Goal: Task Accomplishment & Management: Use online tool/utility

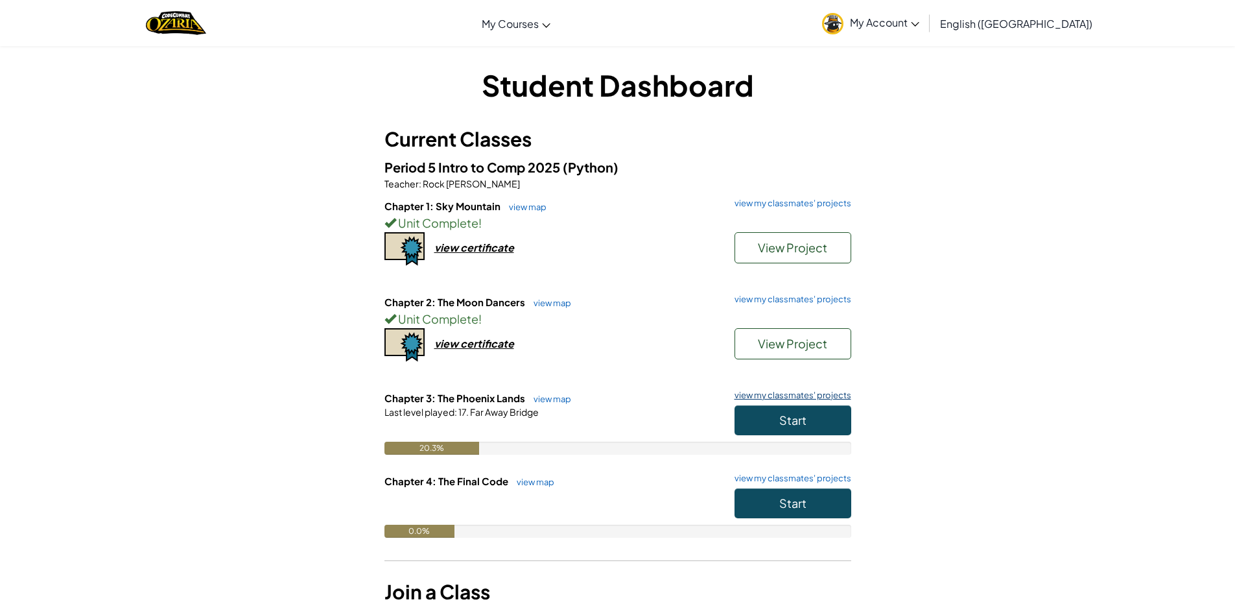
click at [775, 397] on link "view my classmates' projects" at bounding box center [789, 395] width 123 height 8
click at [747, 431] on button "Start" at bounding box center [792, 420] width 117 height 30
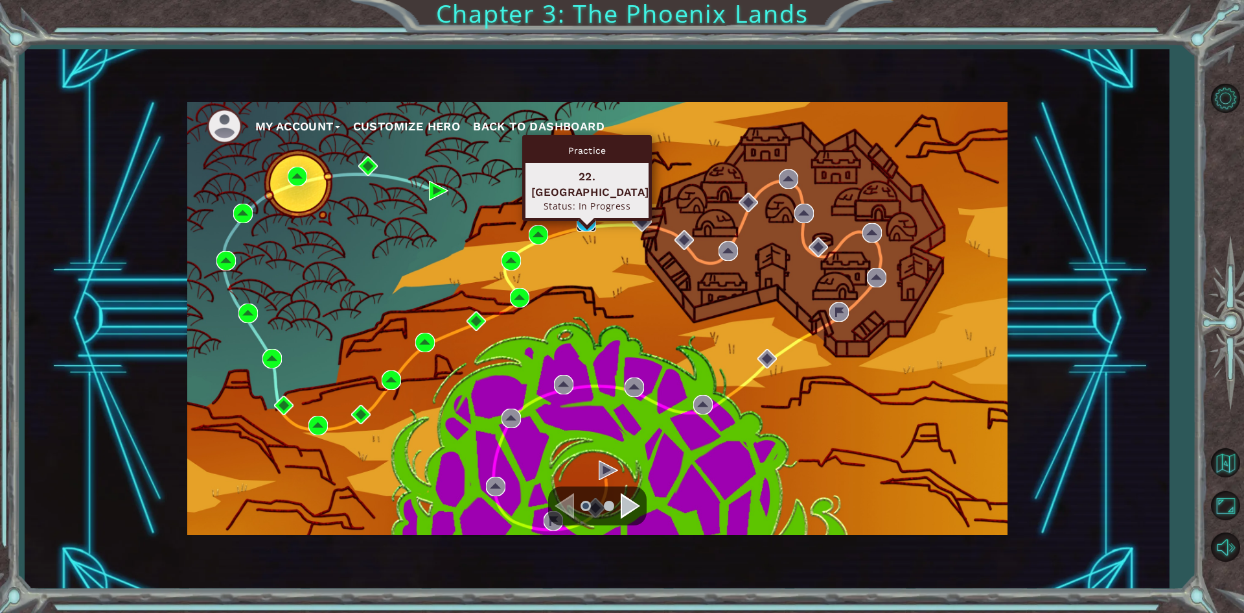
click at [583, 220] on img at bounding box center [586, 221] width 19 height 19
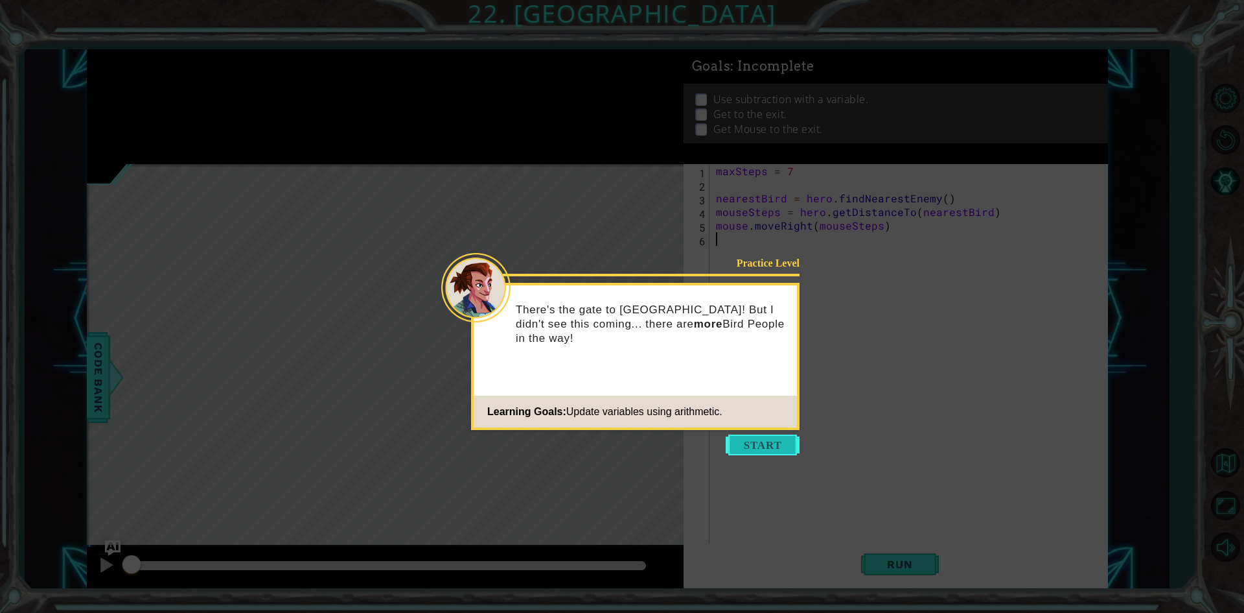
click at [762, 450] on button "Start" at bounding box center [763, 444] width 74 height 21
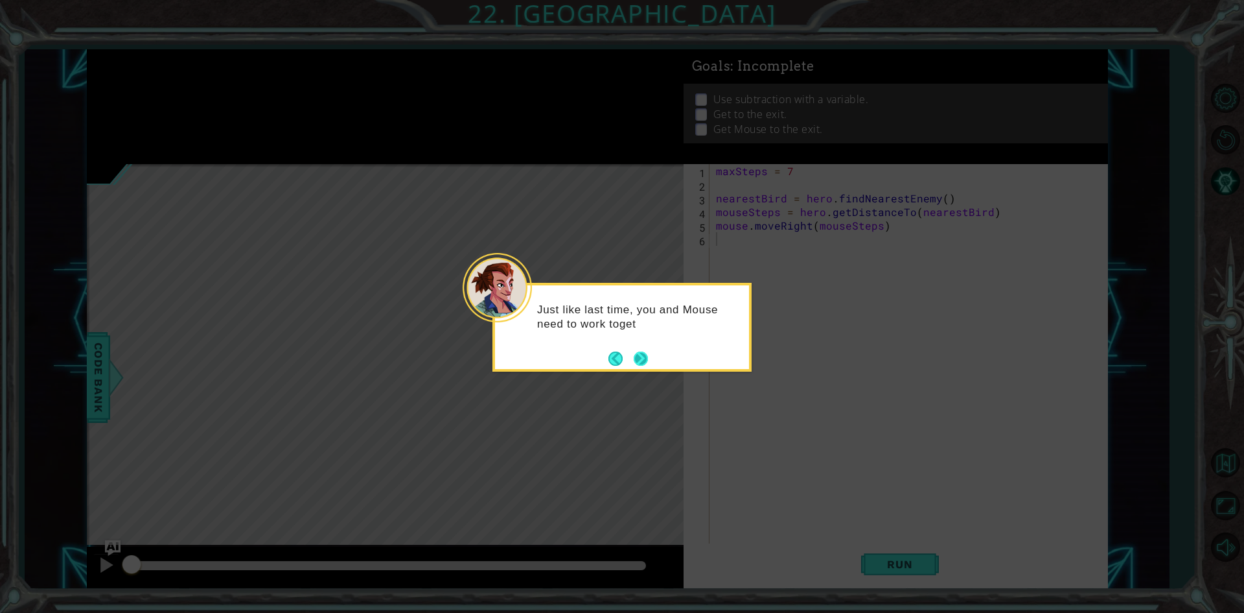
click at [644, 351] on button "Next" at bounding box center [641, 358] width 14 height 14
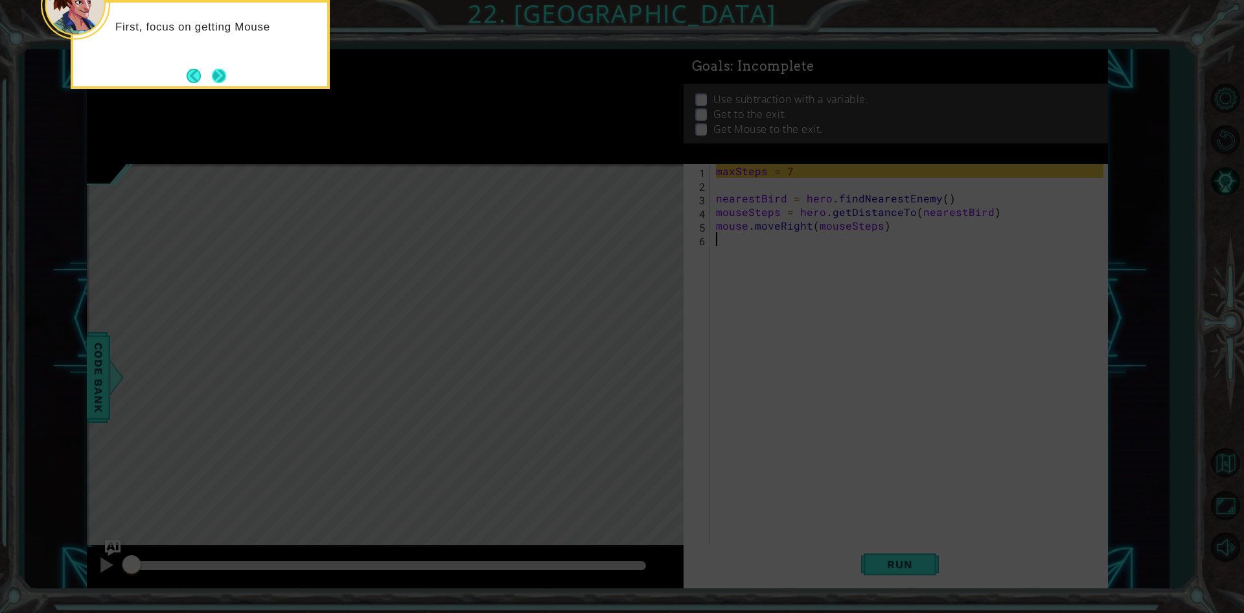
click at [220, 71] on button "Next" at bounding box center [219, 76] width 14 height 14
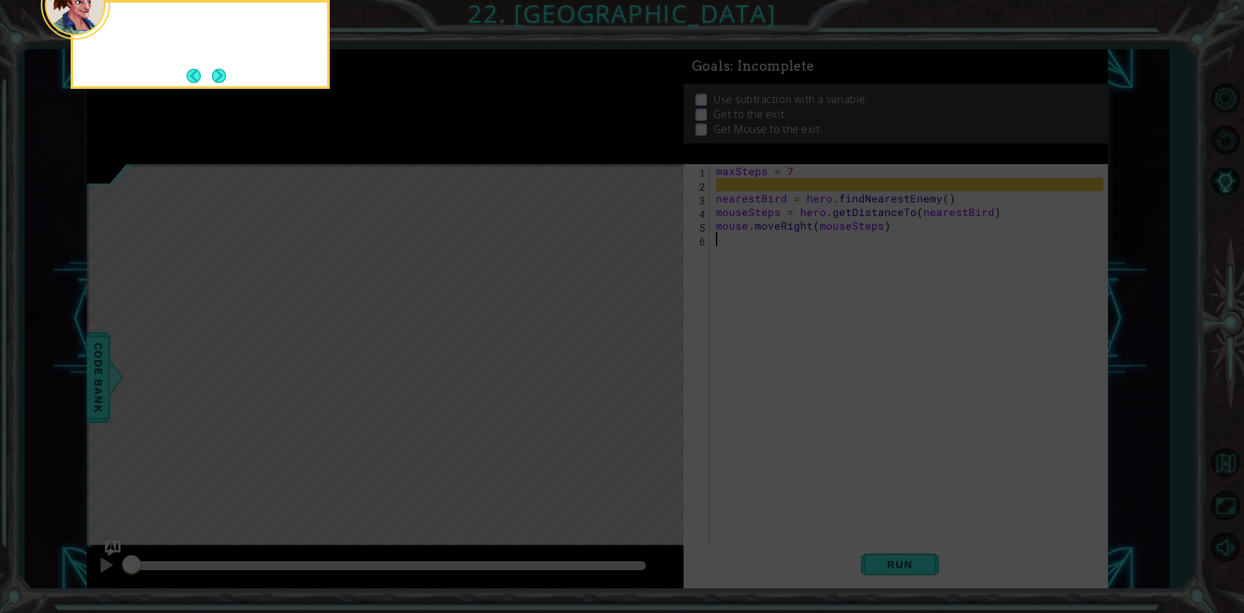
click at [224, 73] on button "Next" at bounding box center [219, 76] width 14 height 14
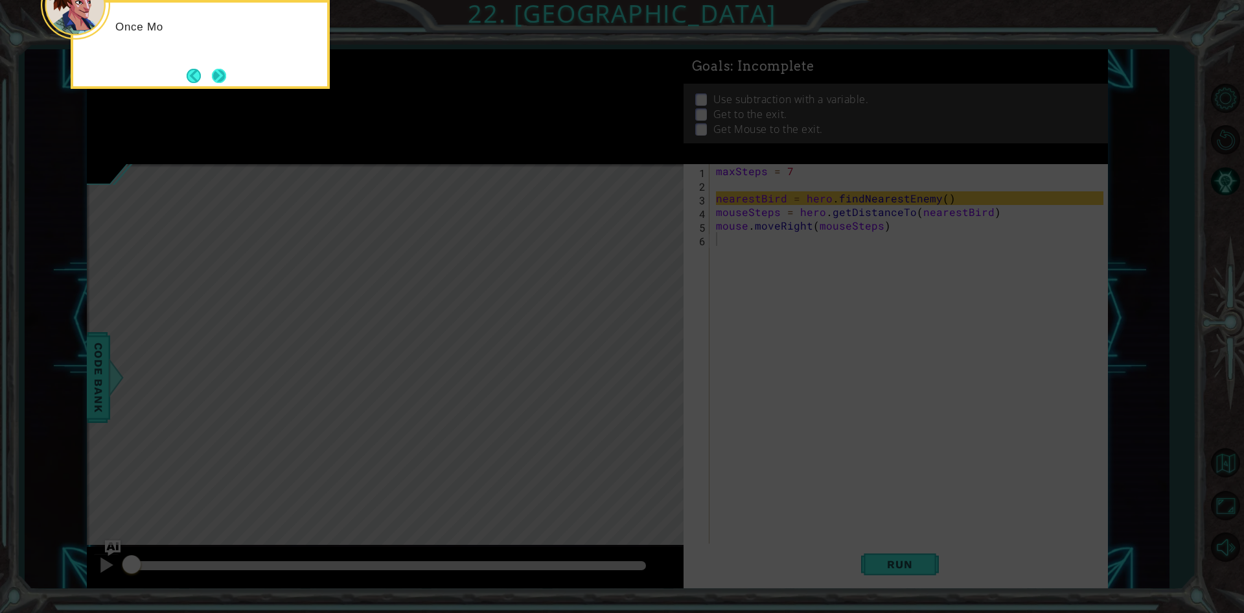
click at [226, 80] on button "Next" at bounding box center [219, 76] width 14 height 14
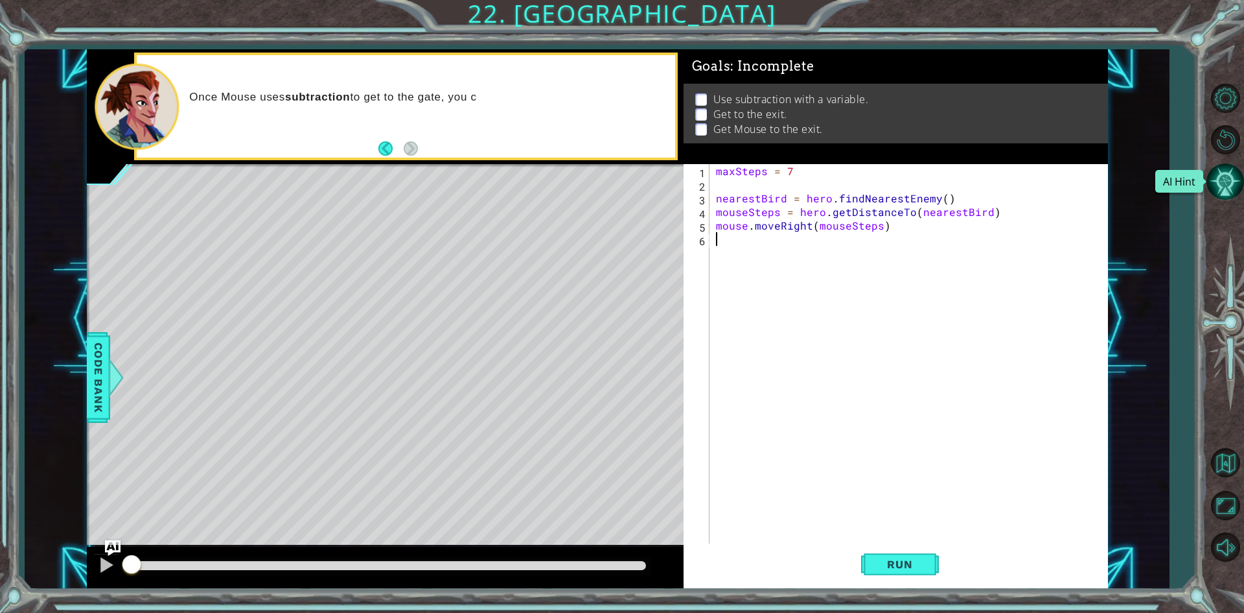
click at [1218, 194] on button "AI Hint" at bounding box center [1226, 182] width 38 height 38
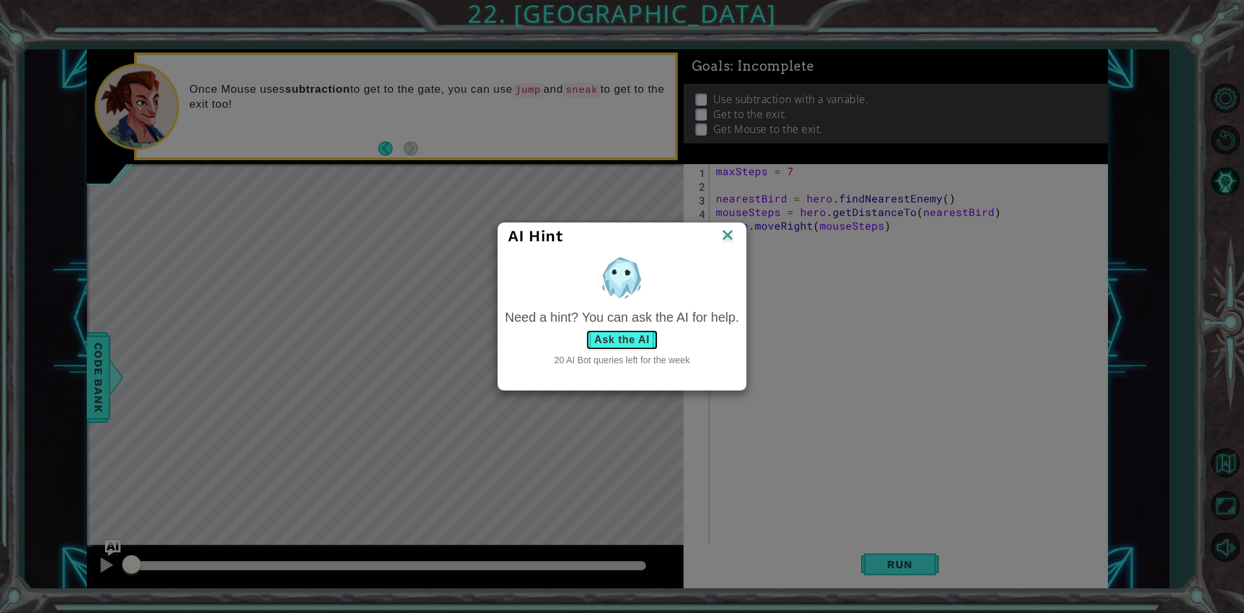
click at [611, 334] on button "Ask the AI" at bounding box center [622, 339] width 72 height 21
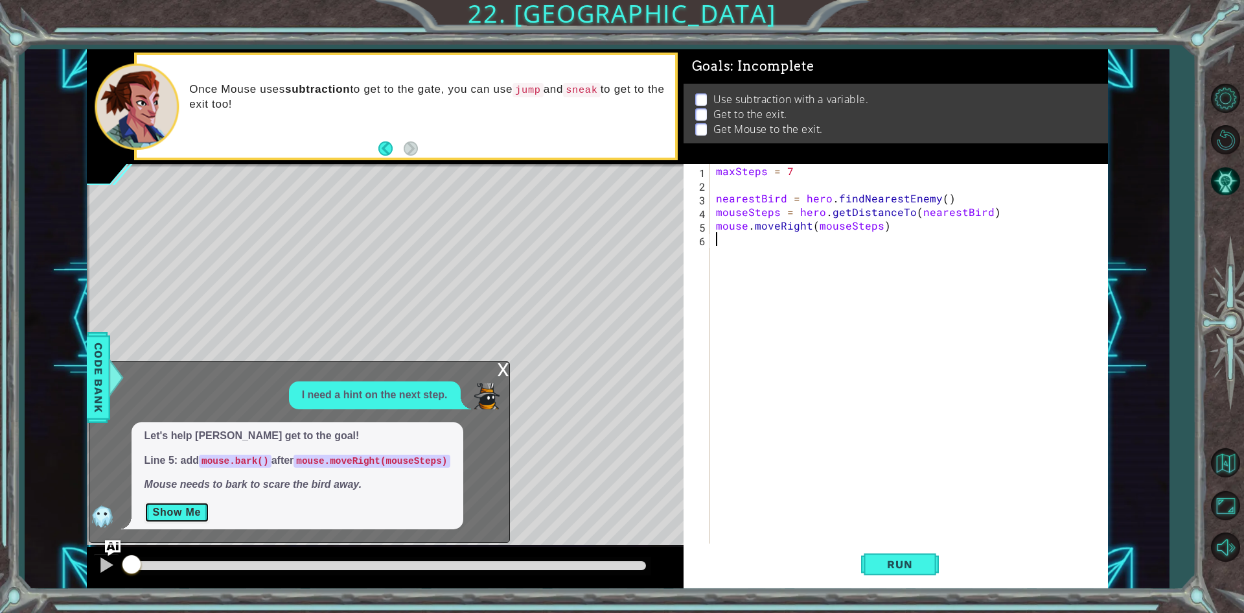
click at [175, 508] on button "Show Me" at bounding box center [177, 512] width 65 height 21
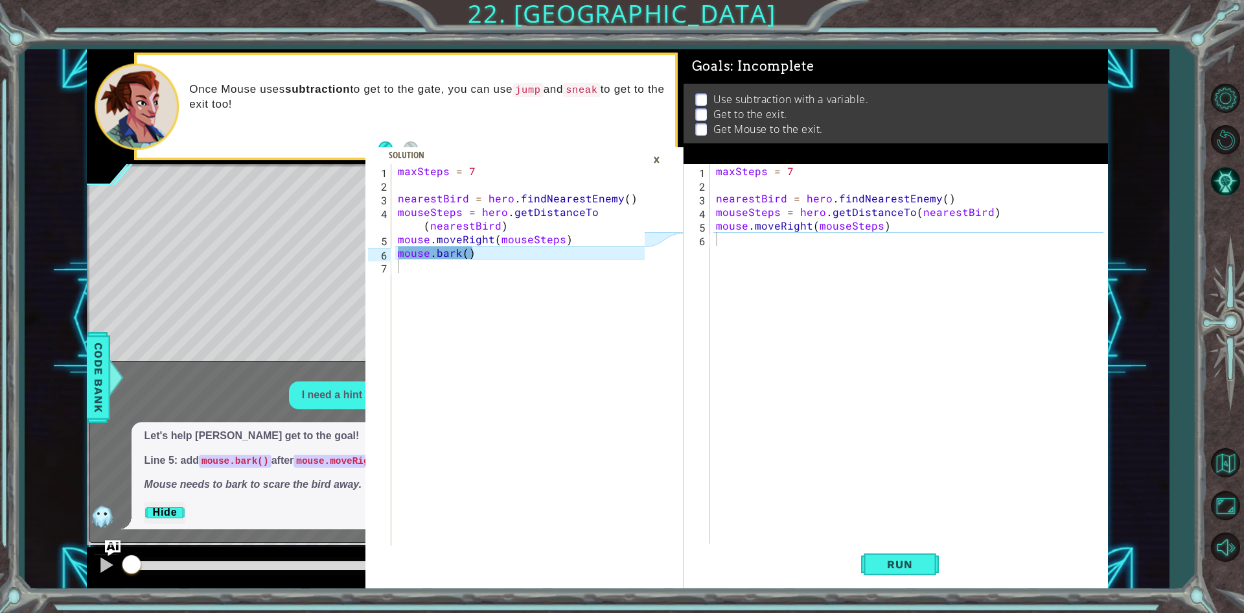
type textarea "mouse.bark()"
drag, startPoint x: 398, startPoint y: 252, endPoint x: 499, endPoint y: 248, distance: 101.2
click at [499, 248] on div "maxSteps = 7 nearestBird = hero . findNearestEnemy ( ) mouseSteps = hero . getD…" at bounding box center [523, 368] width 256 height 408
click at [729, 240] on div "maxSteps = 7 nearestBird = hero . findNearestEnemy ( ) mouseSteps = hero . getD…" at bounding box center [912, 368] width 397 height 408
paste textarea "mouse.bark()"
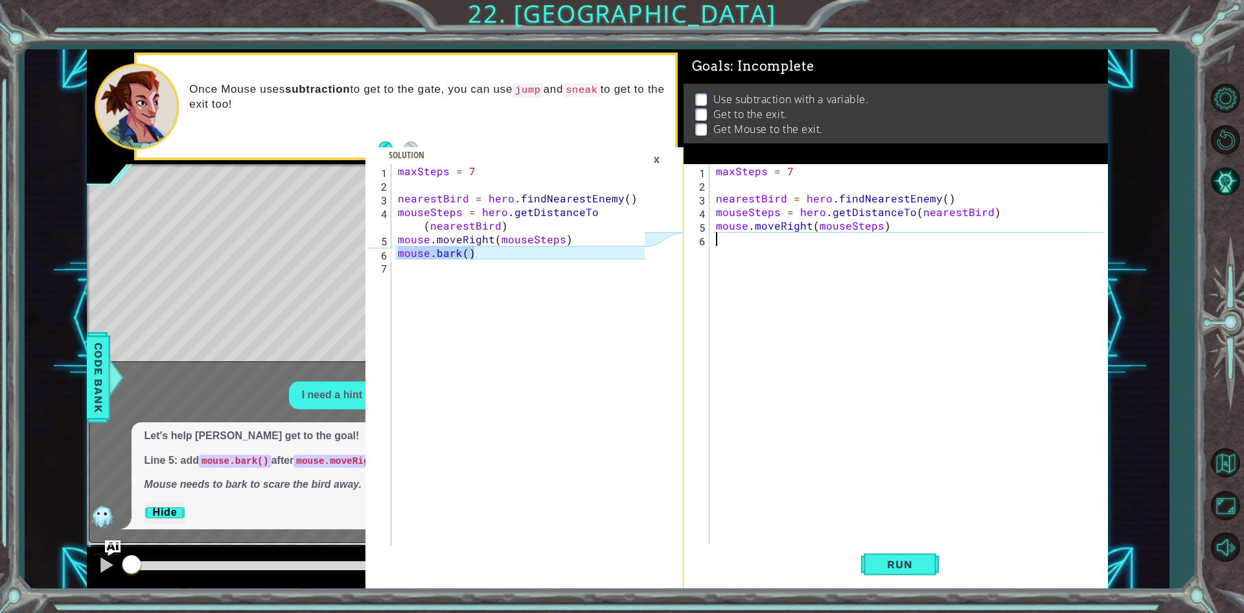
type textarea "mouse.bark()"
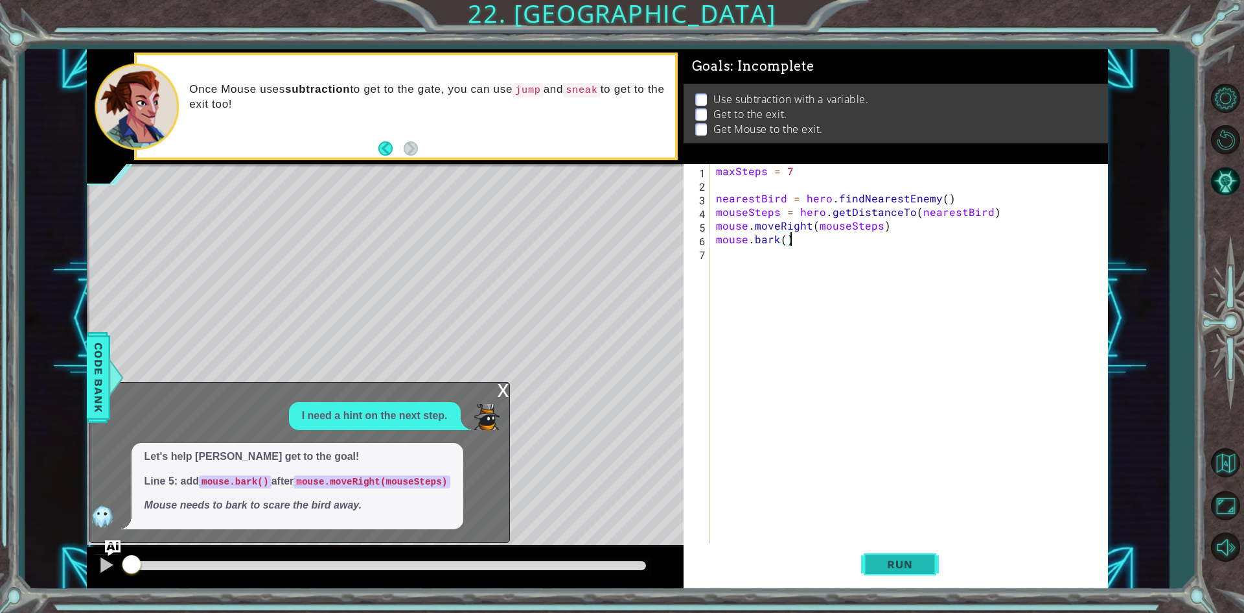
click at [906, 559] on span "Run" at bounding box center [899, 563] width 51 height 13
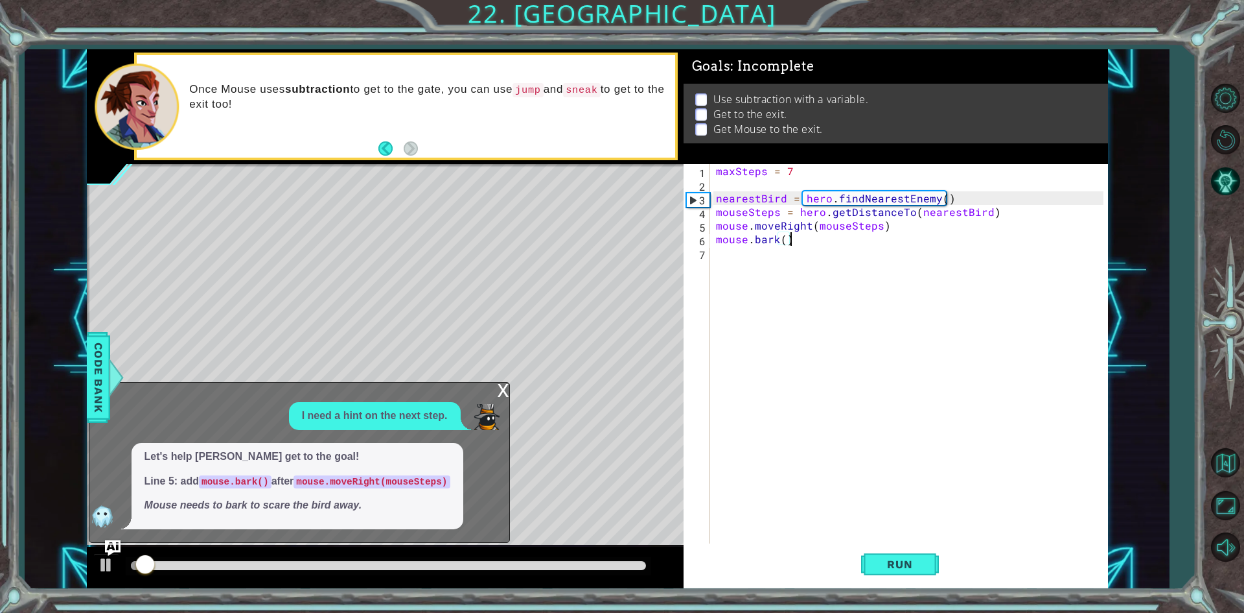
click at [507, 389] on div "x" at bounding box center [504, 388] width 12 height 13
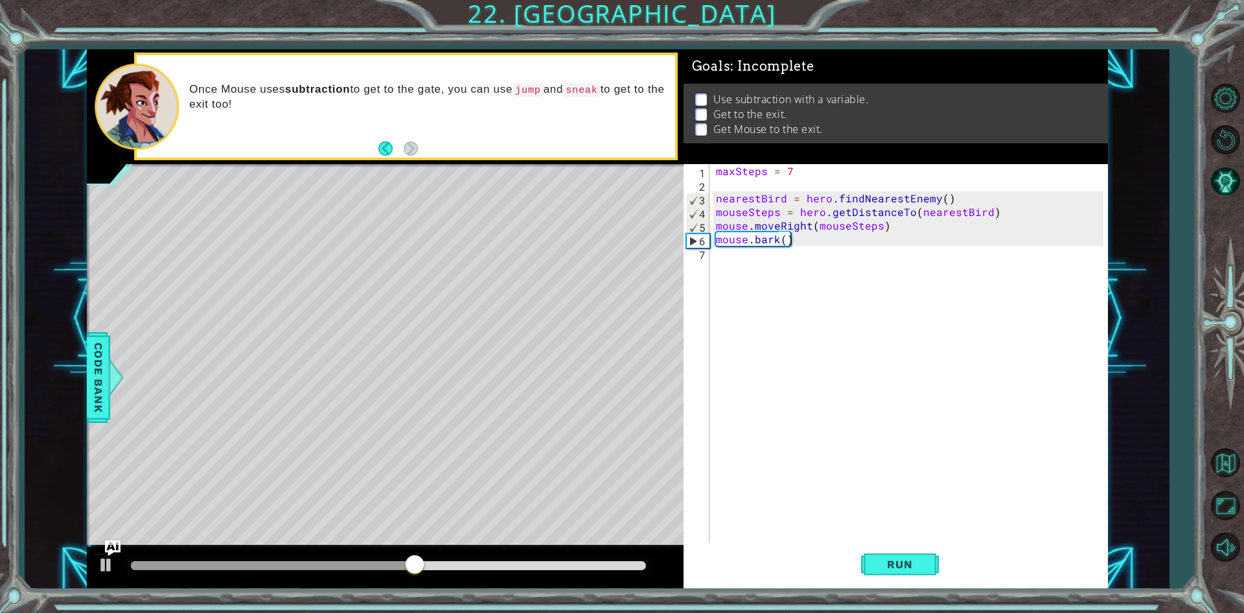
click at [767, 263] on div "maxSteps = 7 nearestBird = hero . findNearestEnemy ( ) mouseSteps = hero . getD…" at bounding box center [912, 368] width 397 height 408
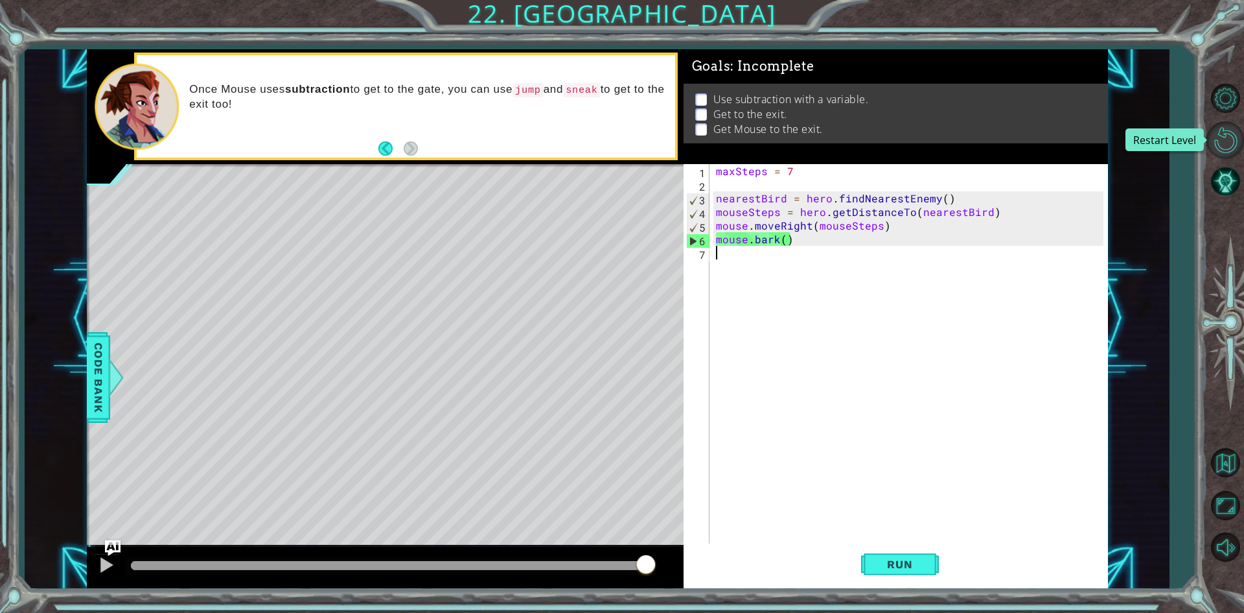
click at [1234, 135] on button "Restart Level" at bounding box center [1226, 140] width 38 height 38
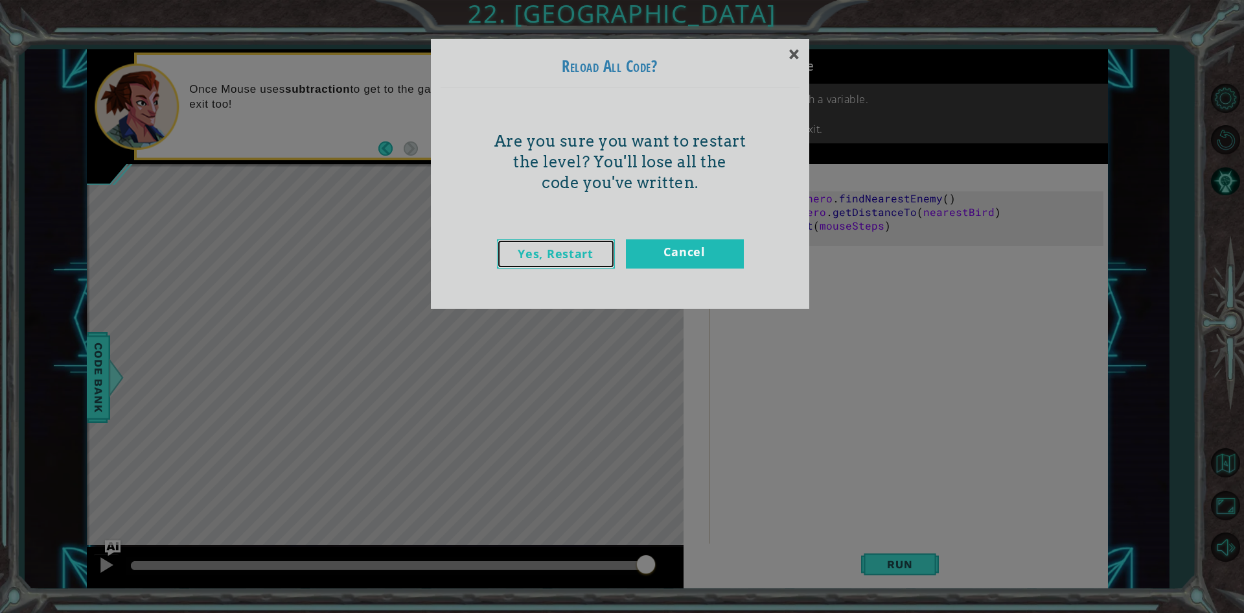
click at [572, 240] on link "Yes, Restart" at bounding box center [556, 253] width 118 height 29
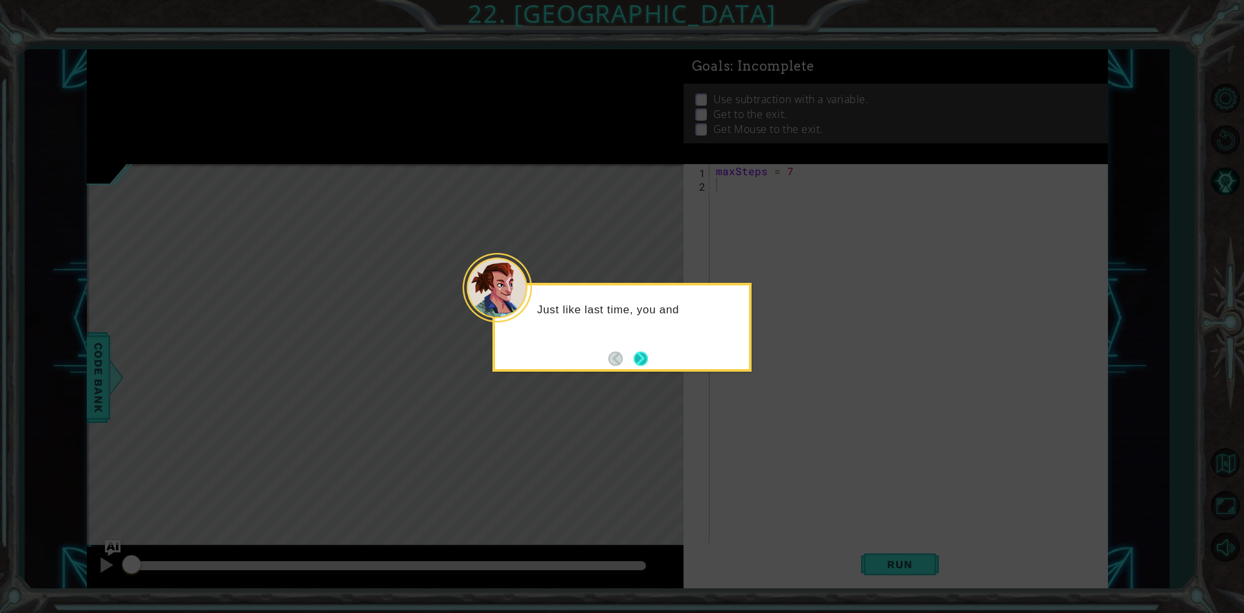
click at [646, 351] on button "Next" at bounding box center [641, 358] width 14 height 14
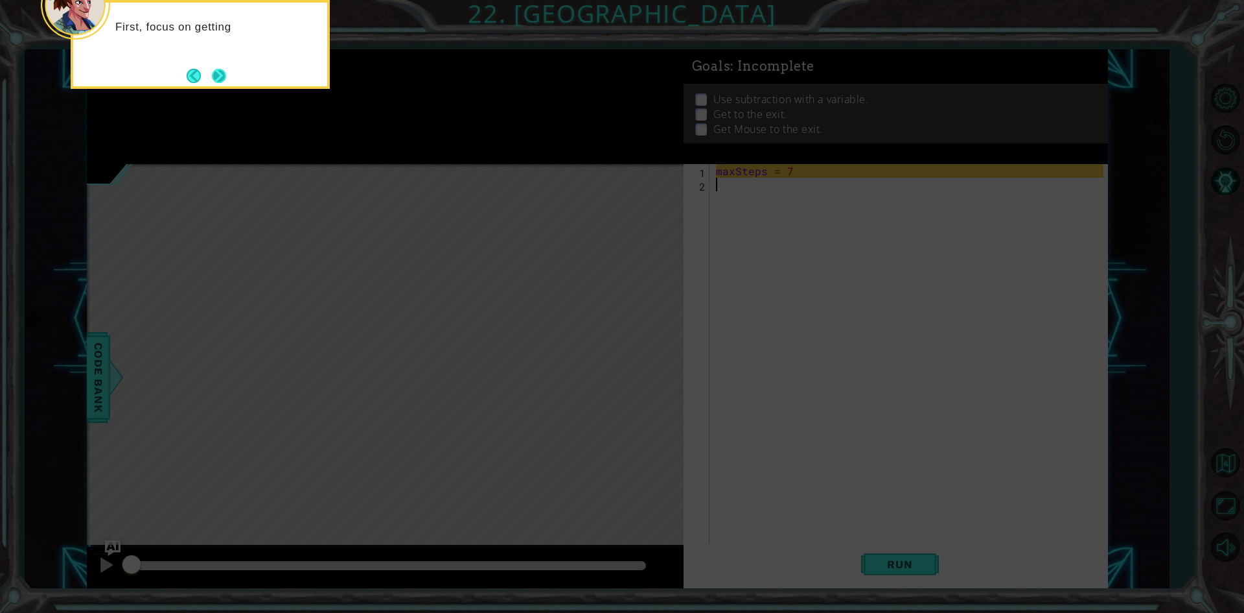
click at [213, 69] on button "Next" at bounding box center [219, 76] width 14 height 14
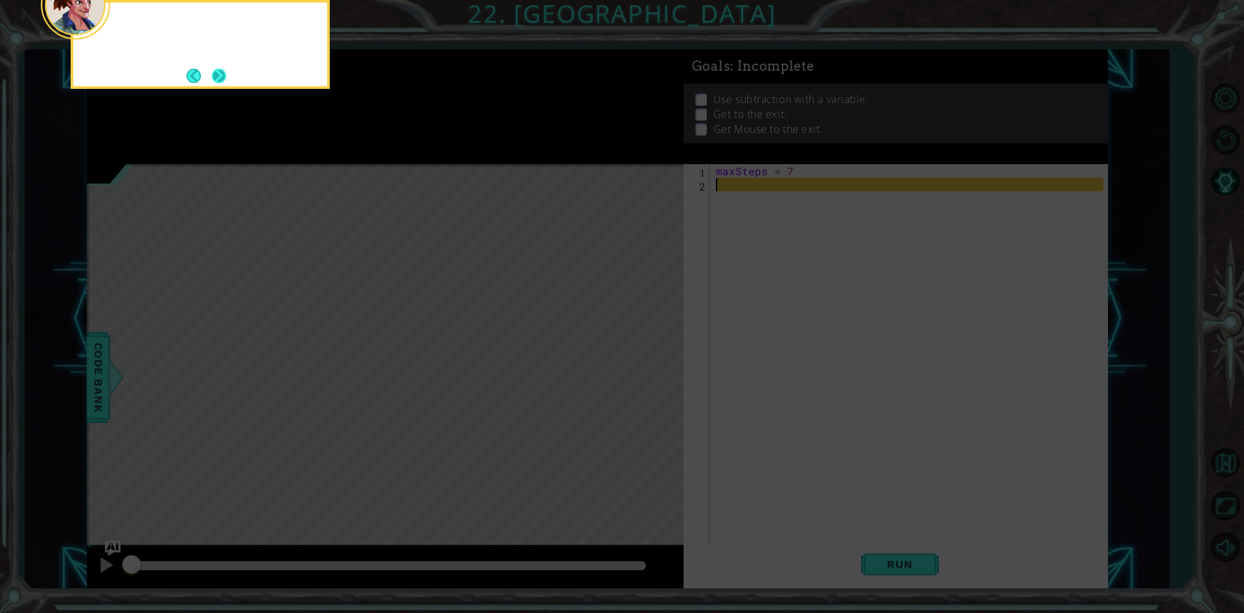
click at [212, 78] on button "Next" at bounding box center [219, 76] width 14 height 14
click at [222, 78] on button "Next" at bounding box center [219, 76] width 14 height 14
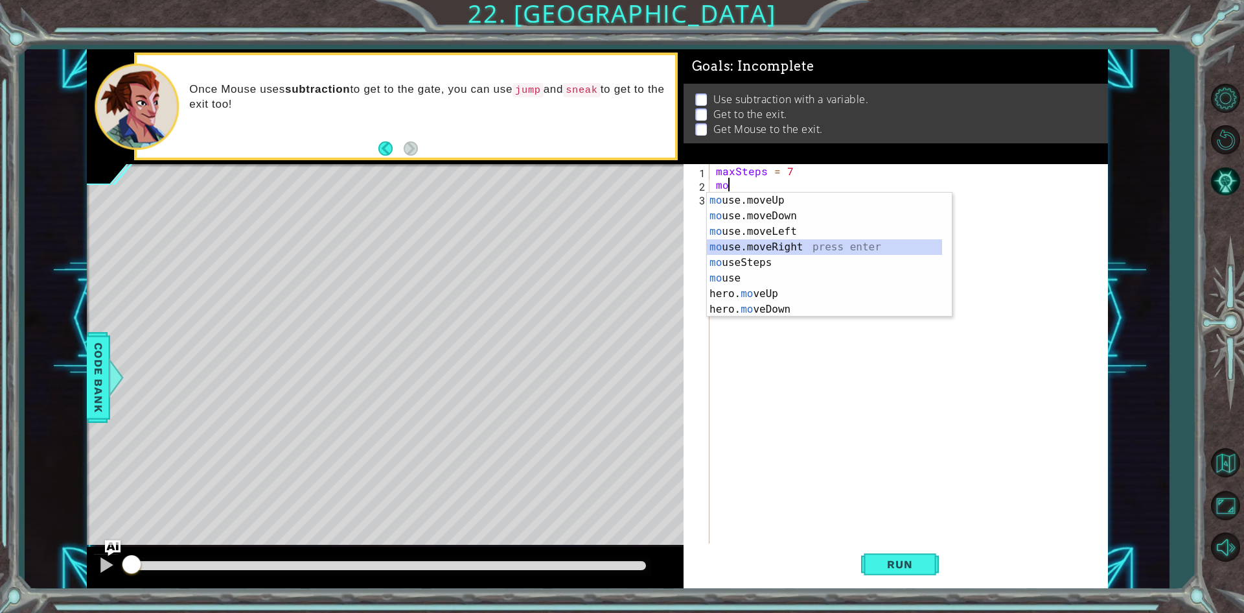
click at [756, 250] on div "mo use.moveUp press enter mo use.moveDown press enter mo use.moveLeft press ent…" at bounding box center [824, 271] width 235 height 156
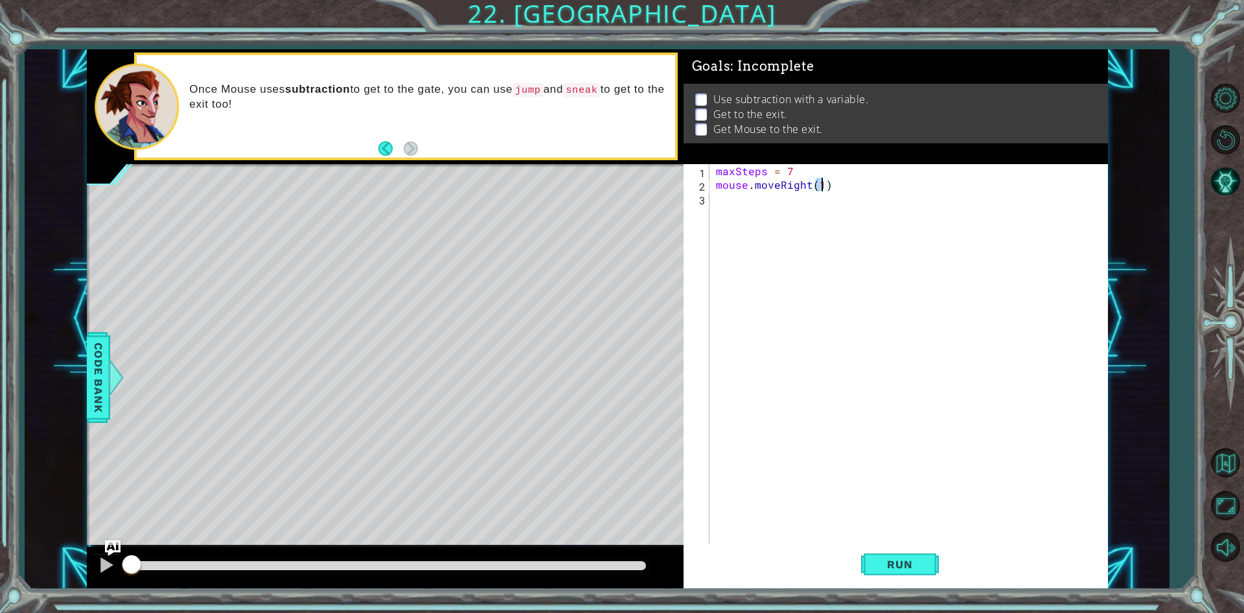
type textarea "mouse.moveRight(4)"
click at [806, 215] on div "maxSteps = 7 mouse . moveRight ( 4 )" at bounding box center [912, 368] width 397 height 408
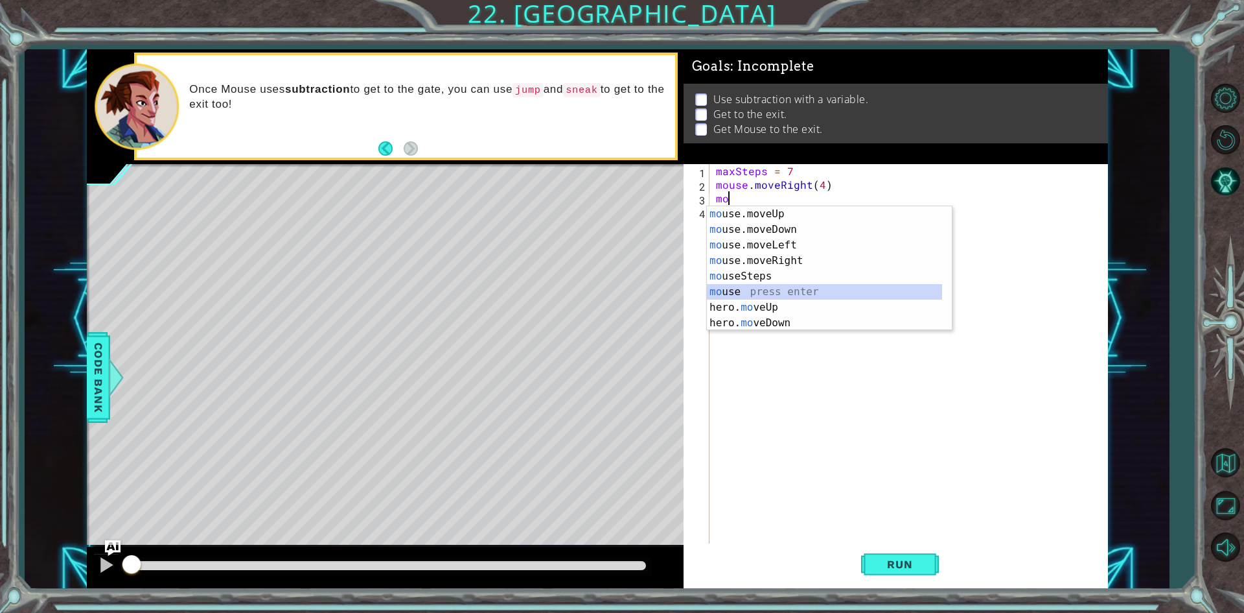
click at [765, 286] on div "mo use.moveUp press enter mo use.moveDown press enter mo use.moveLeft press ent…" at bounding box center [824, 284] width 235 height 156
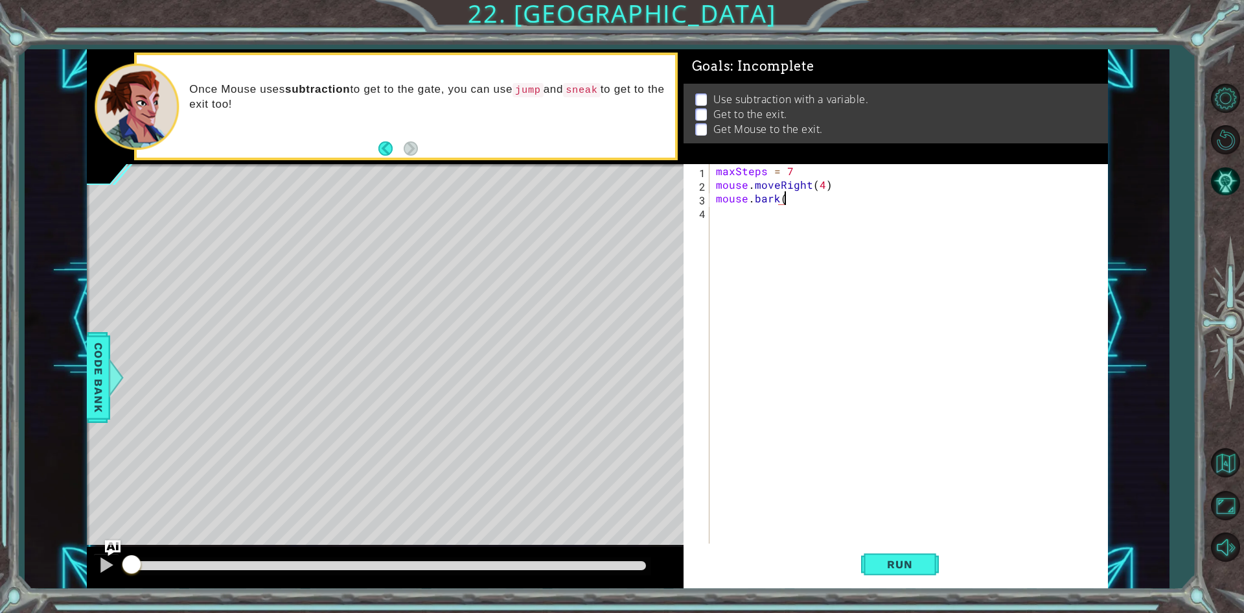
type textarea "mouse.bark()"
click at [752, 220] on div "maxSteps = 7 mouse . moveRight ( 4 ) mouse . bark ( )" at bounding box center [912, 368] width 397 height 408
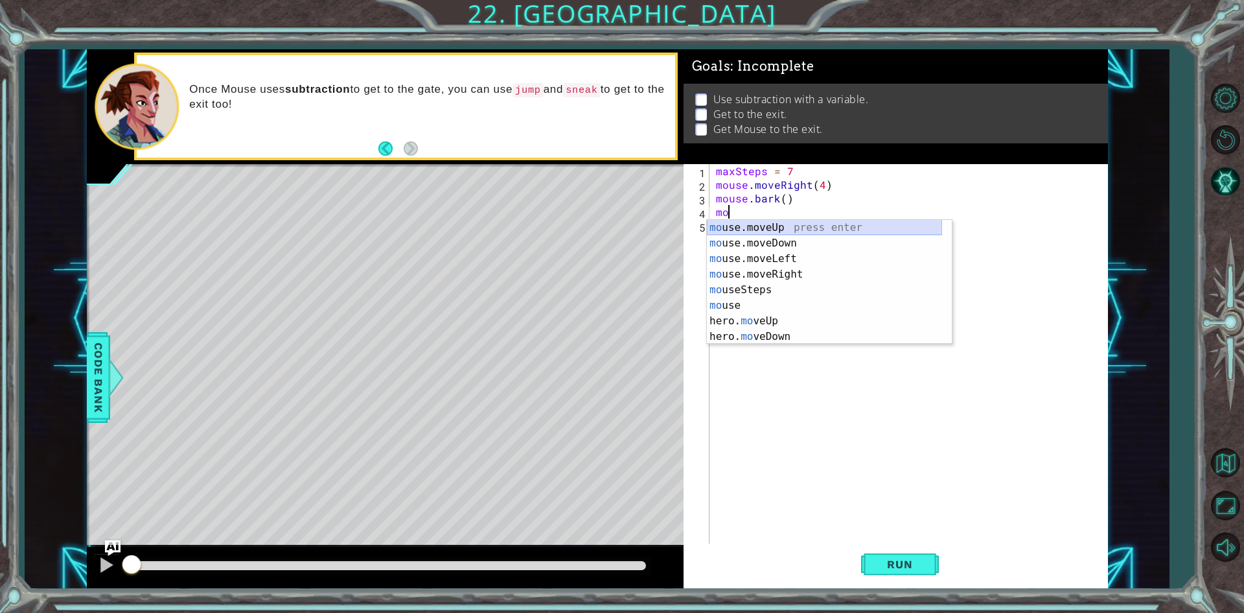
click at [796, 229] on div "mo use.moveUp press enter mo use.moveDown press enter mo use.moveLeft press ent…" at bounding box center [824, 298] width 235 height 156
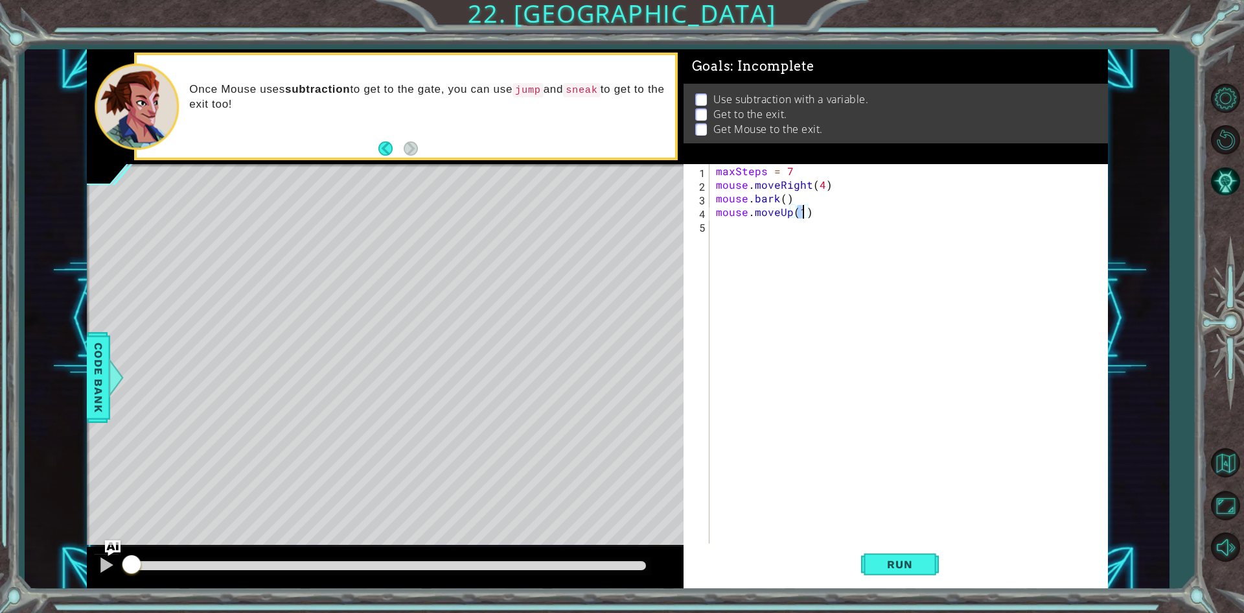
type textarea "mouse.moveUp(2)"
click at [796, 229] on div "maxSteps = 7 mouse . moveRight ( 4 ) mouse . bark ( ) mouse . moveUp ( 2 )" at bounding box center [912, 368] width 397 height 408
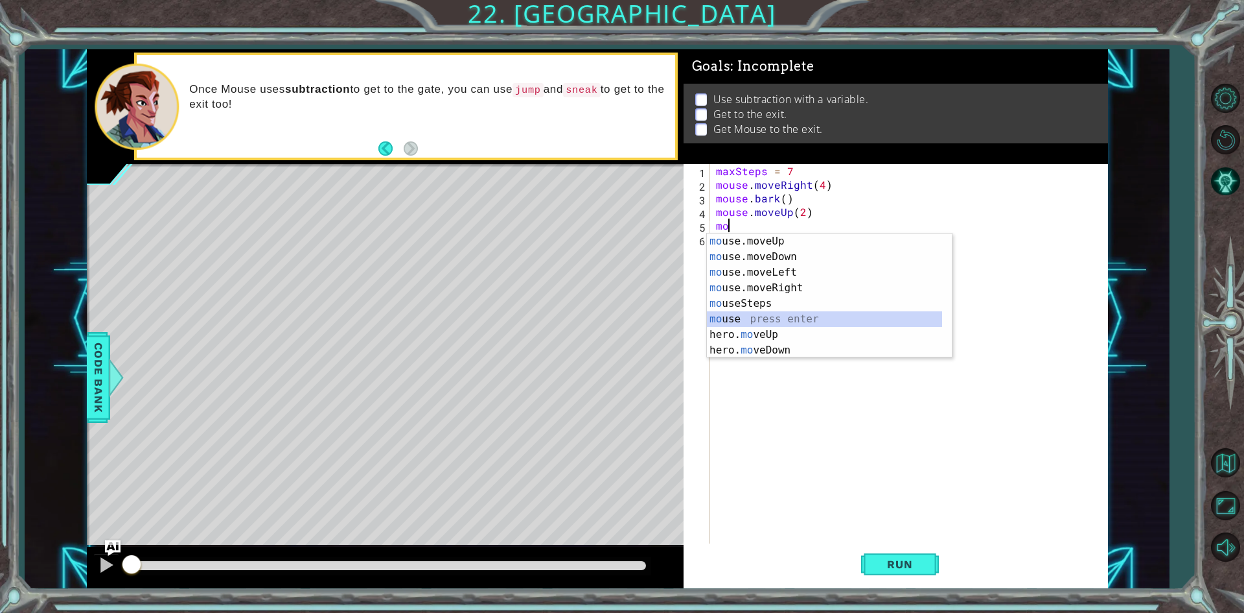
click at [782, 322] on div "mo use.moveUp press enter mo use.moveDown press enter mo use.moveLeft press ent…" at bounding box center [824, 311] width 235 height 156
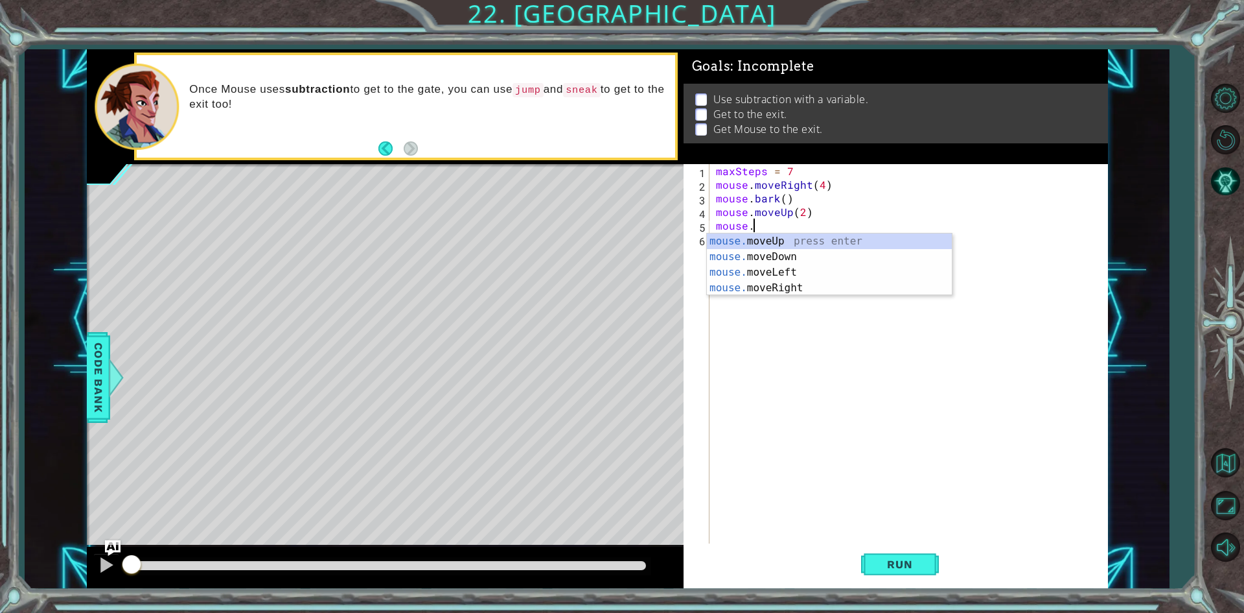
scroll to position [0, 2]
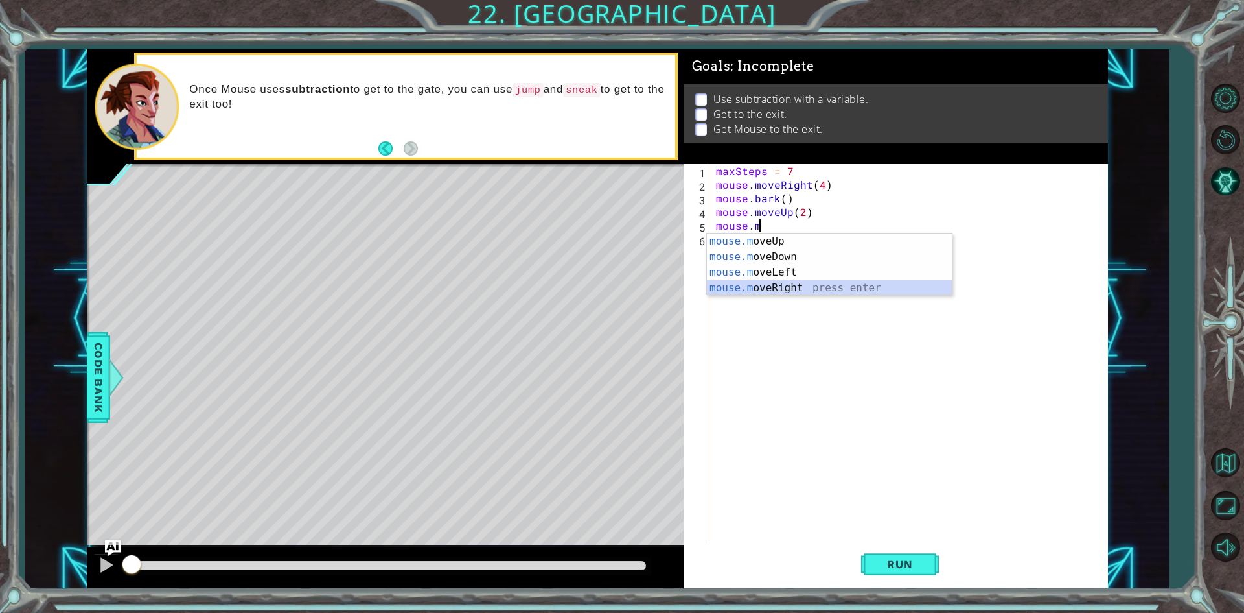
click at [772, 283] on div "mouse.m oveUp press enter mouse.m oveDown press enter mouse.m oveLeft press ent…" at bounding box center [829, 279] width 245 height 93
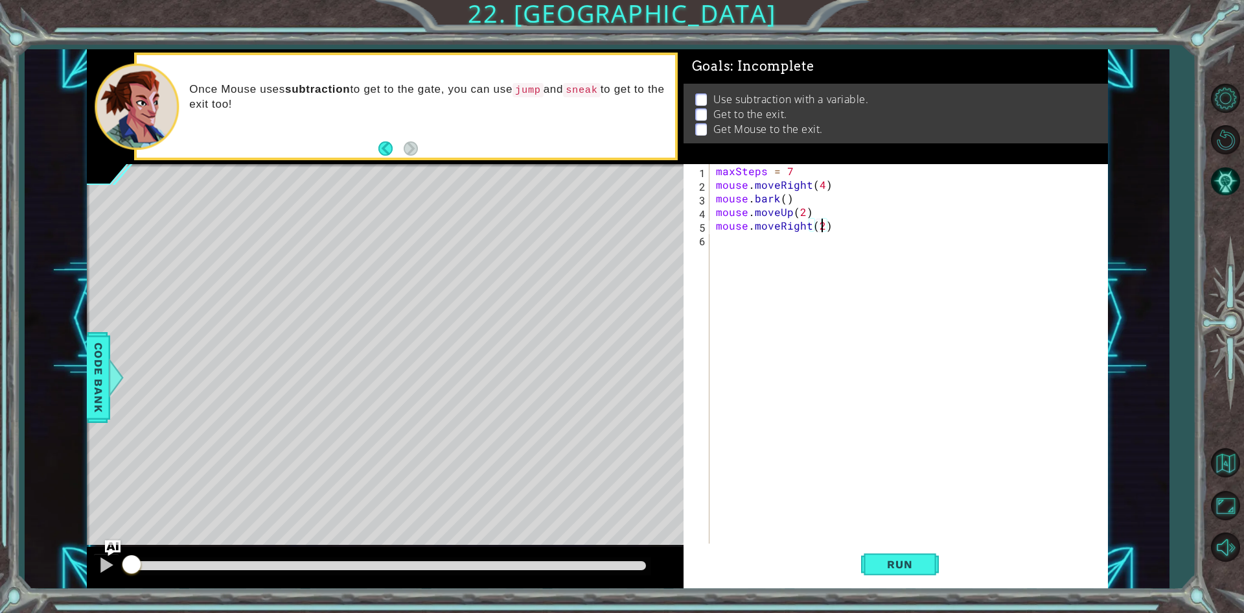
scroll to position [0, 6]
type textarea "mouse.moveRight(3)"
click at [797, 254] on div "maxSteps = 7 mouse . moveRight ( 4 ) mouse . bark ( ) mouse . moveUp ( 2 ) mous…" at bounding box center [912, 368] width 397 height 408
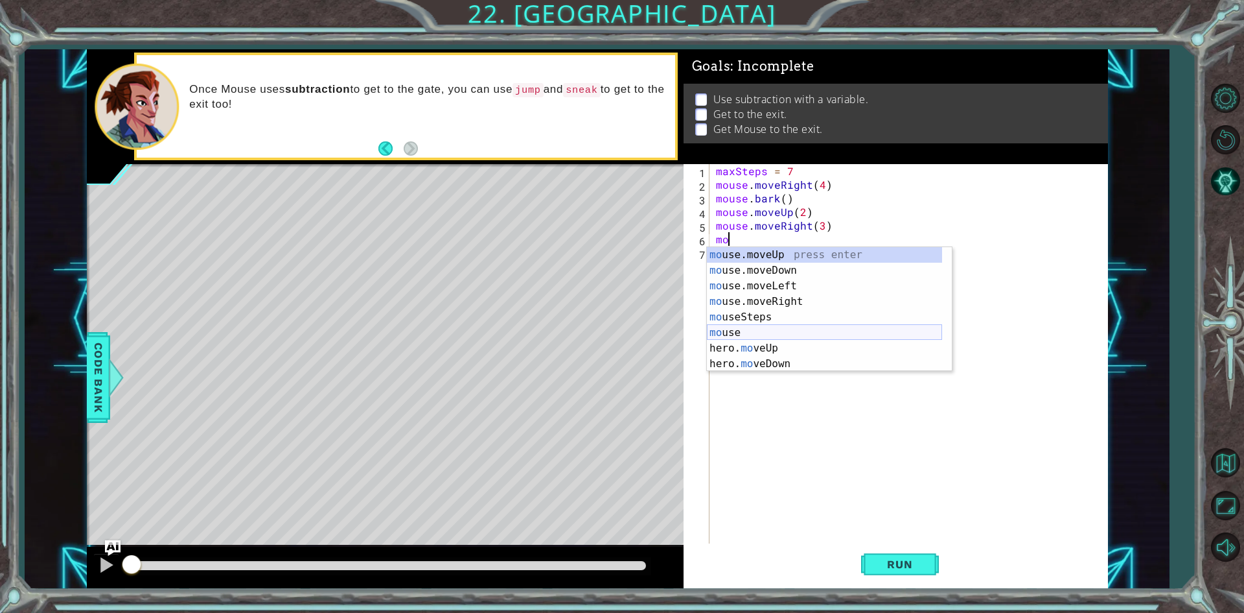
click at [773, 331] on div "mo use.moveUp press enter mo use.moveDown press enter mo use.moveLeft press ent…" at bounding box center [824, 325] width 235 height 156
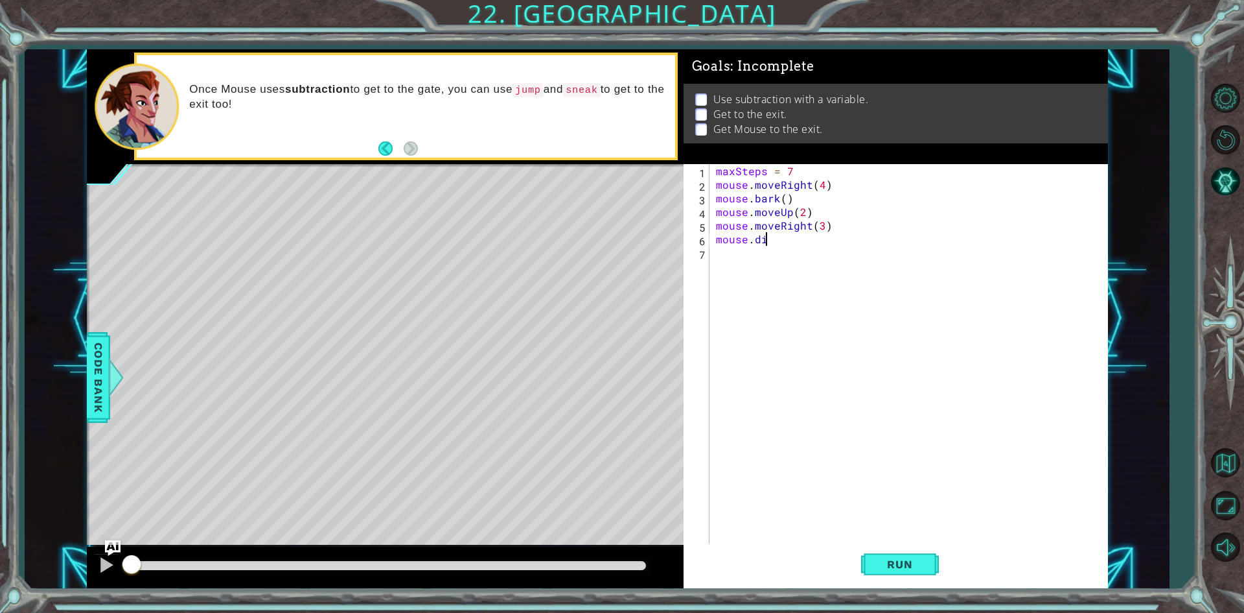
scroll to position [0, 3]
click at [109, 351] on div "Code Bank" at bounding box center [98, 377] width 23 height 91
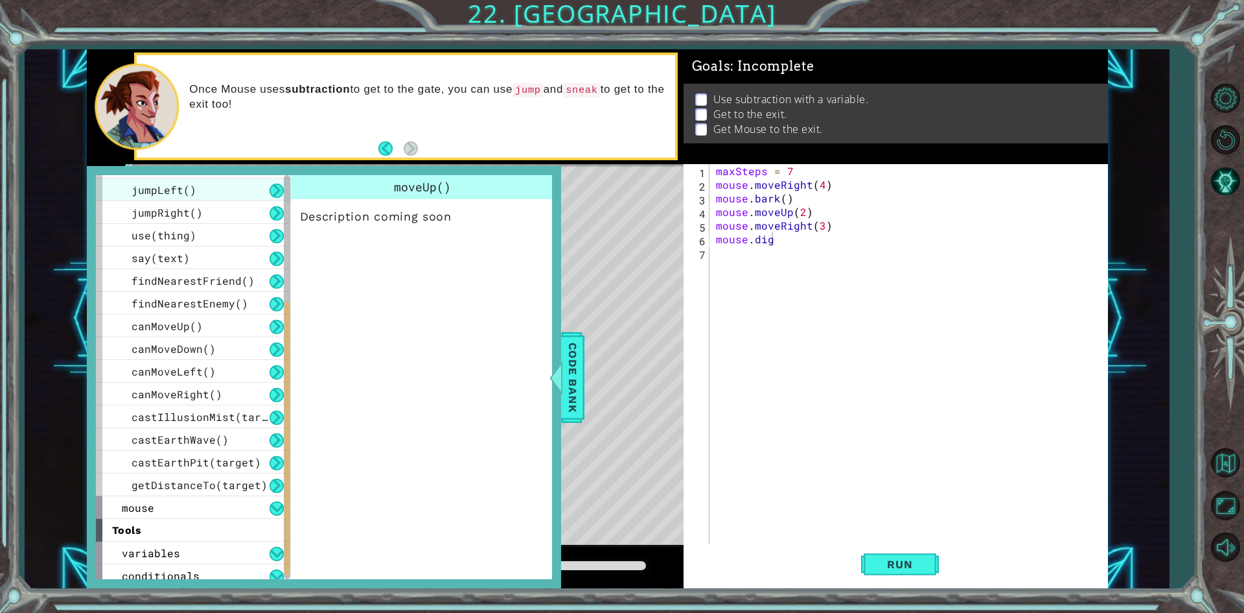
scroll to position [277, 0]
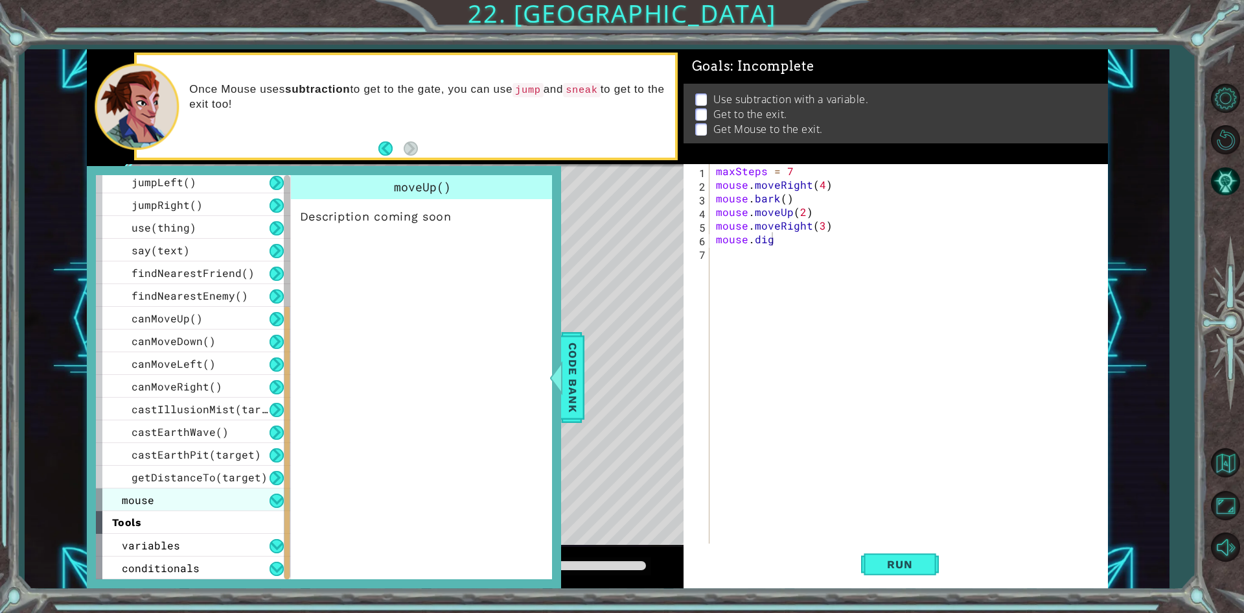
click at [156, 507] on div "mouse" at bounding box center [193, 499] width 194 height 23
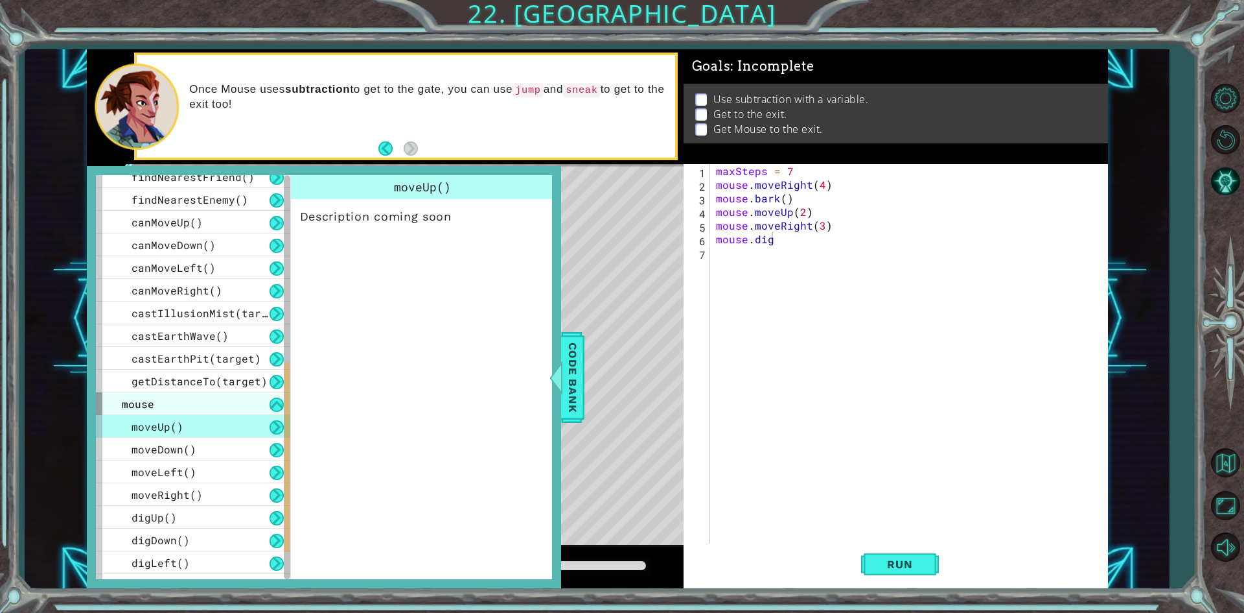
scroll to position [481, 0]
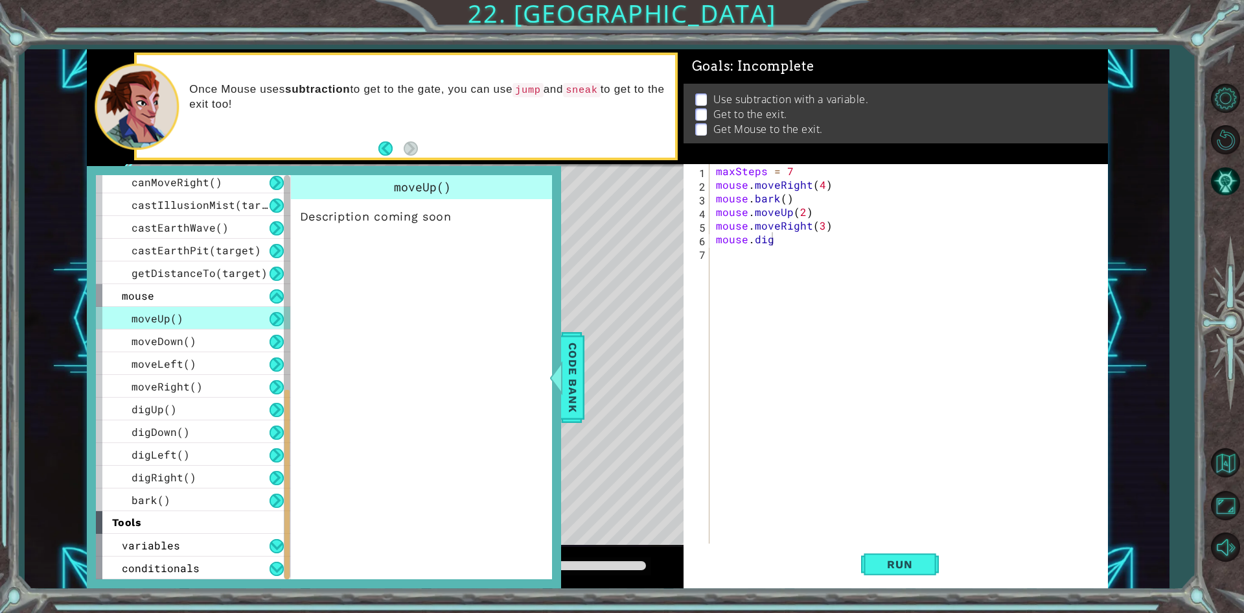
click at [779, 246] on div "maxSteps = 7 mouse . moveRight ( 4 ) mouse . bark ( ) mouse . moveUp ( 2 ) mous…" at bounding box center [912, 368] width 397 height 408
type textarea "mouse.digUp()"
click at [563, 382] on div at bounding box center [556, 377] width 16 height 39
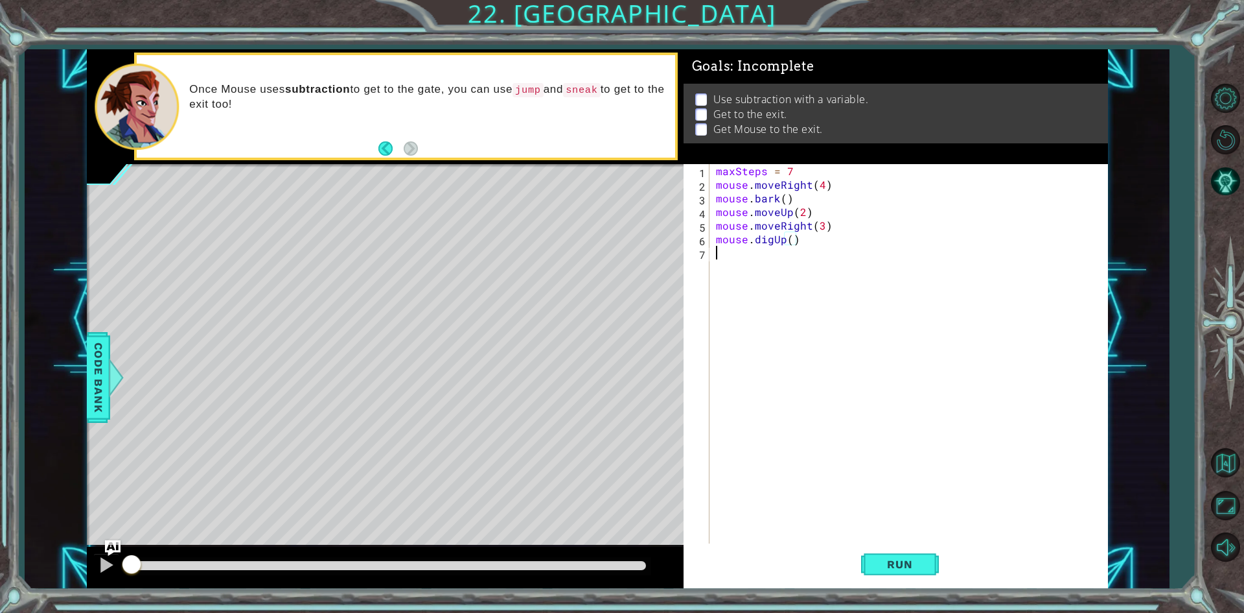
scroll to position [0, 0]
click at [861, 270] on div "maxSteps = 7 mouse . moveRight ( 4 ) mouse . bark ( ) mouse . moveUp ( 2 ) mous…" at bounding box center [912, 368] width 397 height 408
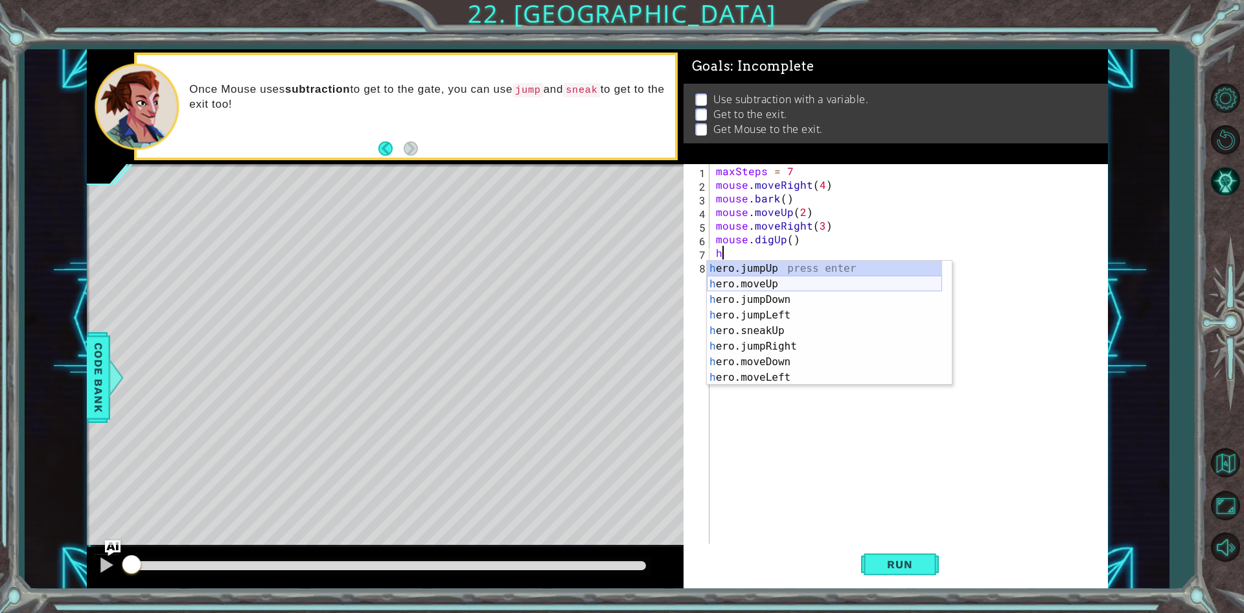
click at [753, 277] on div "h ero.jumpUp press enter h ero.moveUp press enter h ero.jumpDown press enter h …" at bounding box center [824, 339] width 235 height 156
type textarea "hero.moveUp(1)"
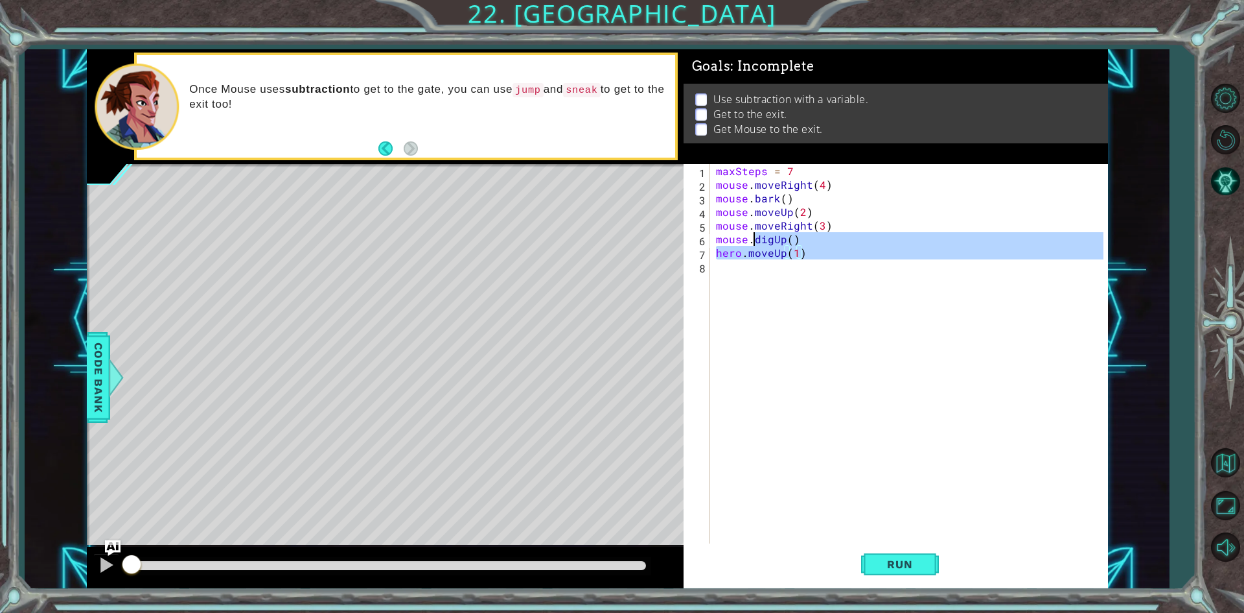
click at [753, 277] on div "maxSteps = 7 mouse . moveRight ( 4 ) mouse . bark ( ) mouse . moveUp ( 2 ) mous…" at bounding box center [912, 368] width 397 height 408
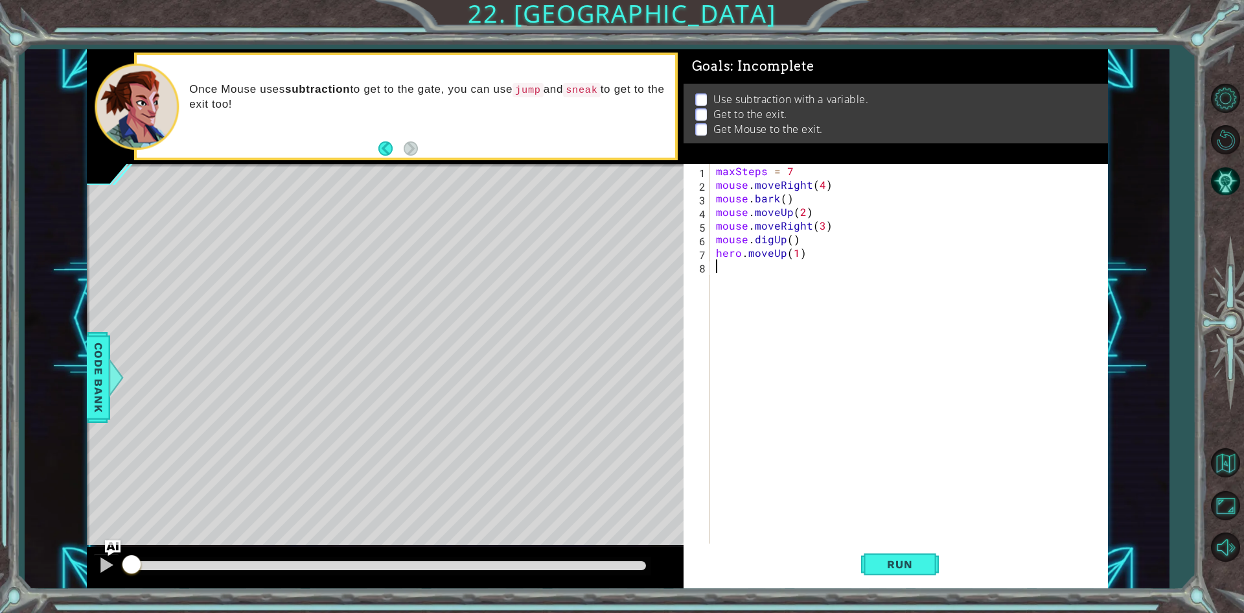
type textarea "h"
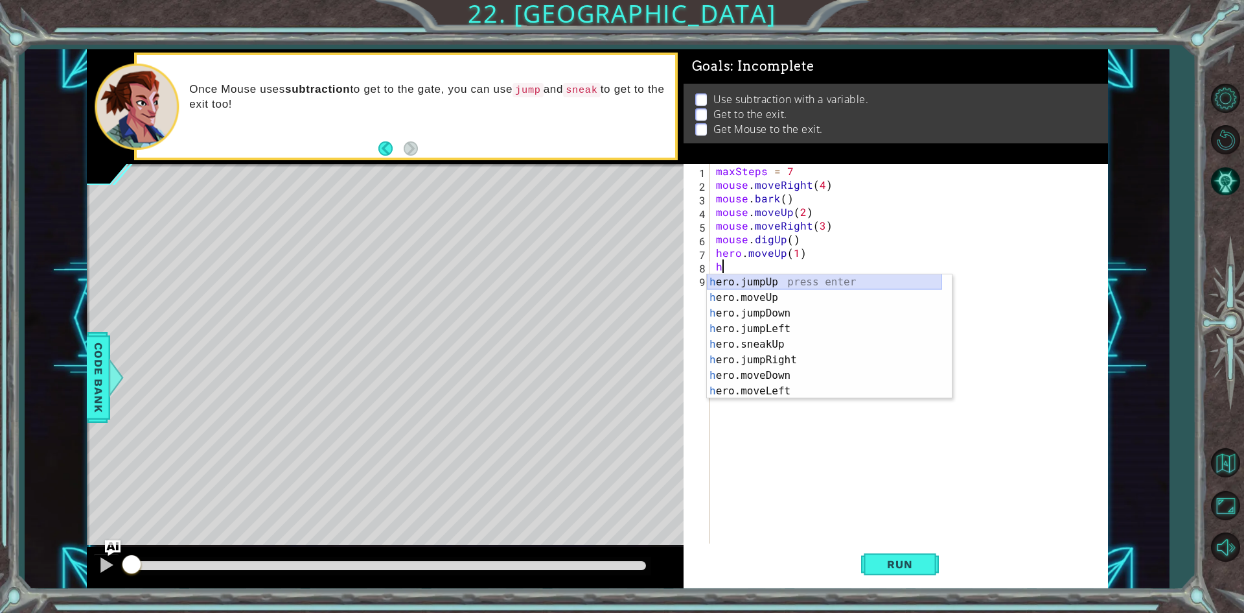
click at [782, 275] on div "h ero.jumpUp press enter h ero.moveUp press enter h ero.jumpDown press enter h …" at bounding box center [824, 352] width 235 height 156
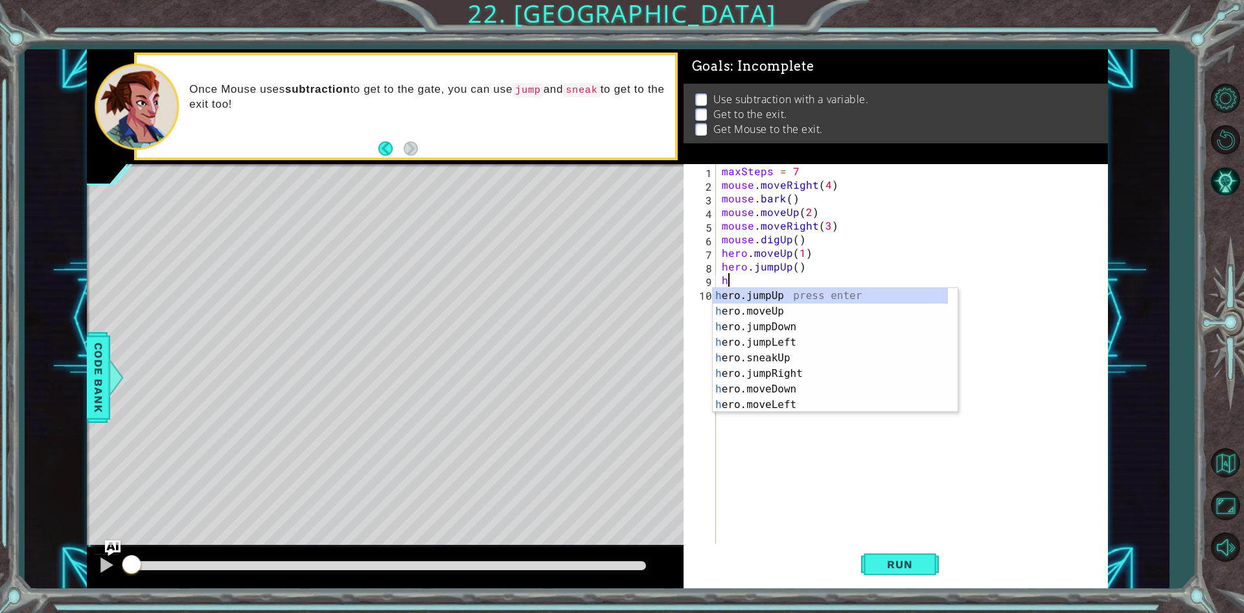
type textarea "he"
click at [764, 361] on div "he ro.jumpUp press enter he ro.jumpDown press enter he ro.jumpLeft press enter …" at bounding box center [830, 366] width 235 height 156
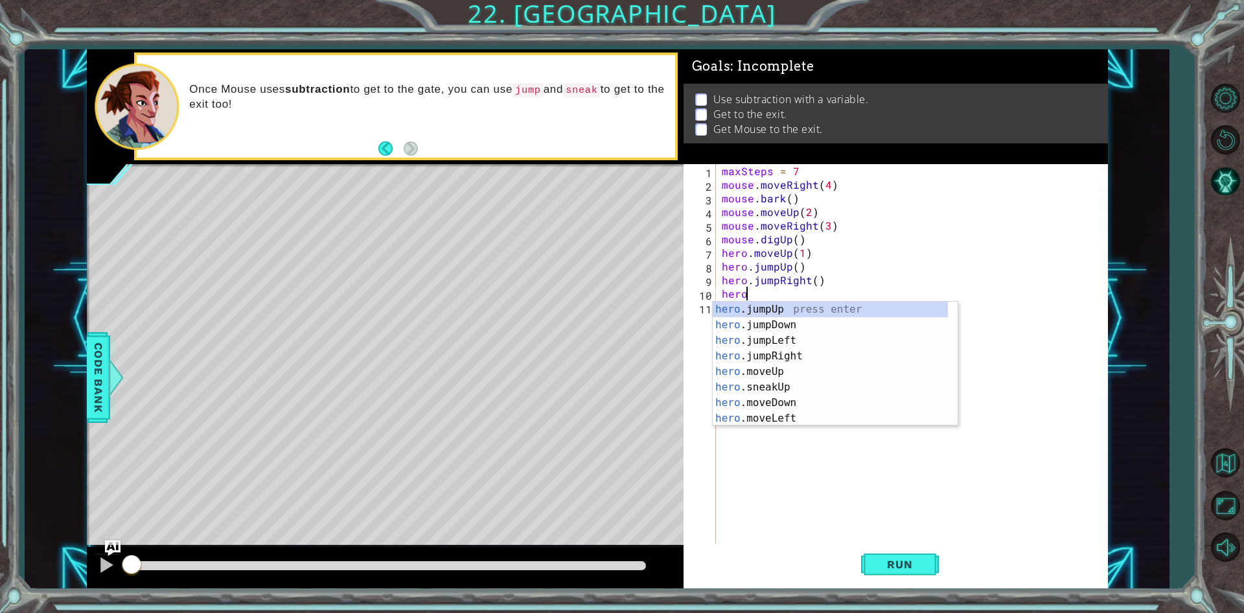
scroll to position [0, 1]
click at [765, 371] on div "hero .jumpUp press enter hero .jumpDown press enter hero .jumpLeft press enter …" at bounding box center [830, 379] width 235 height 156
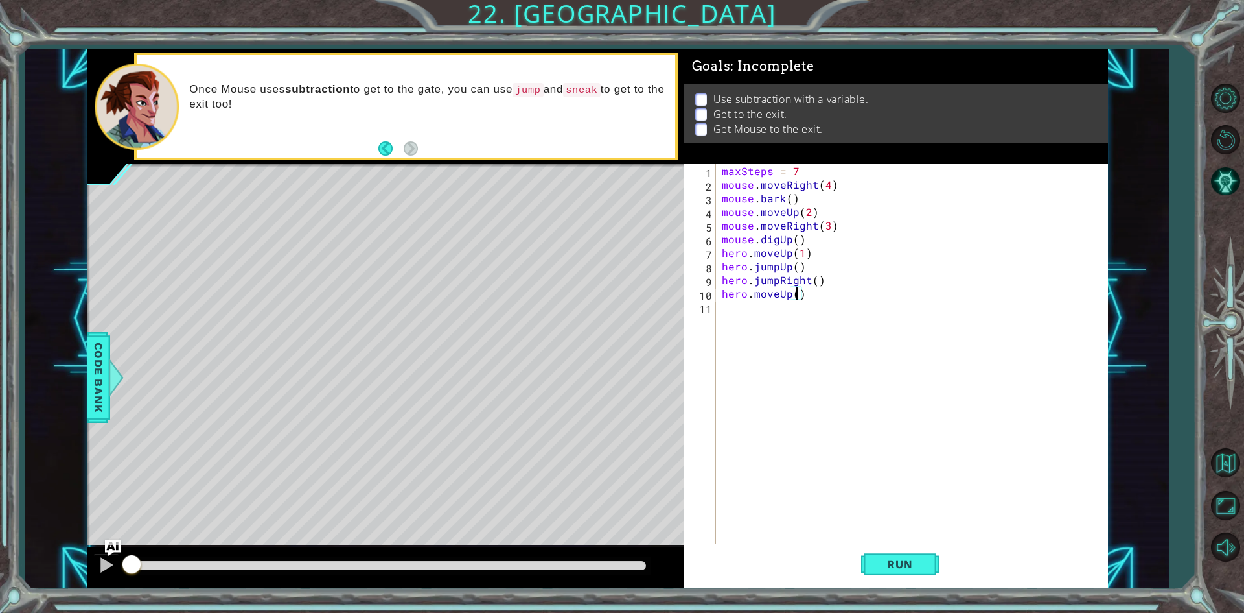
click at [780, 294] on div "maxSteps = 7 mouse . moveRight ( 4 ) mouse . bark ( ) mouse . moveUp ( 2 ) mous…" at bounding box center [914, 368] width 391 height 408
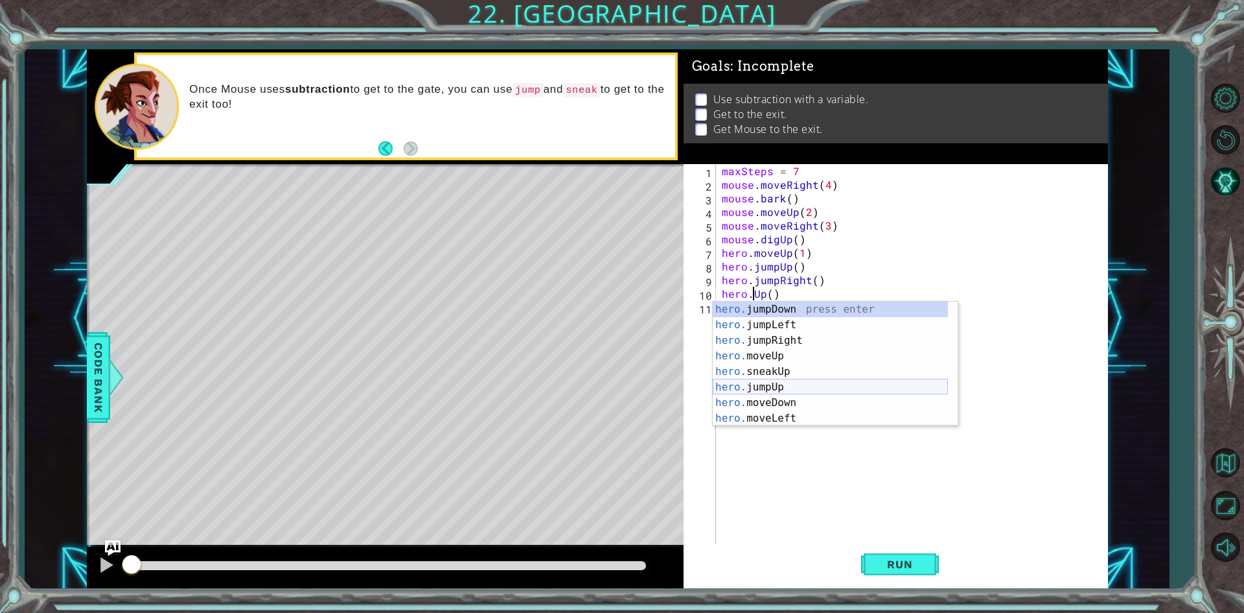
click at [785, 390] on div "hero. jumpDown press enter hero. jumpLeft press enter hero. jumpRight press ent…" at bounding box center [830, 379] width 235 height 156
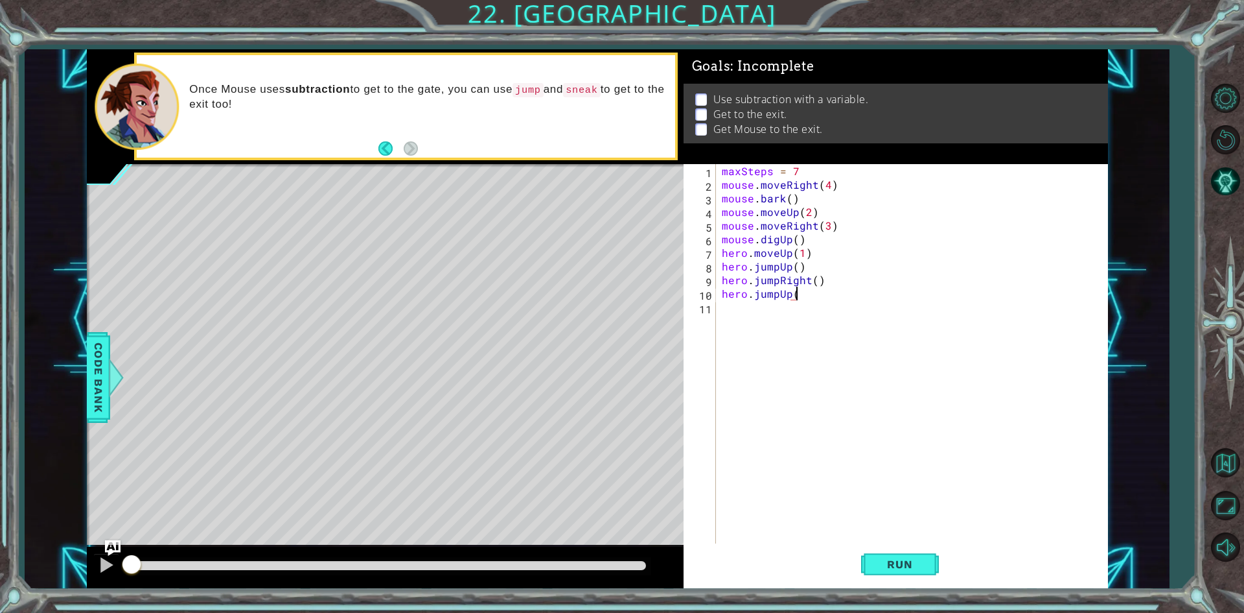
scroll to position [0, 4]
type textarea "hero.jumpUp()"
click at [813, 329] on div "maxSteps = 7 mouse . moveRight ( 4 ) mouse . bark ( ) mouse . moveUp ( 2 ) mous…" at bounding box center [914, 368] width 391 height 408
type textarea "s"
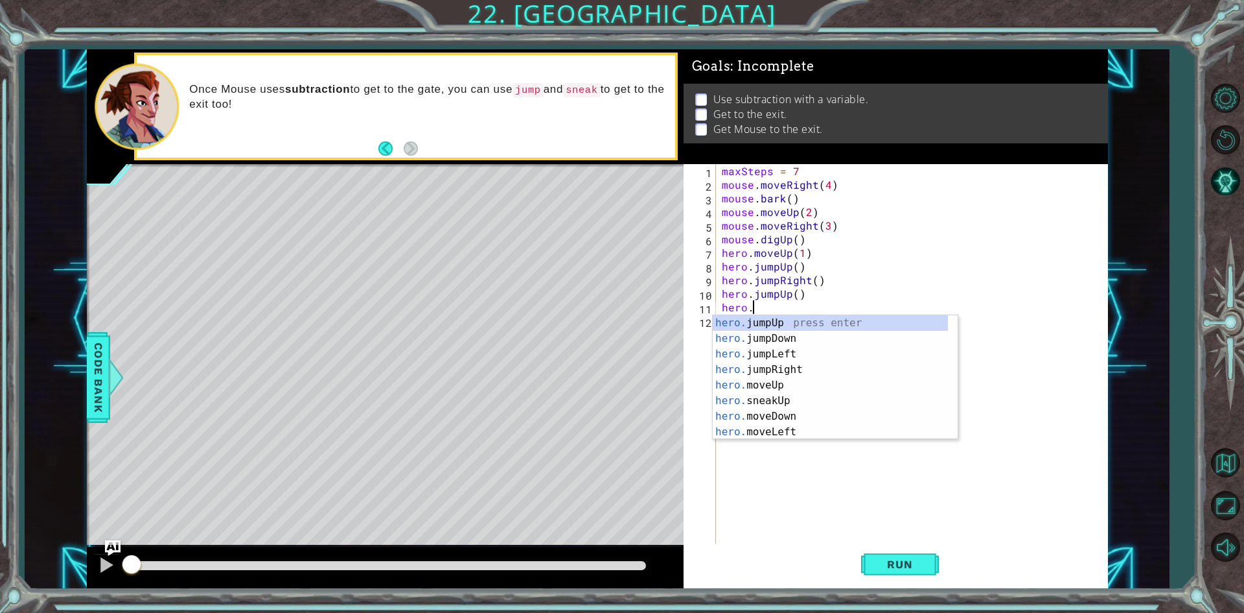
scroll to position [0, 1]
click at [836, 364] on div "hero.s neakUp press enter hero.s neakDown press enter hero.s neakLeft press ent…" at bounding box center [830, 393] width 235 height 156
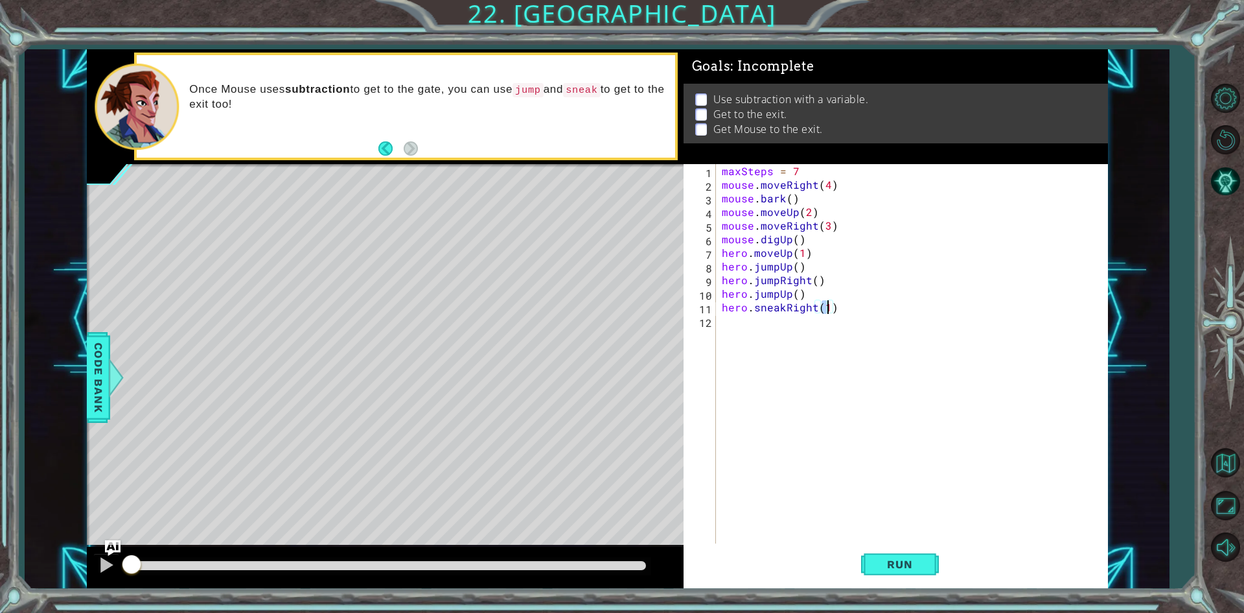
type textarea "hero.sneakRight(4)"
click at [801, 329] on div "maxSteps = 7 mouse . moveRight ( 4 ) mouse . bark ( ) mouse . moveUp ( 2 ) mous…" at bounding box center [914, 368] width 391 height 408
click at [828, 305] on div "maxSteps = 7 mouse . moveRight ( 4 ) mouse . bark ( ) mouse . moveUp ( 2 ) mous…" at bounding box center [914, 368] width 391 height 408
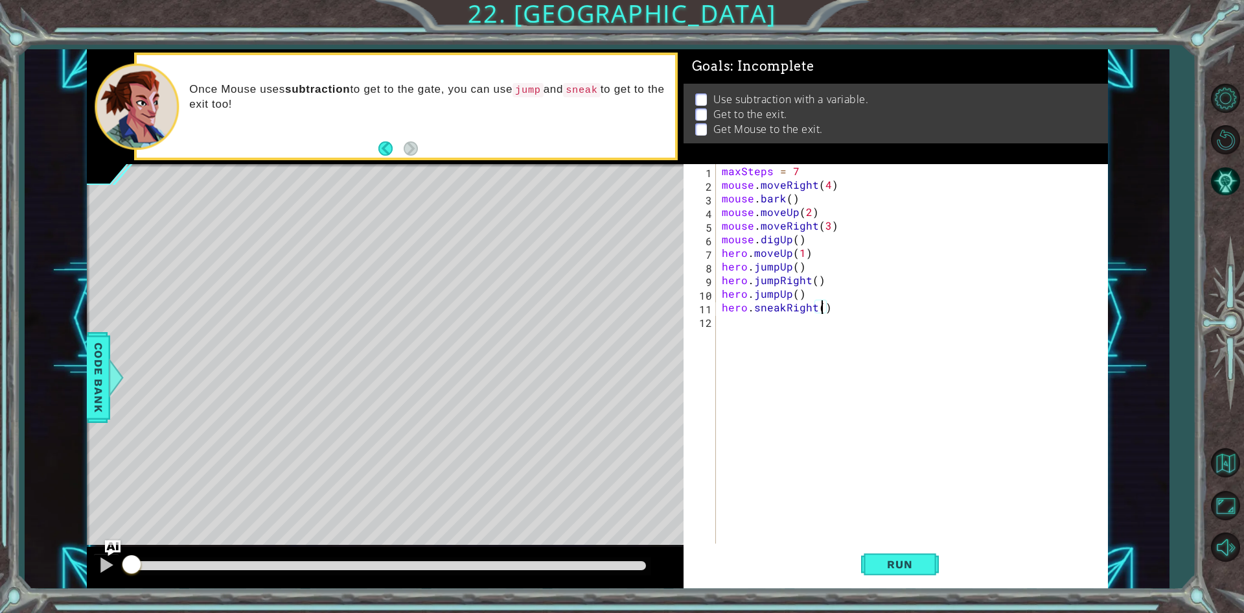
type textarea "hero.sneakRight(5)"
click at [783, 333] on div "maxSteps = 7 mouse . moveRight ( 4 ) mouse . bark ( ) mouse . moveUp ( 2 ) mous…" at bounding box center [914, 368] width 391 height 408
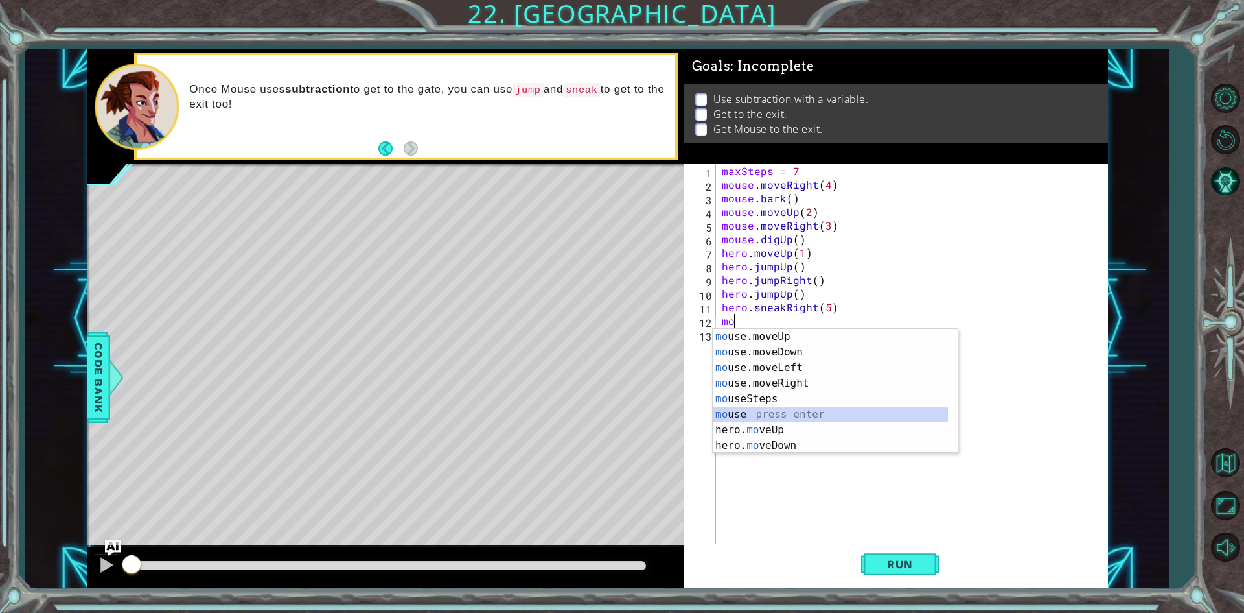
click at [756, 416] on div "mo use.moveUp press enter mo use.moveDown press enter mo use.moveLeft press ent…" at bounding box center [830, 407] width 235 height 156
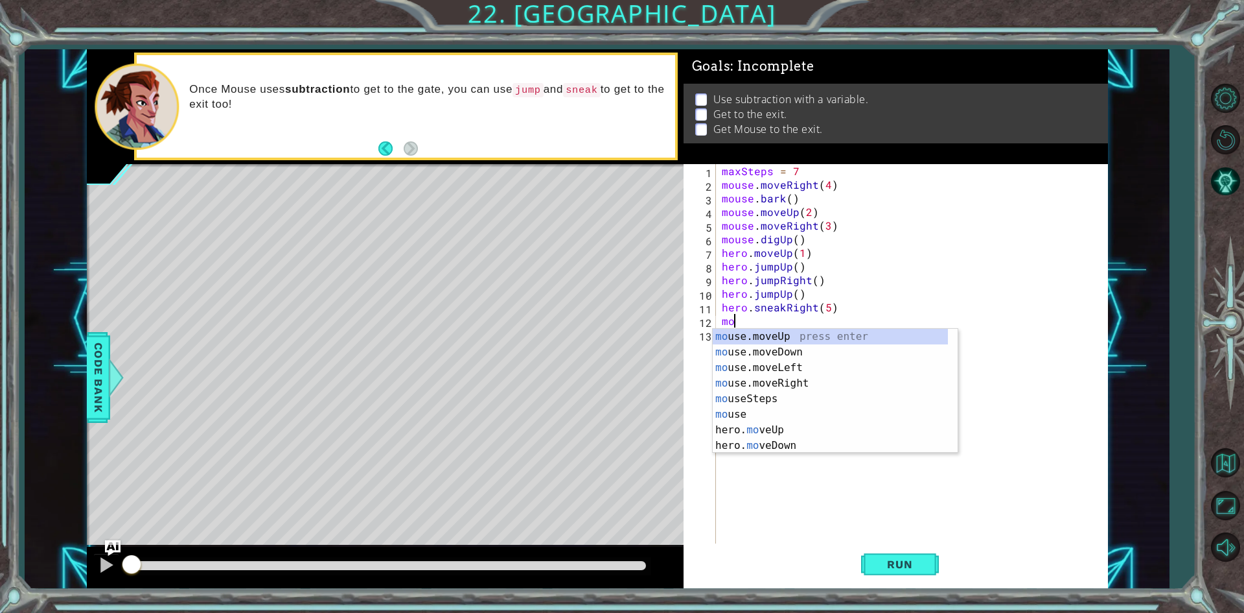
type textarea "m"
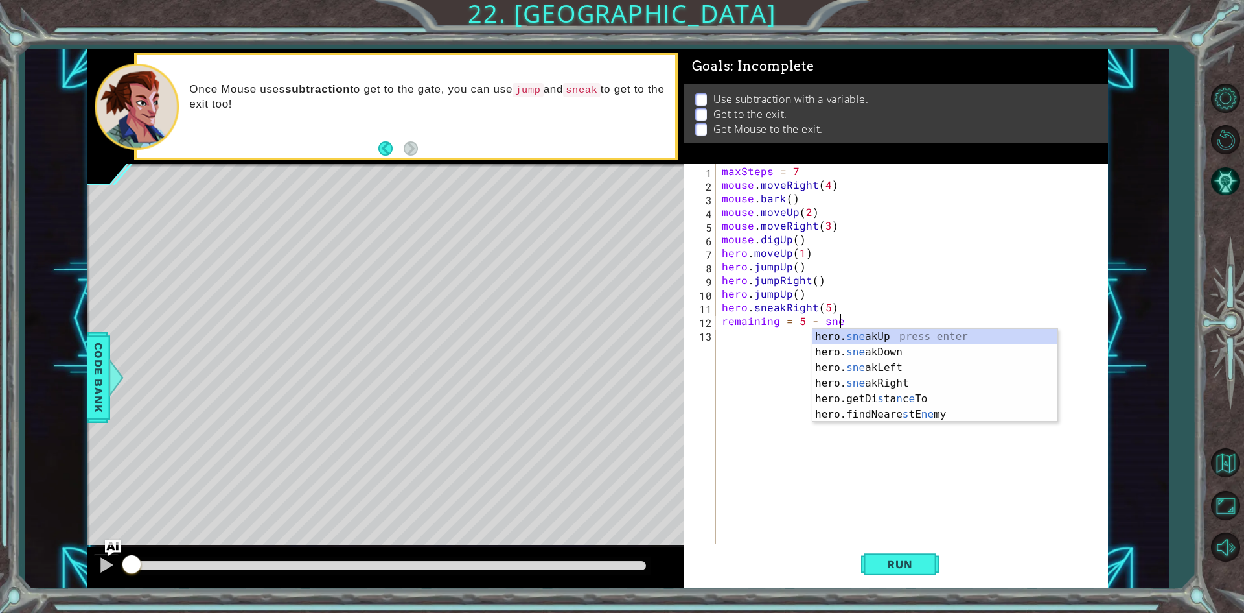
scroll to position [0, 7]
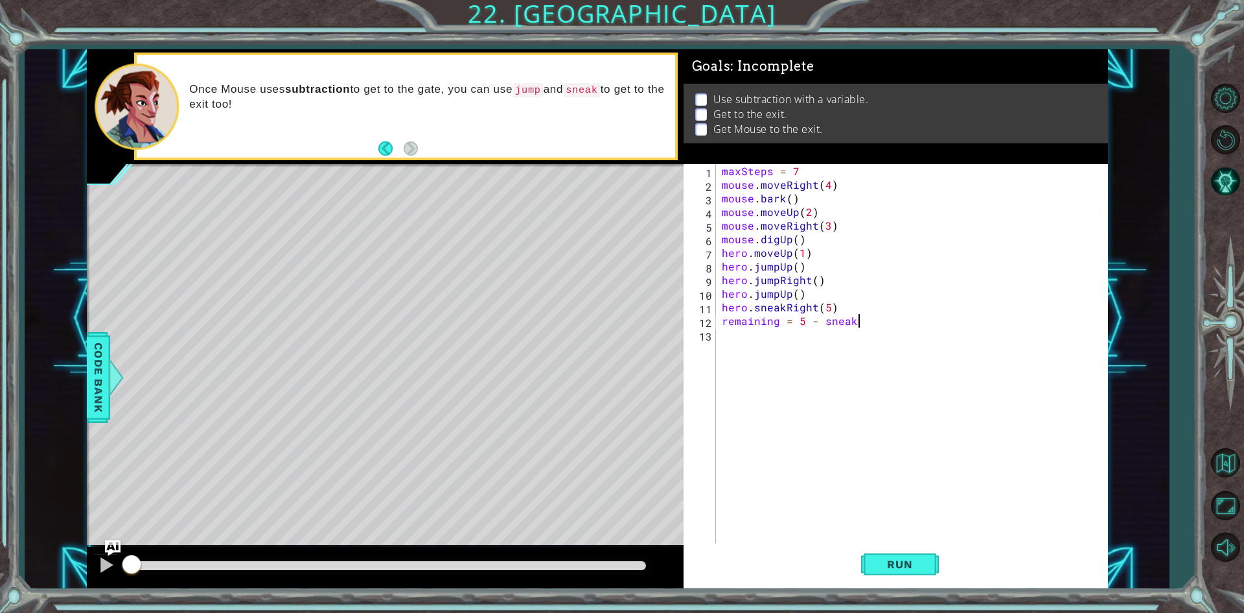
type textarea "remaining = 5 - sneak #"
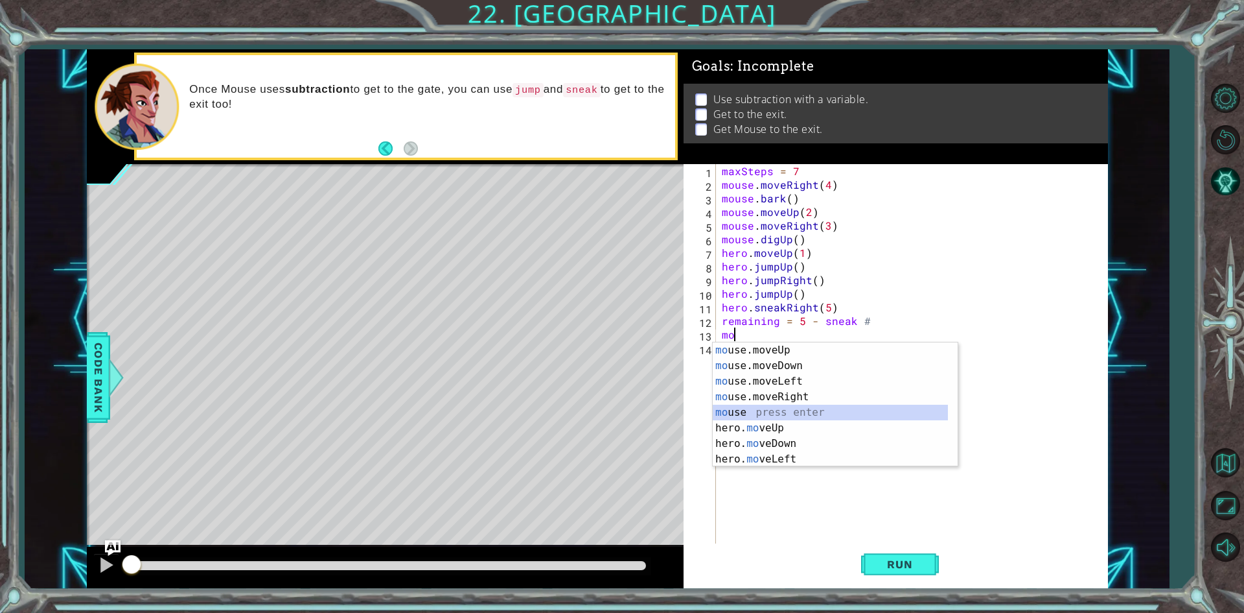
click at [783, 408] on div "mo use.moveUp press enter mo use.moveDown press enter mo use.moveLeft press ent…" at bounding box center [830, 420] width 235 height 156
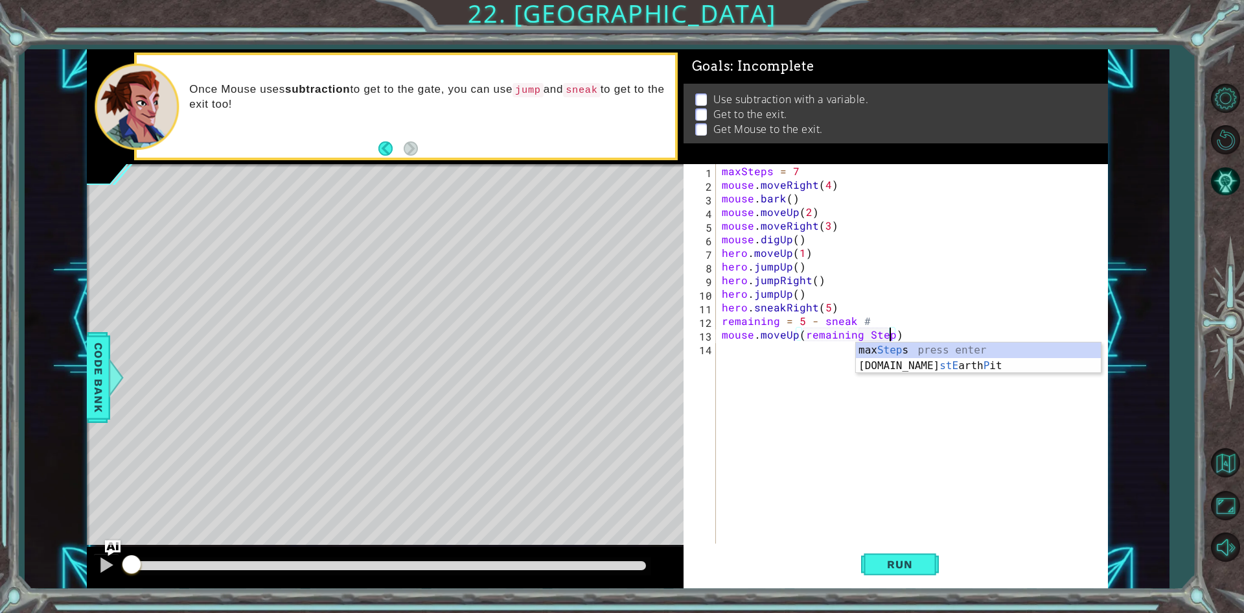
scroll to position [0, 10]
click at [865, 331] on div "maxSteps = 7 mouse . moveRight ( 4 ) mouse . bark ( ) mouse . moveUp ( 2 ) mous…" at bounding box center [914, 368] width 391 height 408
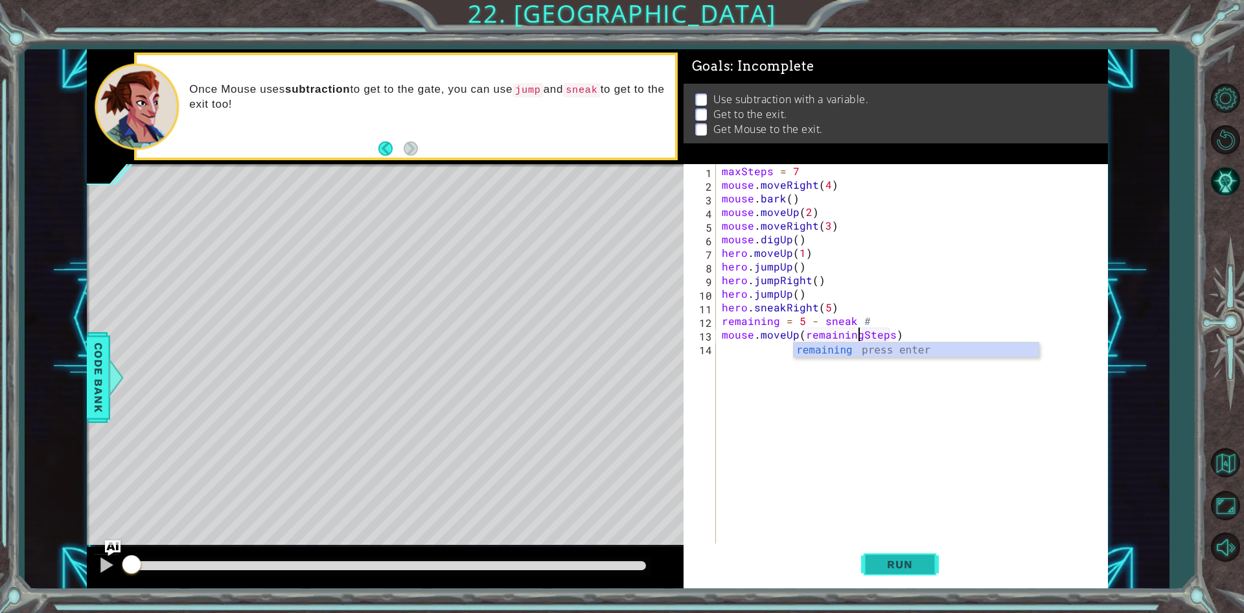
type textarea "mouse.moveUp(remainingSteps)"
click at [893, 555] on button "Run" at bounding box center [900, 564] width 78 height 42
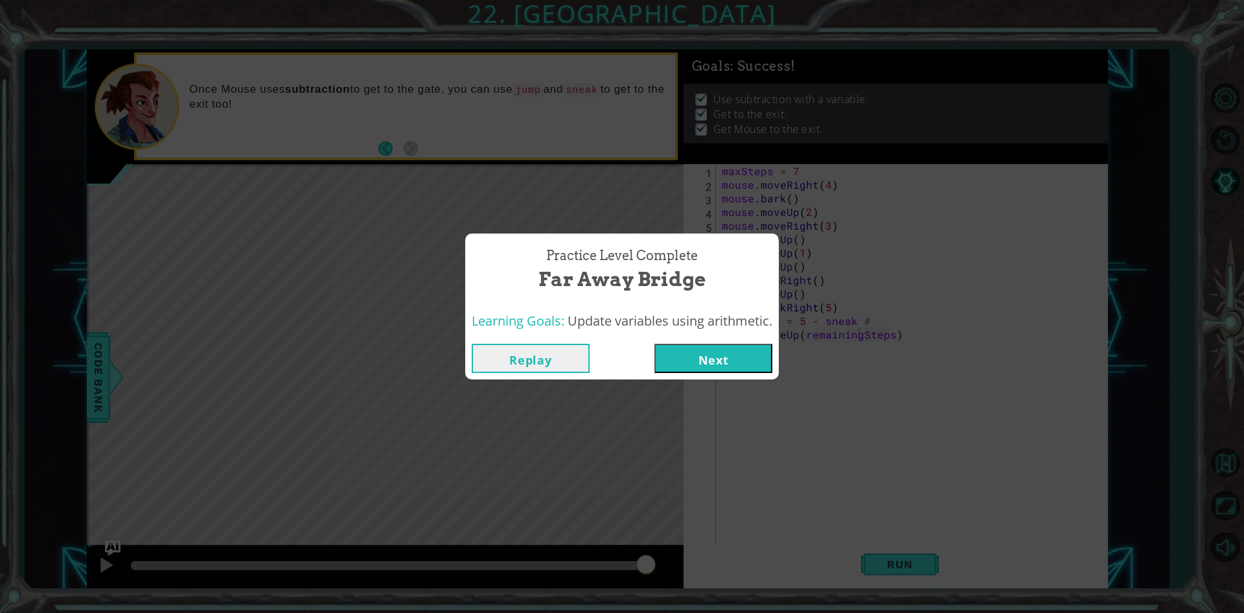
click at [703, 352] on button "Next" at bounding box center [714, 358] width 118 height 29
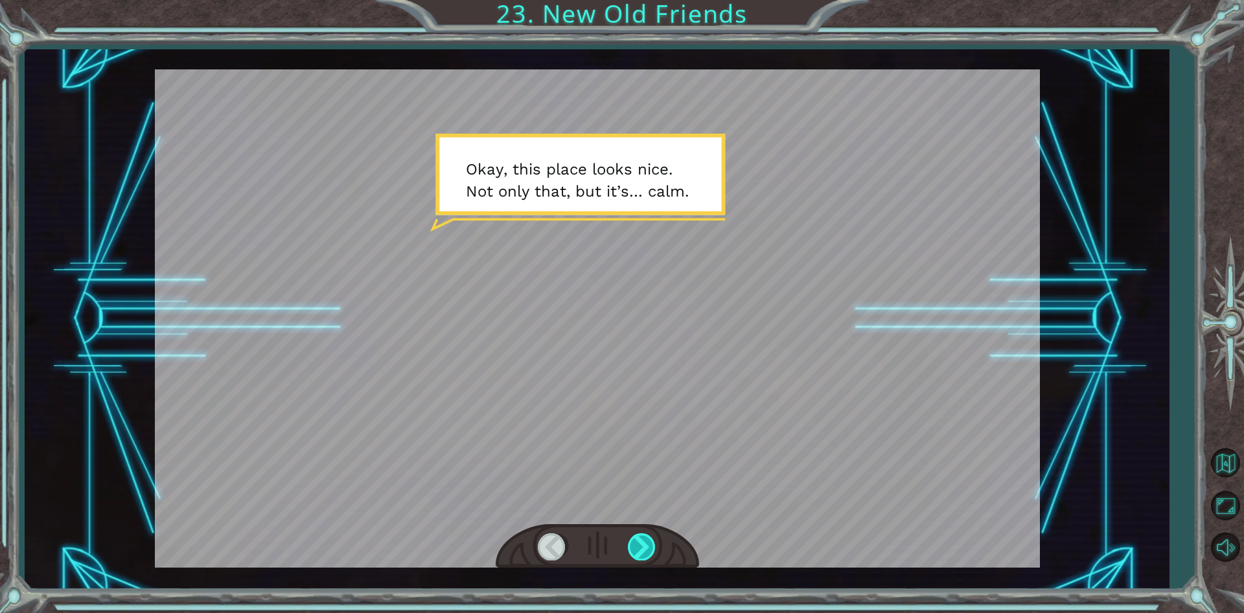
click at [648, 552] on div at bounding box center [642, 546] width 29 height 27
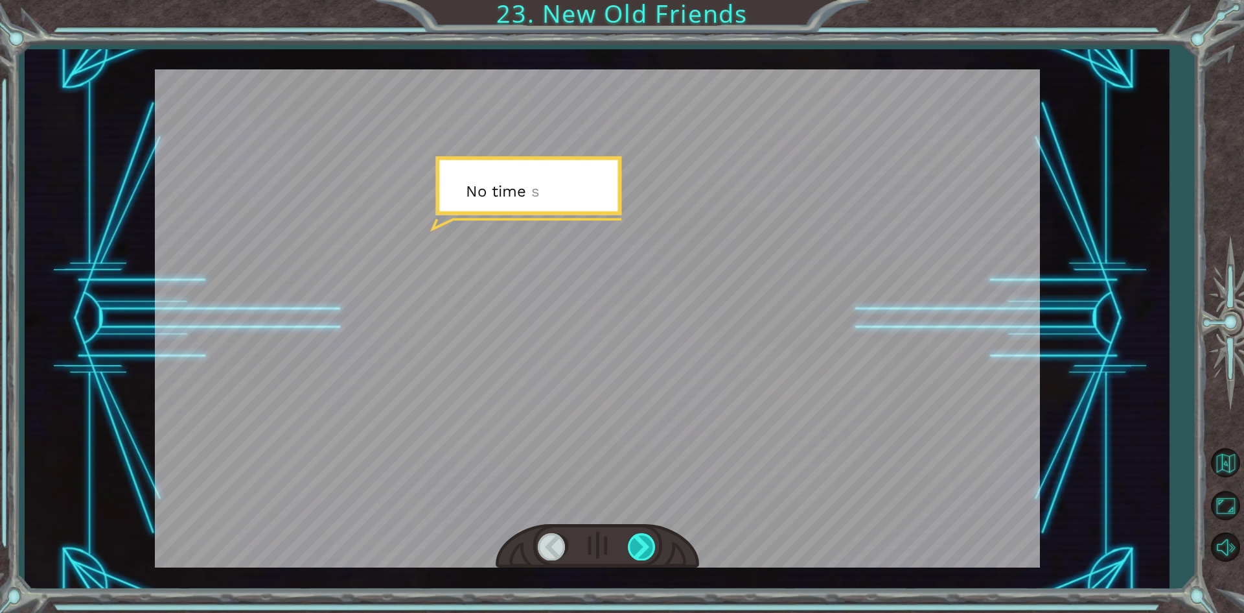
click at [648, 552] on div at bounding box center [642, 546] width 29 height 27
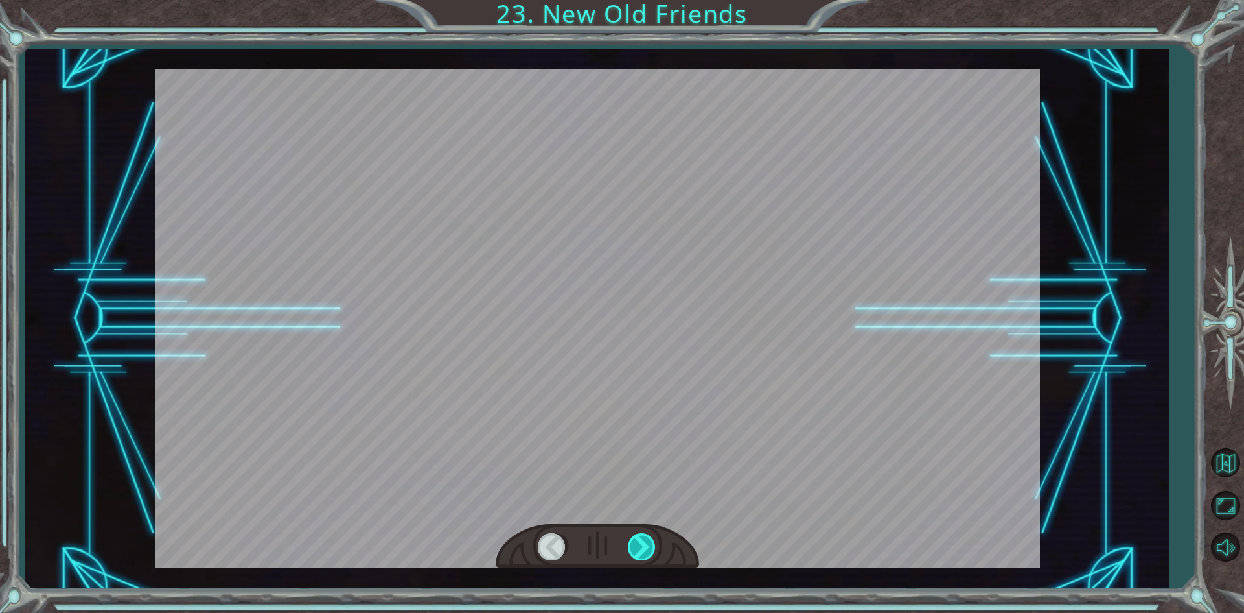
click at [648, 552] on div at bounding box center [642, 546] width 29 height 27
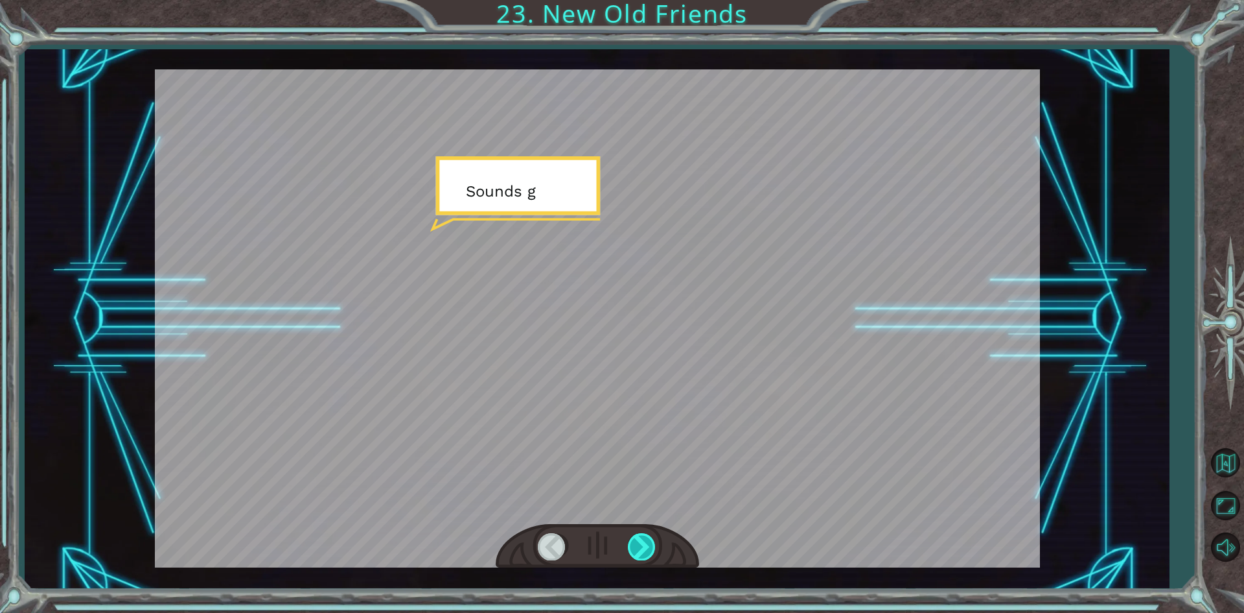
click at [648, 552] on div at bounding box center [642, 546] width 29 height 27
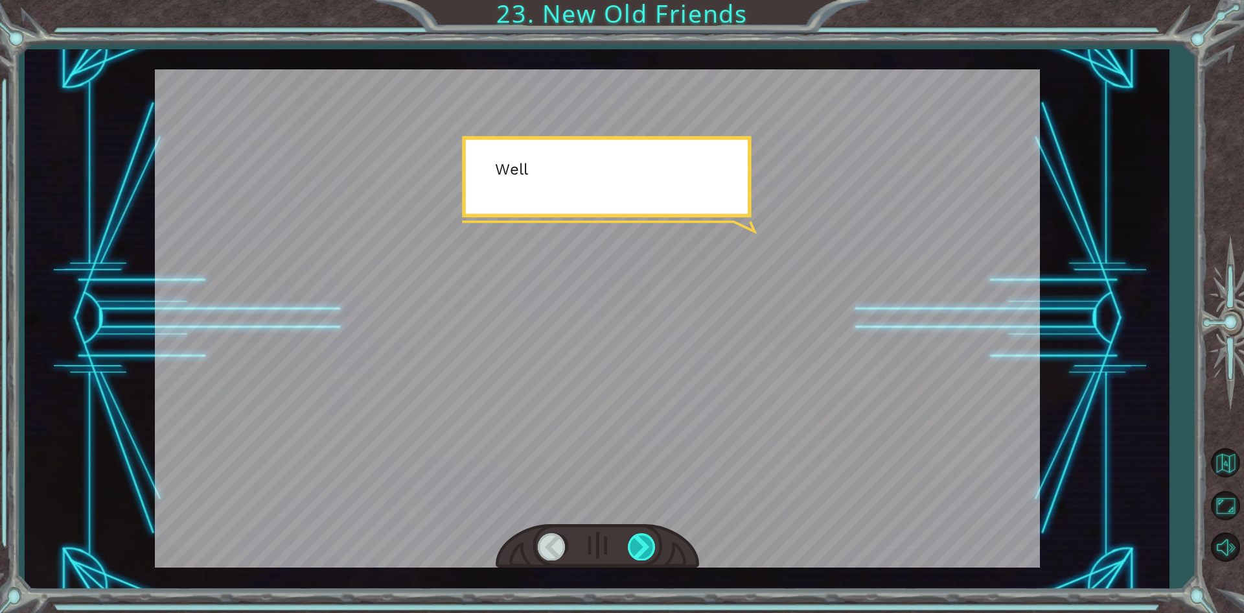
click at [648, 552] on div at bounding box center [642, 546] width 29 height 27
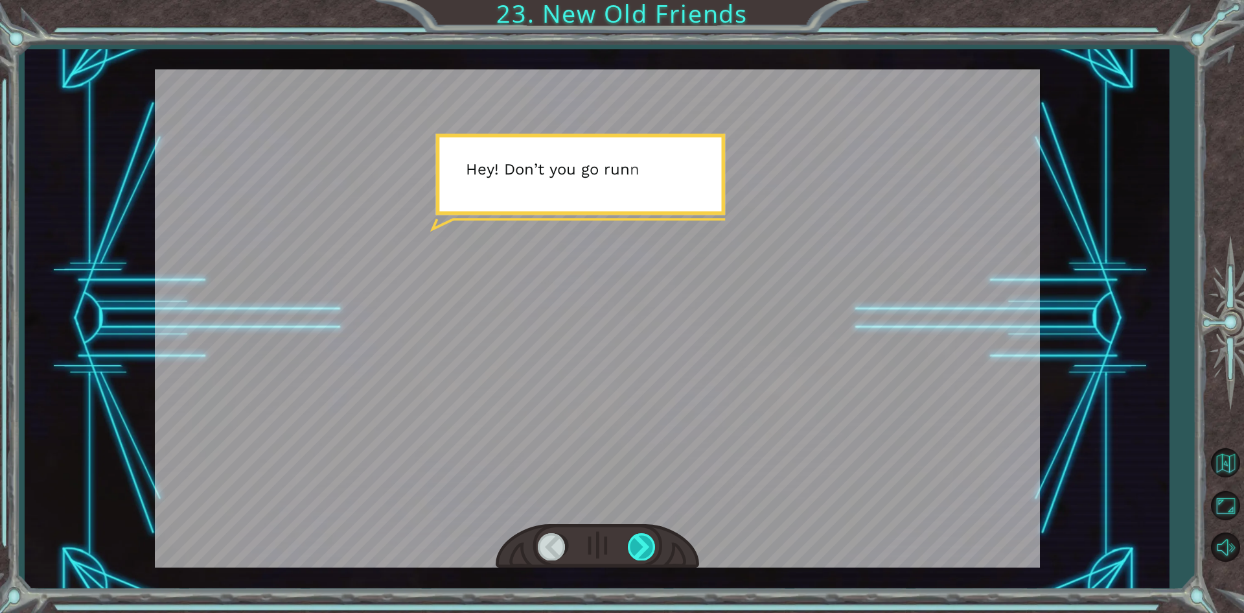
click at [648, 552] on div at bounding box center [642, 546] width 29 height 27
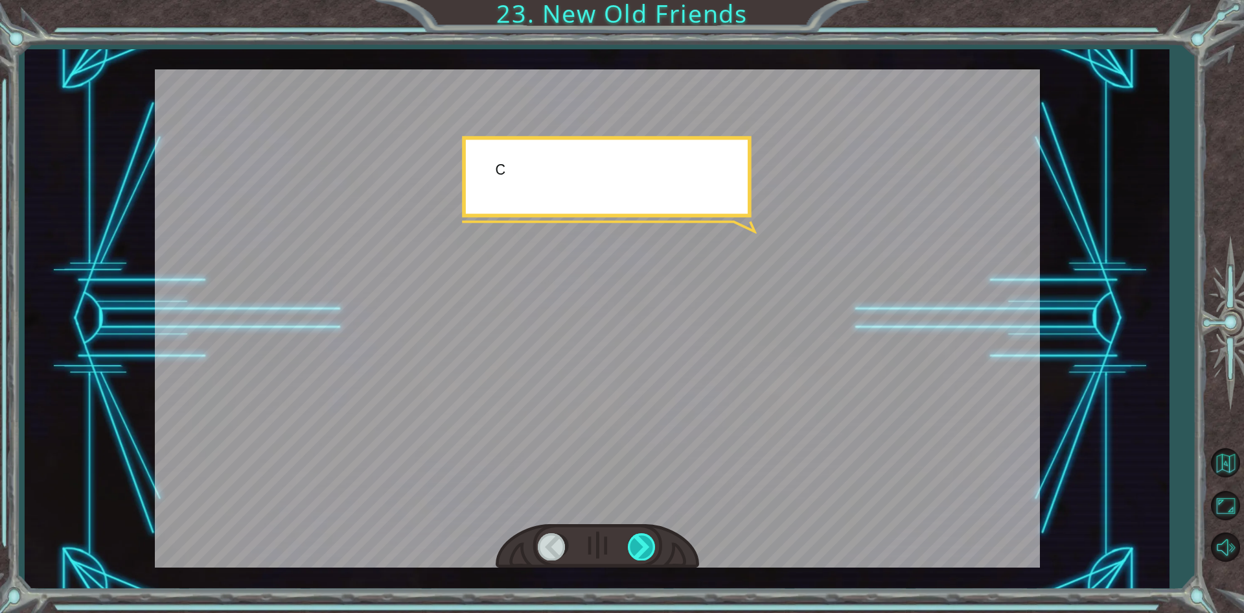
click at [648, 552] on div at bounding box center [642, 546] width 29 height 27
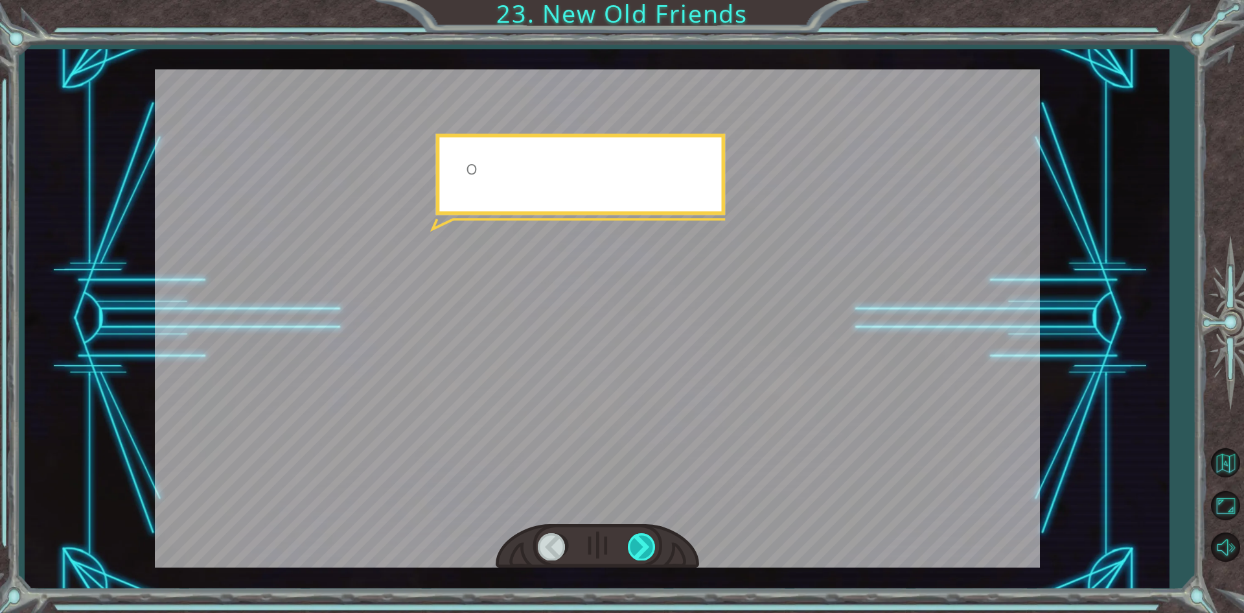
click at [648, 552] on div at bounding box center [642, 546] width 29 height 27
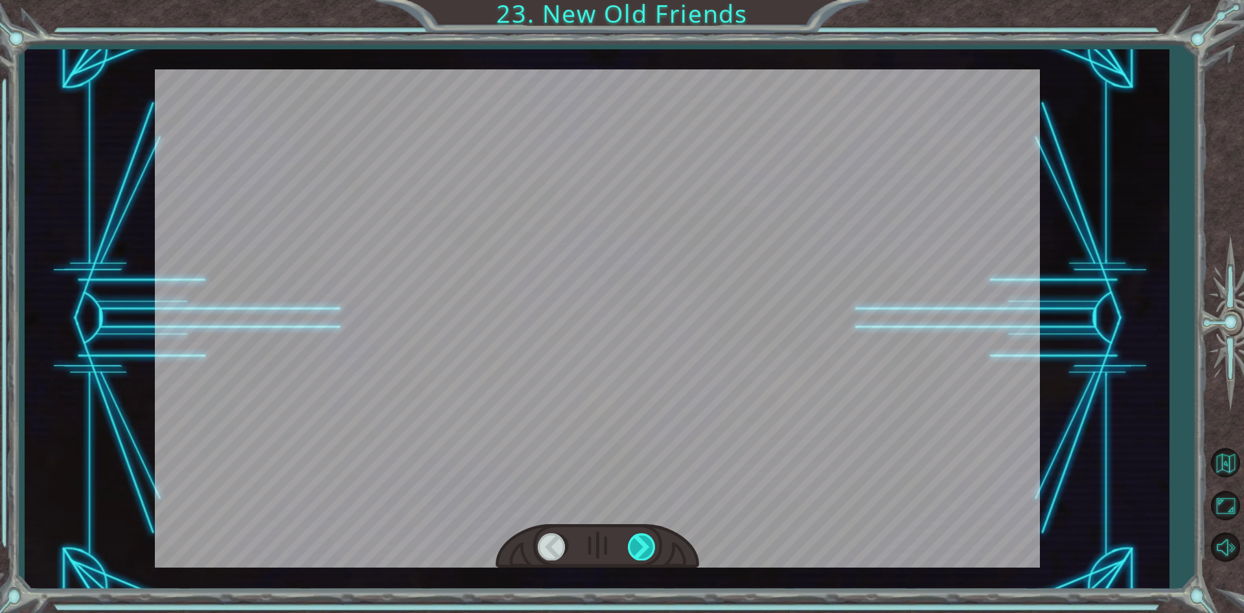
click at [648, 552] on div at bounding box center [642, 546] width 29 height 27
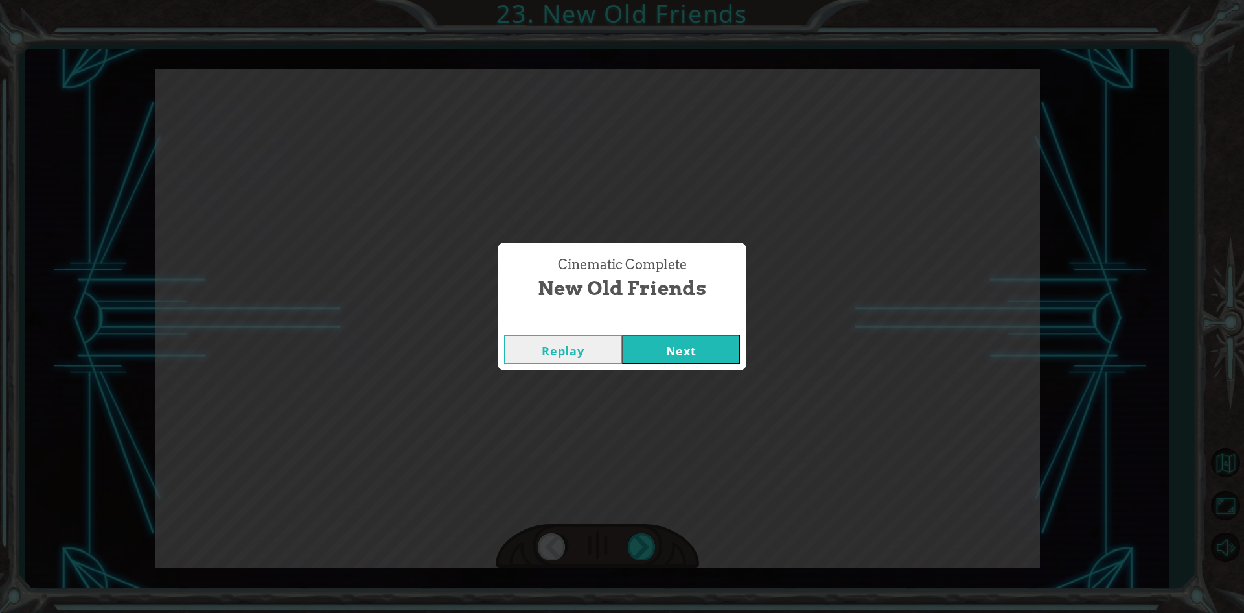
click at [672, 351] on button "Next" at bounding box center [681, 348] width 118 height 29
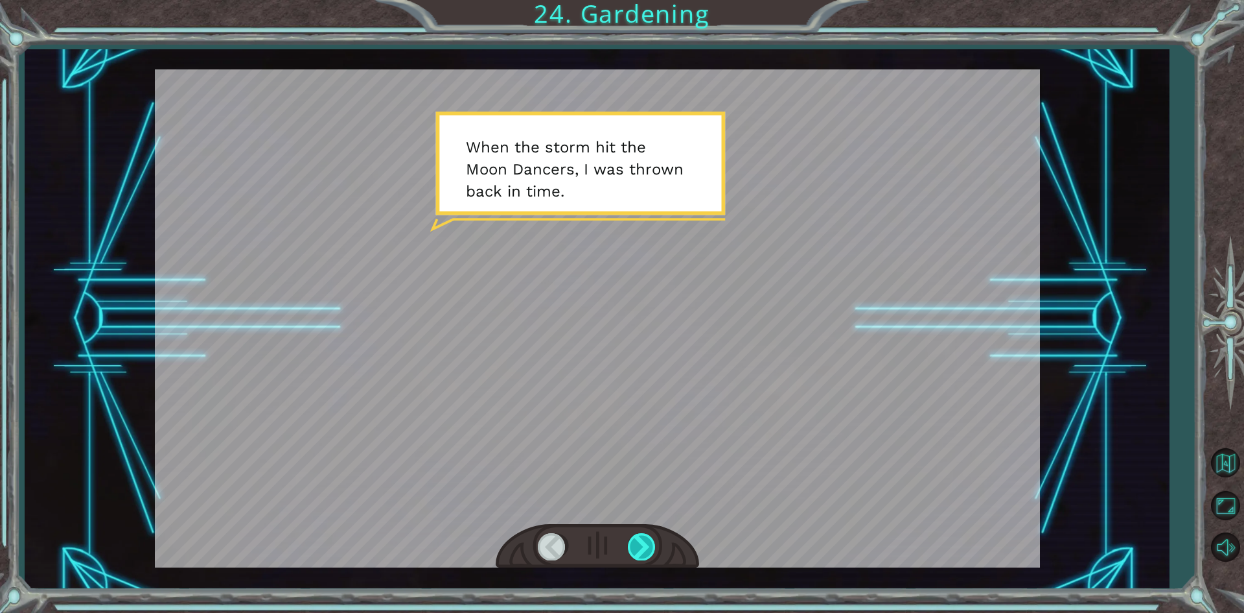
click at [643, 554] on div at bounding box center [642, 546] width 29 height 27
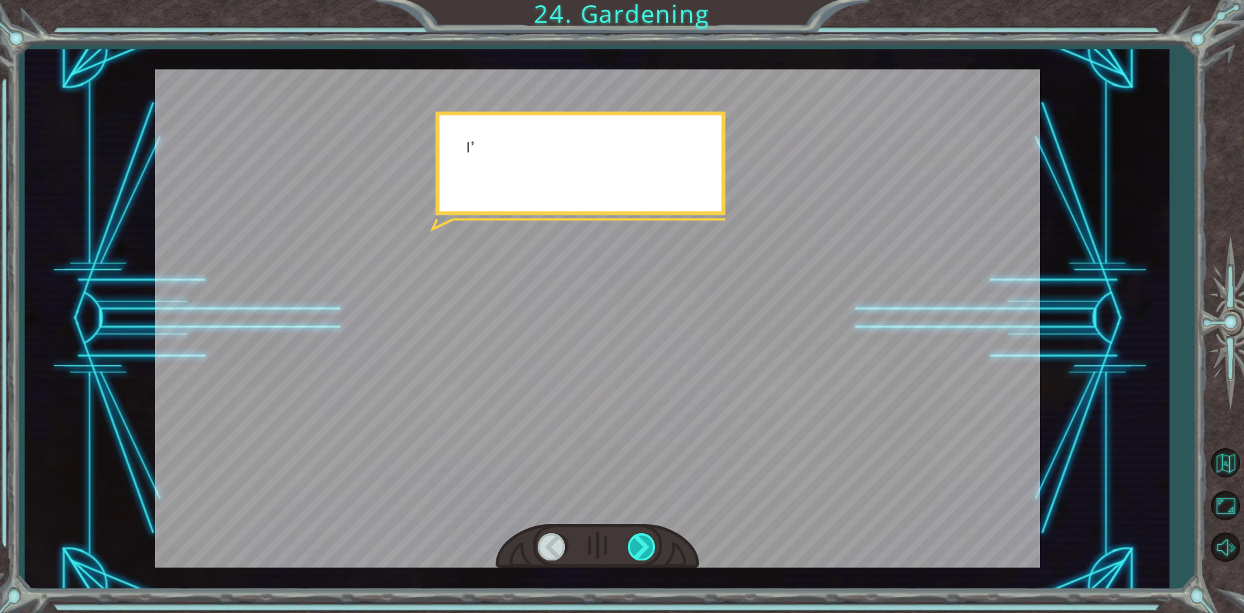
click at [643, 554] on div at bounding box center [642, 546] width 29 height 27
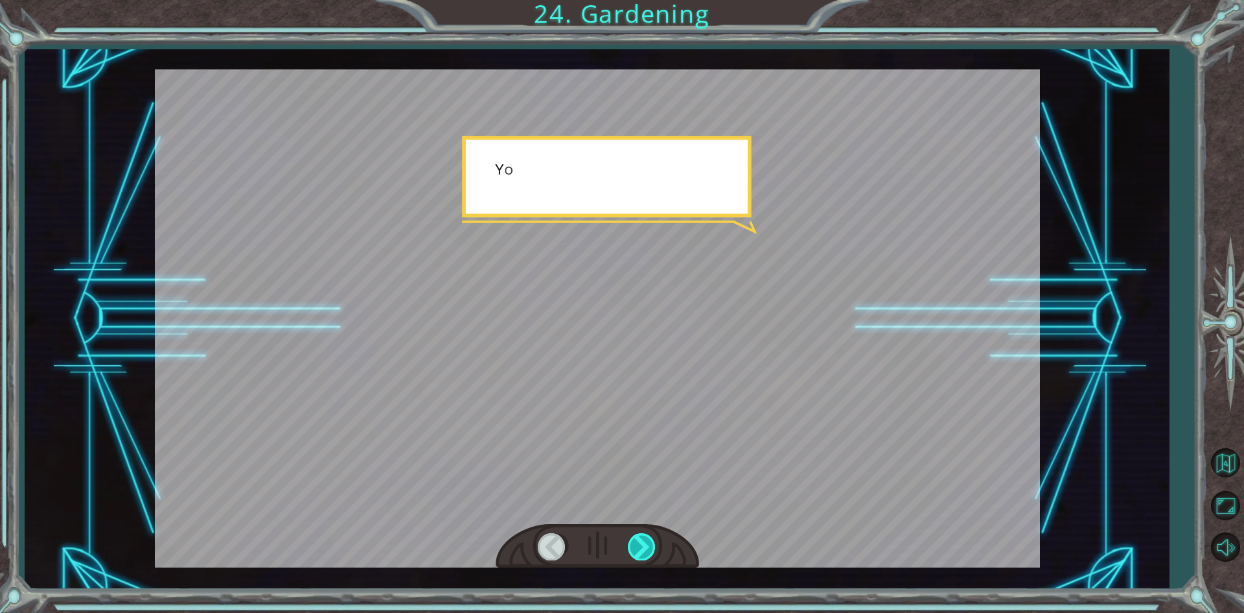
click at [643, 554] on div at bounding box center [642, 546] width 29 height 27
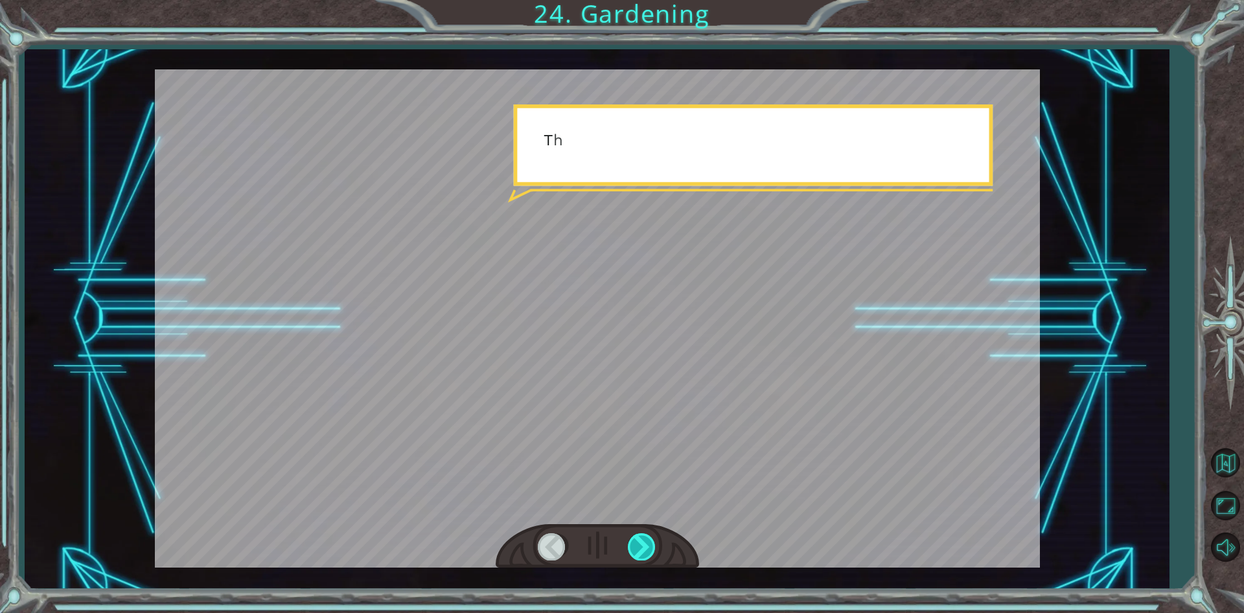
click at [643, 554] on div at bounding box center [642, 546] width 29 height 27
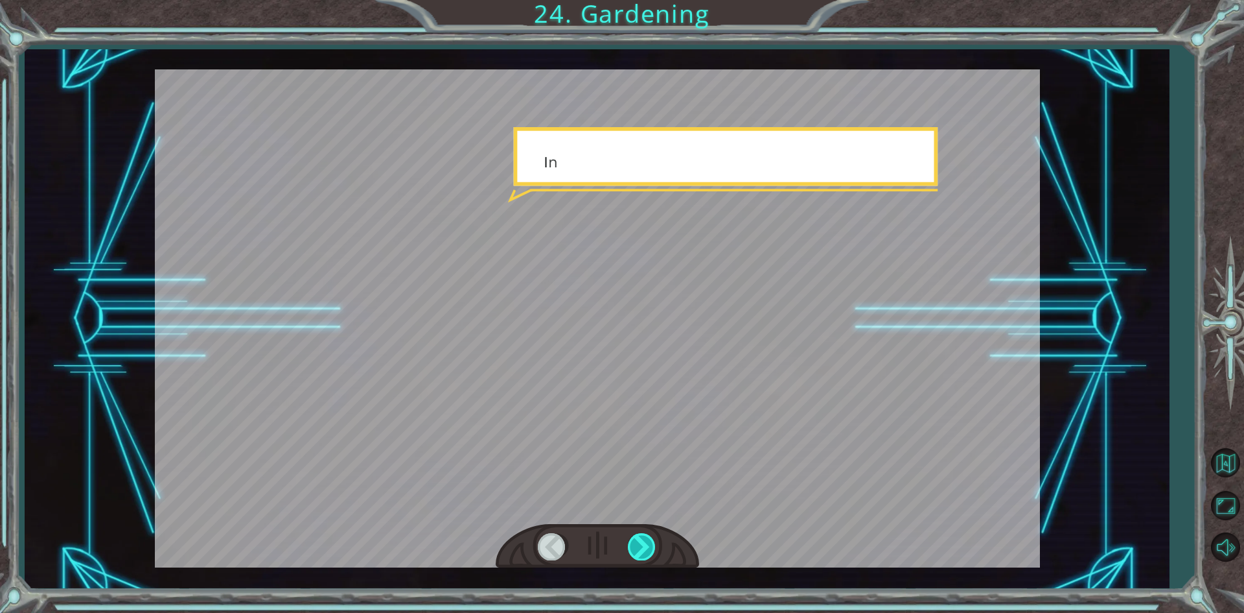
click at [643, 554] on div at bounding box center [642, 546] width 29 height 27
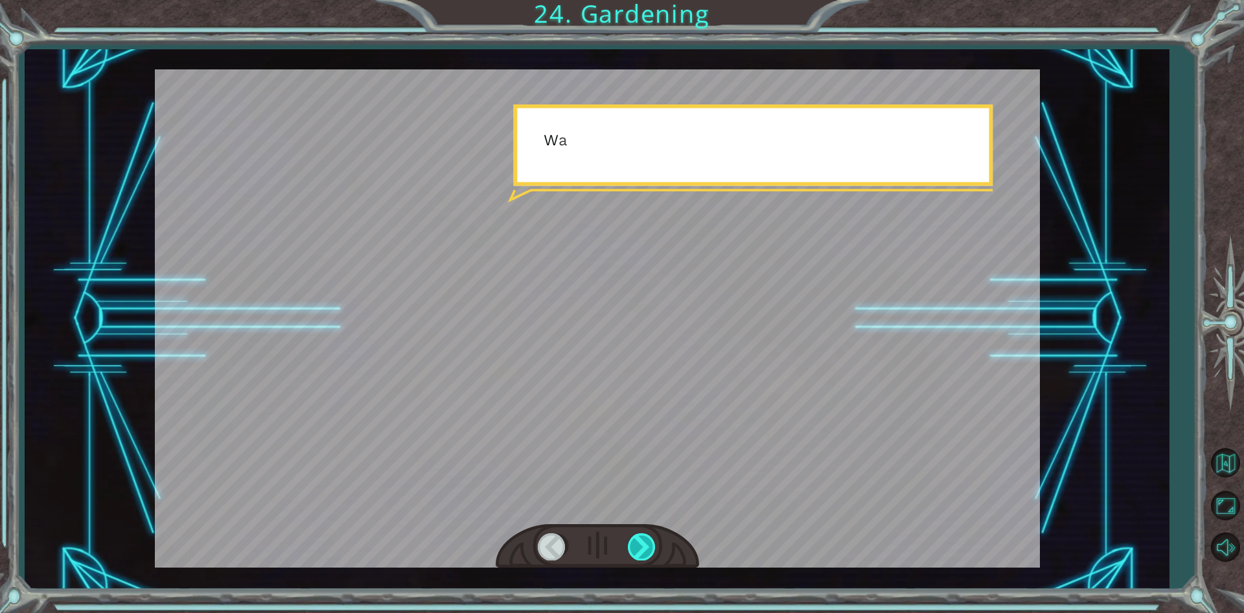
click at [643, 554] on div at bounding box center [642, 546] width 29 height 27
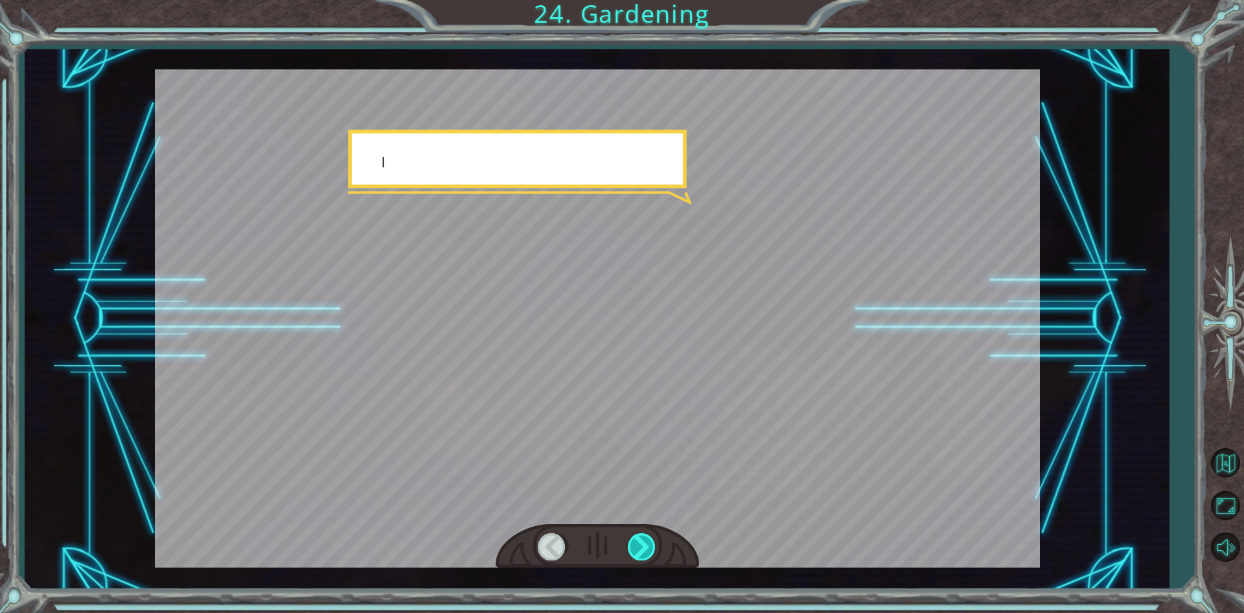
click at [643, 554] on div at bounding box center [642, 546] width 29 height 27
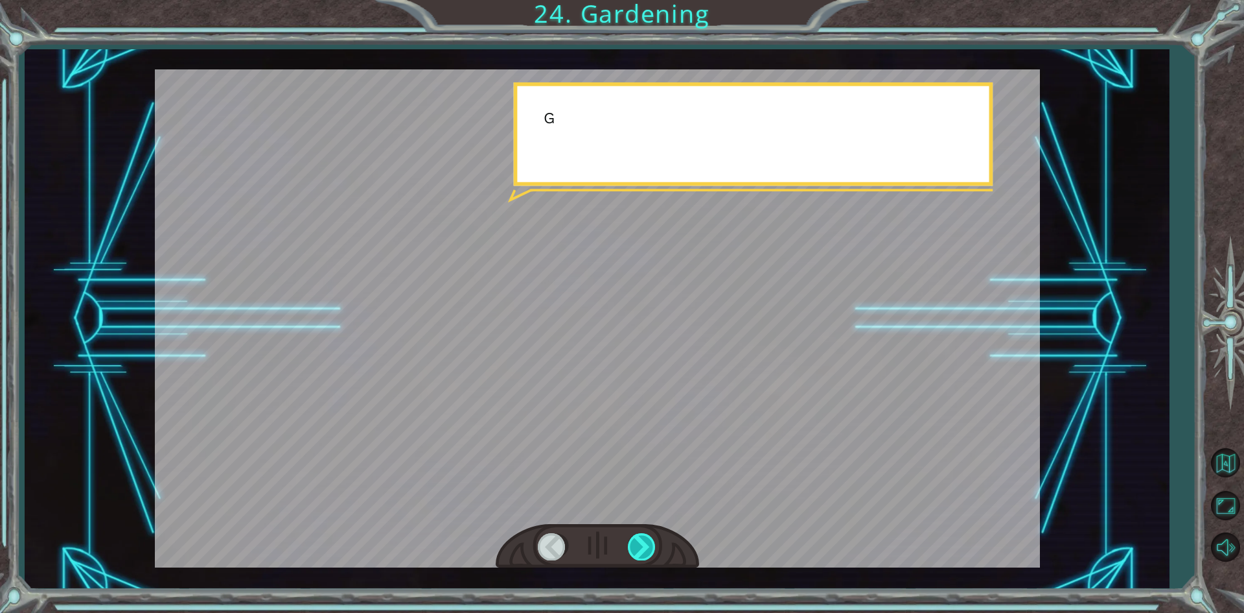
click at [643, 554] on div at bounding box center [642, 546] width 29 height 27
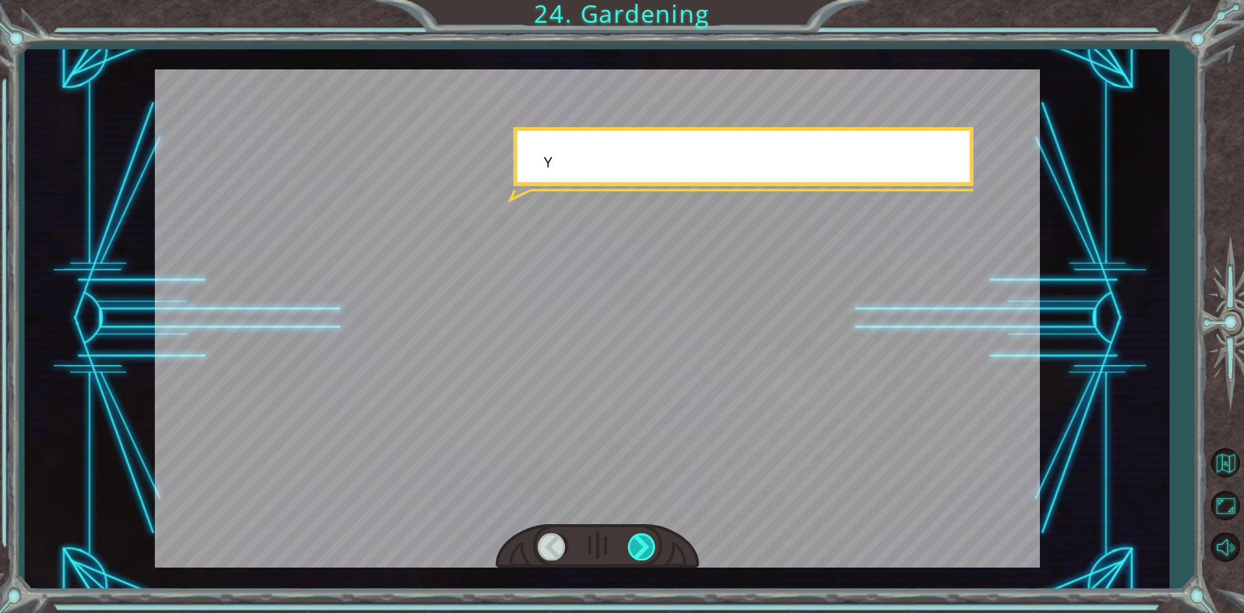
click at [643, 554] on div at bounding box center [642, 546] width 29 height 27
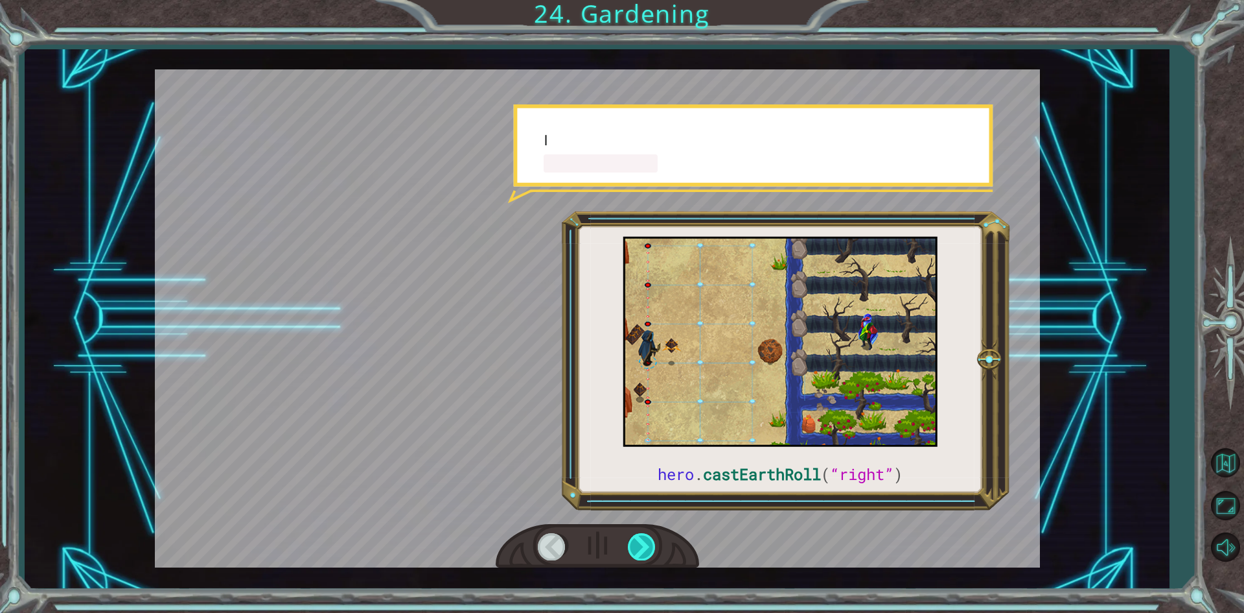
click at [643, 554] on div at bounding box center [642, 546] width 29 height 27
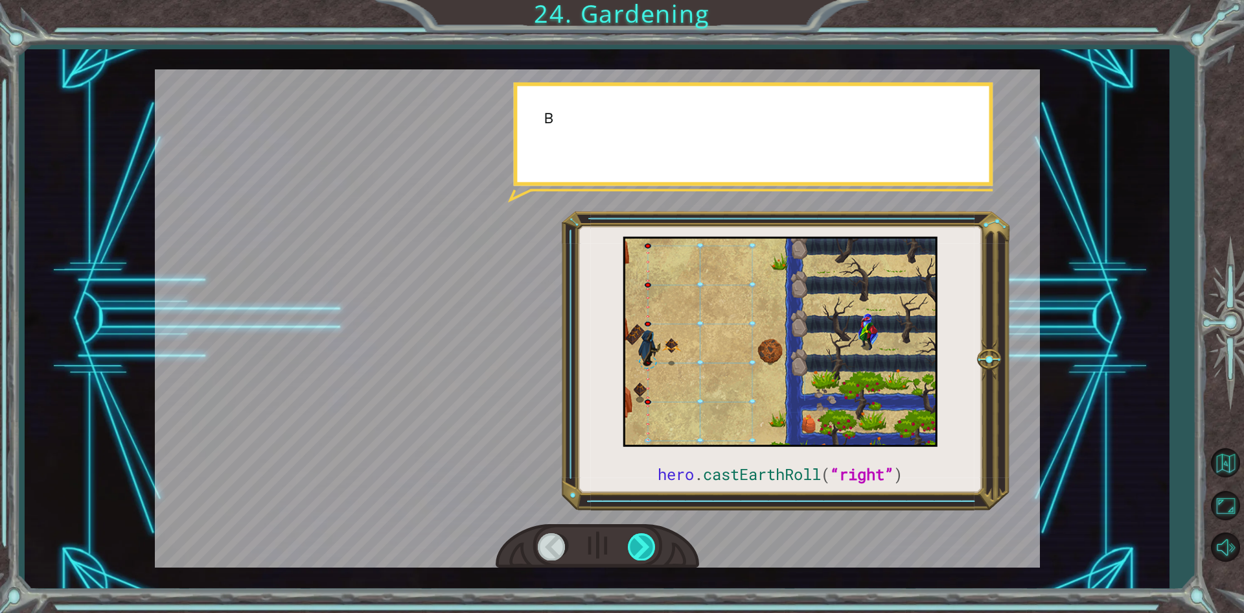
click at [643, 554] on div at bounding box center [642, 546] width 29 height 27
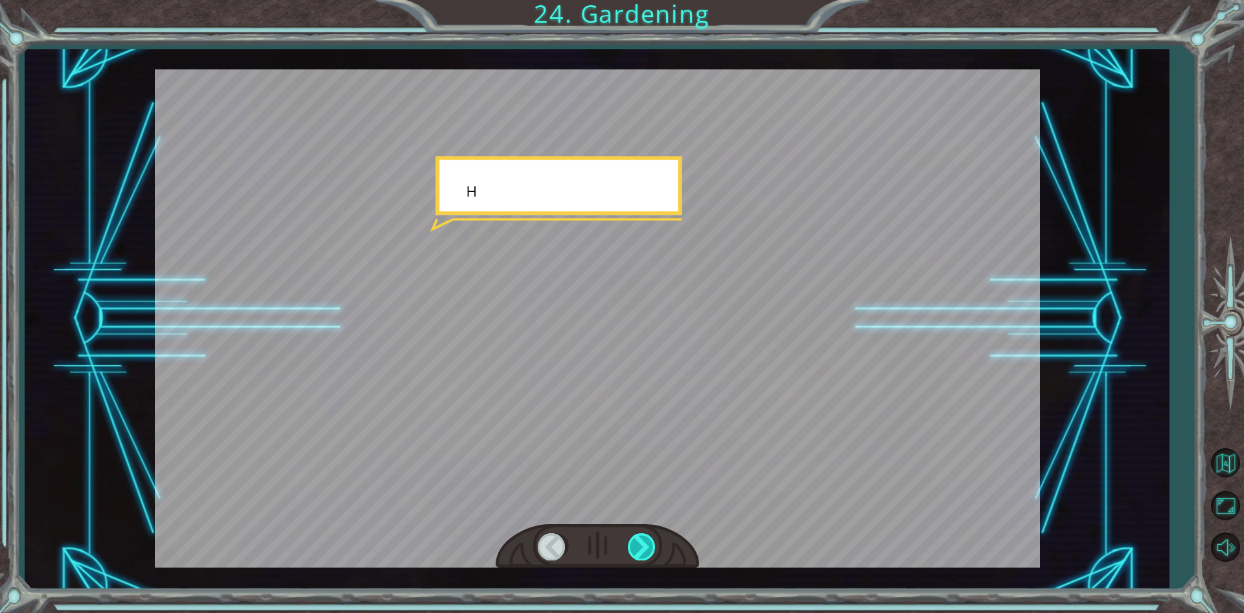
click at [643, 554] on div at bounding box center [642, 546] width 29 height 27
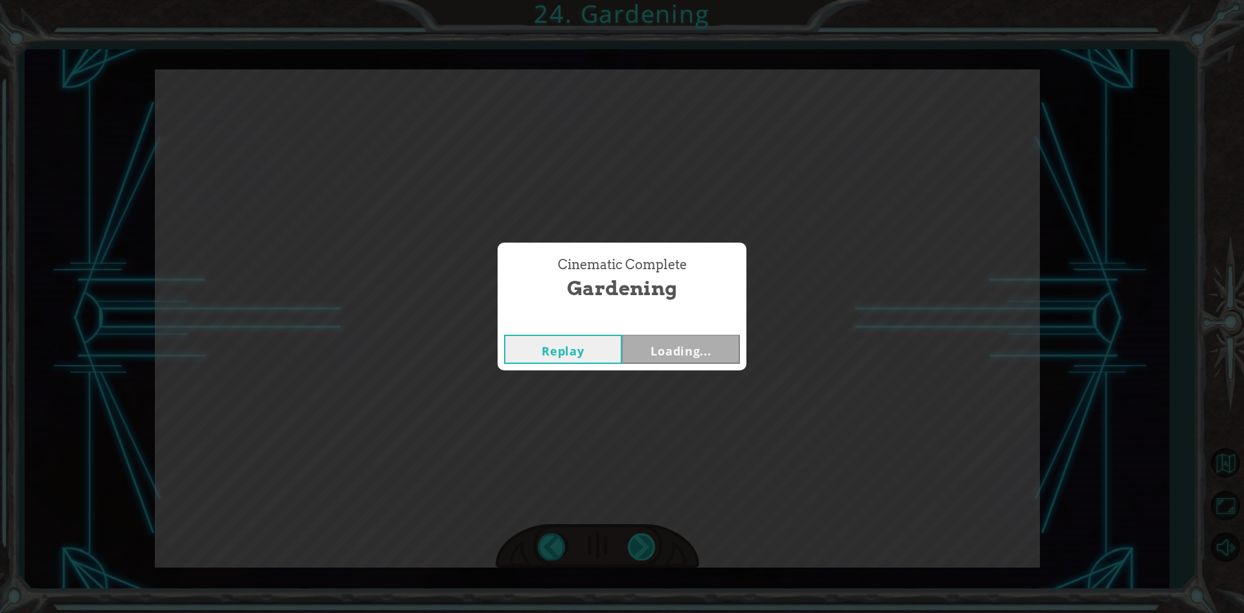
click at [643, 554] on div "Cinematic Complete Gardening Replay Loading..." at bounding box center [622, 306] width 1244 height 613
click at [643, 554] on div "Cinematic Complete Gardening Replay Next" at bounding box center [622, 306] width 1244 height 613
click at [721, 360] on button "Next" at bounding box center [681, 348] width 118 height 29
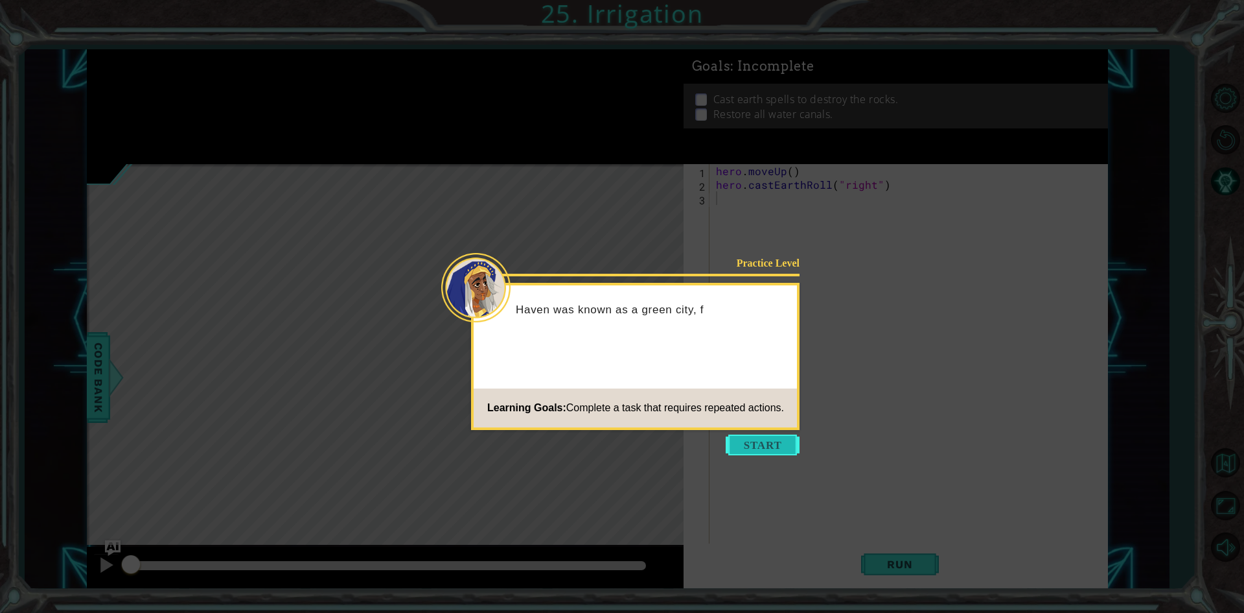
click at [771, 440] on button "Start" at bounding box center [763, 444] width 74 height 21
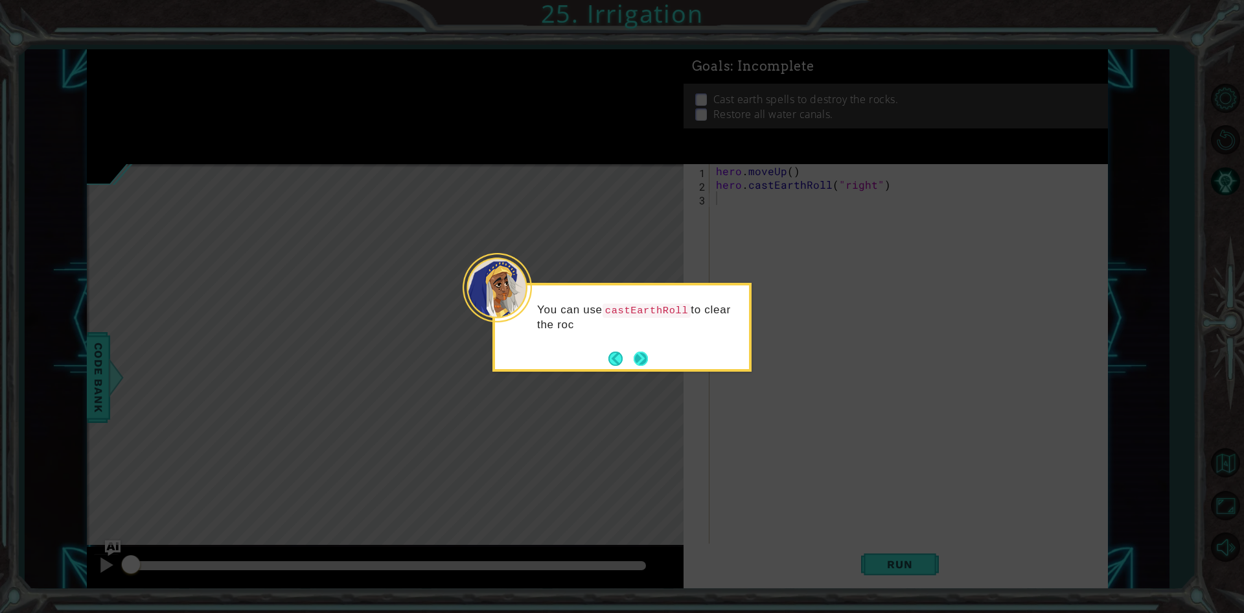
click at [647, 351] on button "Next" at bounding box center [641, 358] width 14 height 14
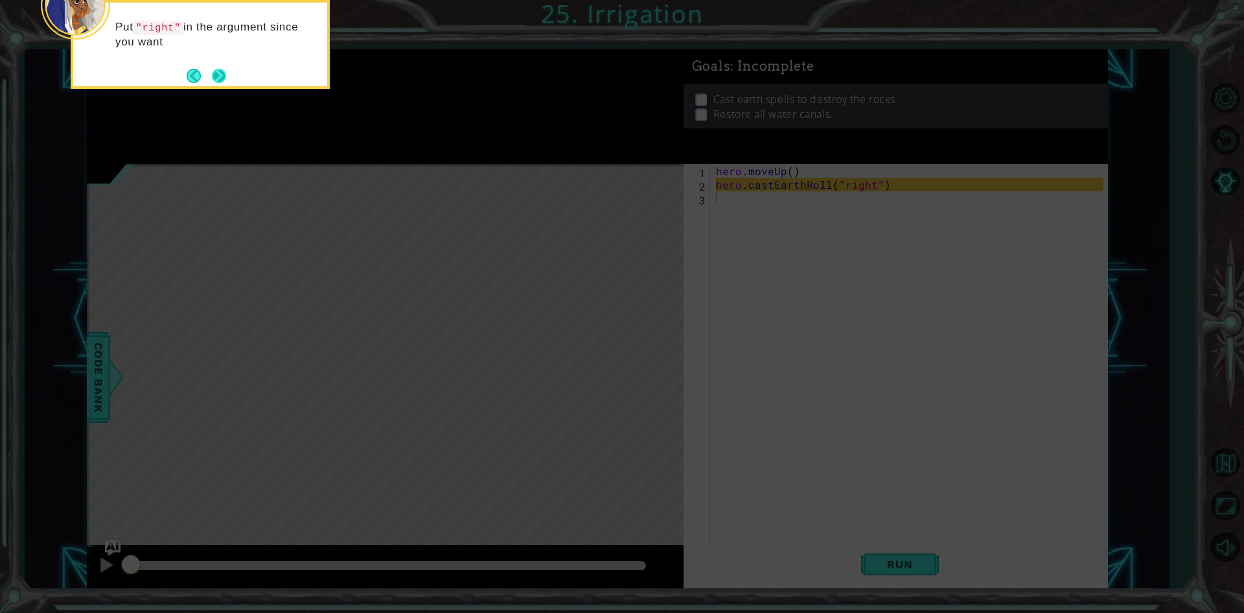
click at [226, 72] on button "Next" at bounding box center [219, 76] width 14 height 14
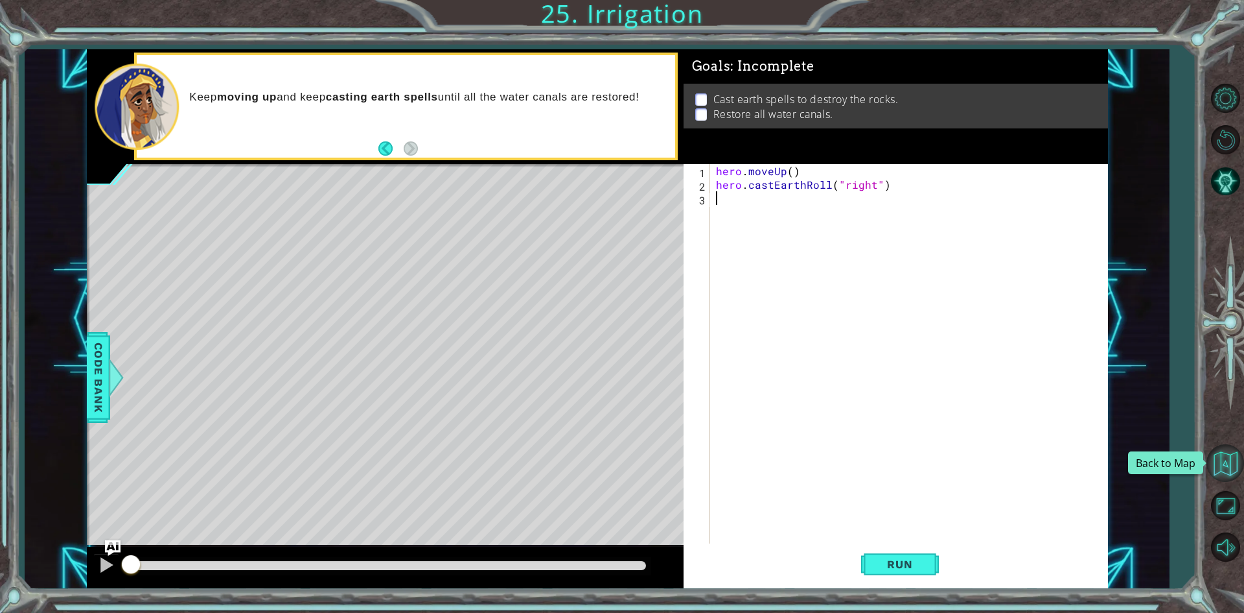
click at [1233, 458] on button "Back to Map" at bounding box center [1226, 463] width 38 height 38
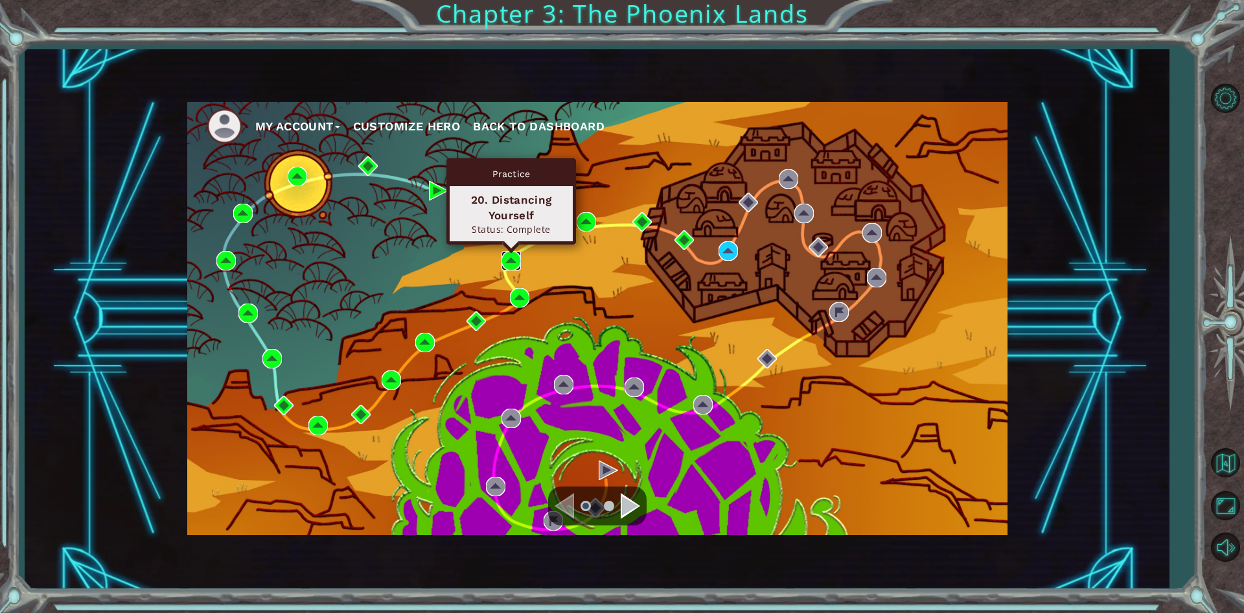
click at [518, 264] on img at bounding box center [511, 260] width 19 height 19
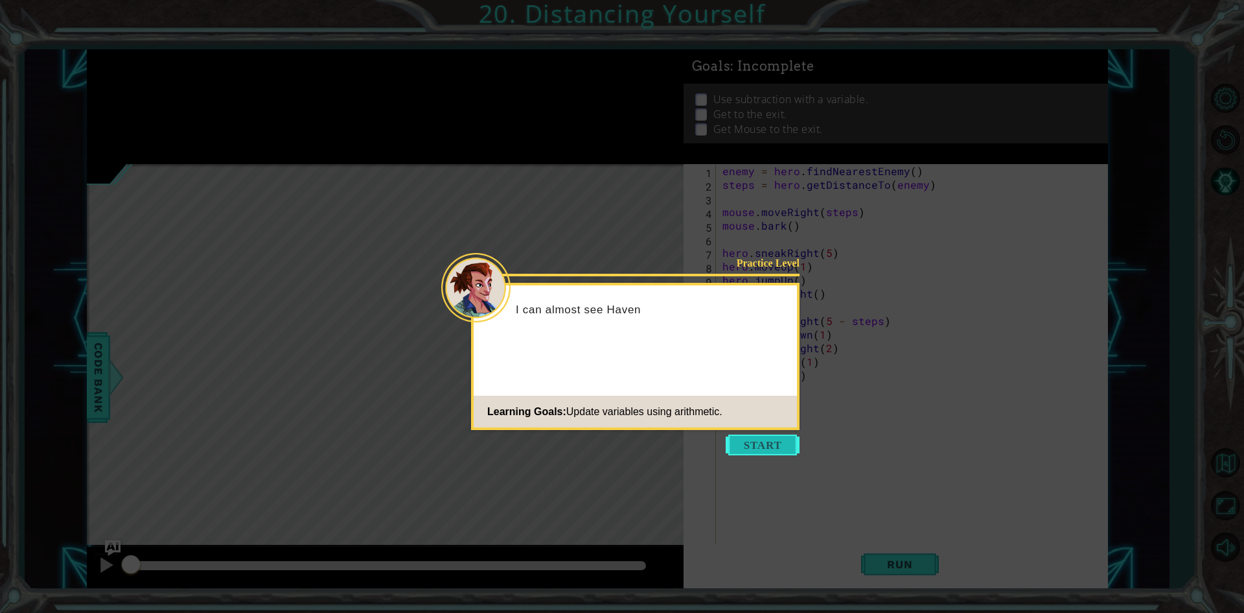
click at [754, 452] on button "Start" at bounding box center [763, 444] width 74 height 21
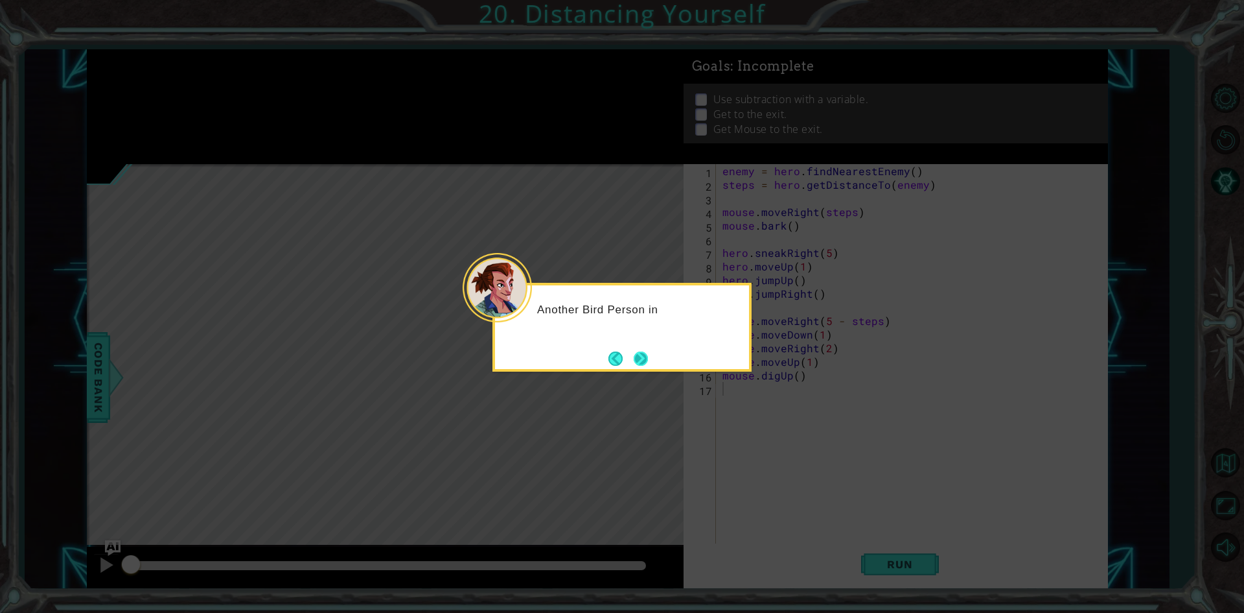
click at [645, 352] on button "Next" at bounding box center [641, 358] width 14 height 14
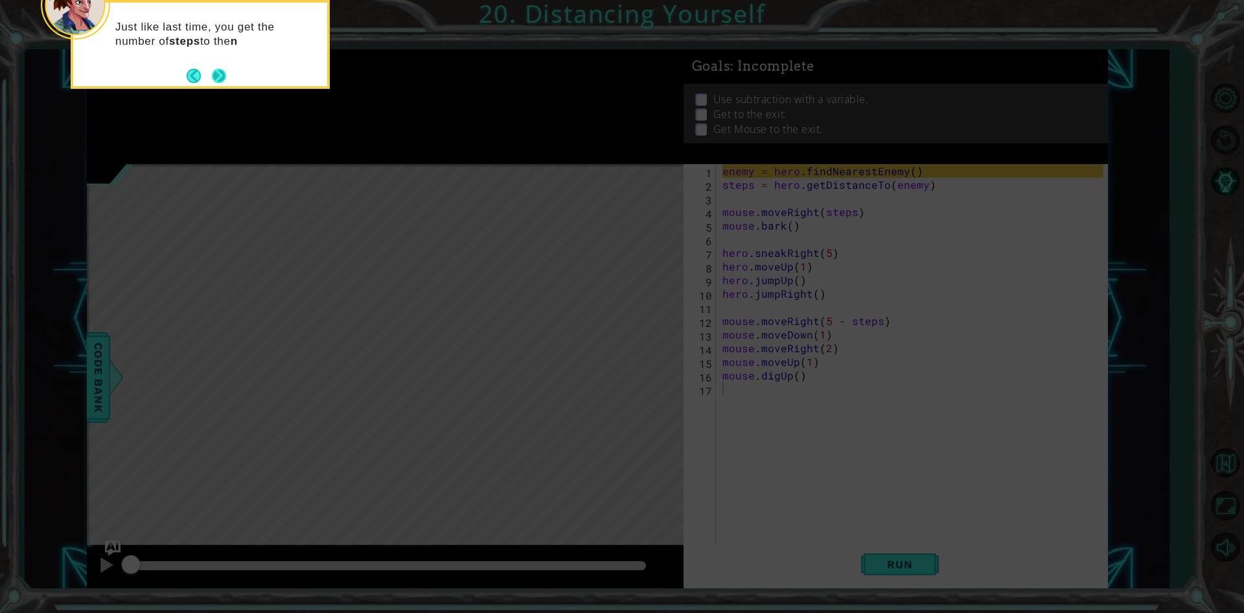
click at [226, 82] on button "Next" at bounding box center [219, 76] width 14 height 14
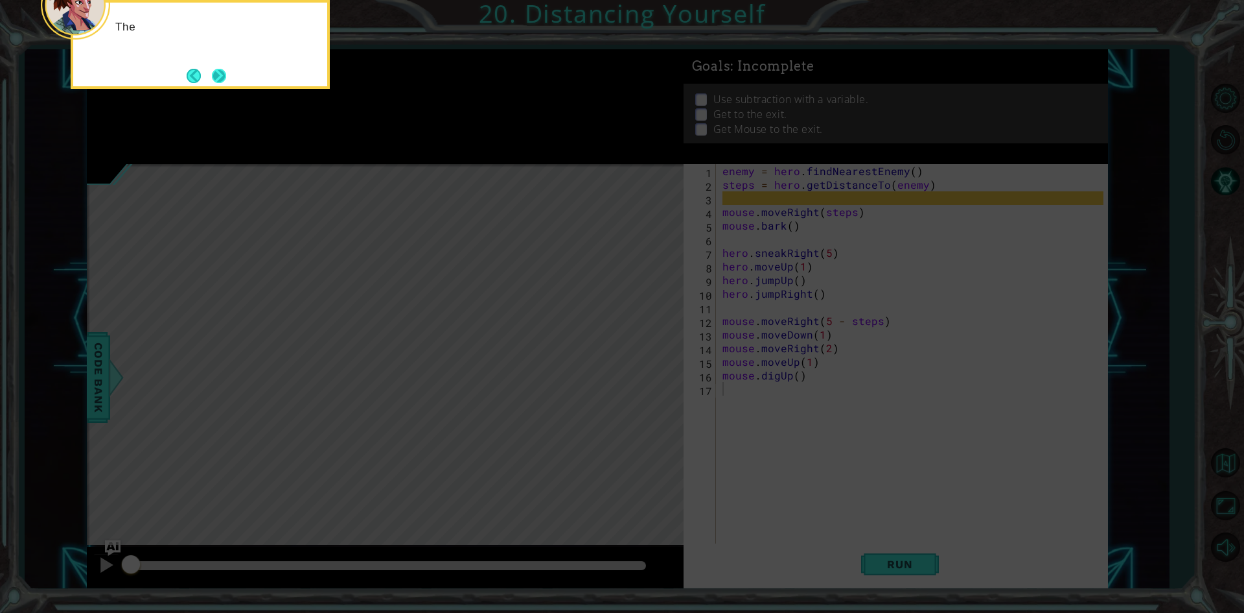
click at [221, 69] on button "Next" at bounding box center [219, 76] width 14 height 14
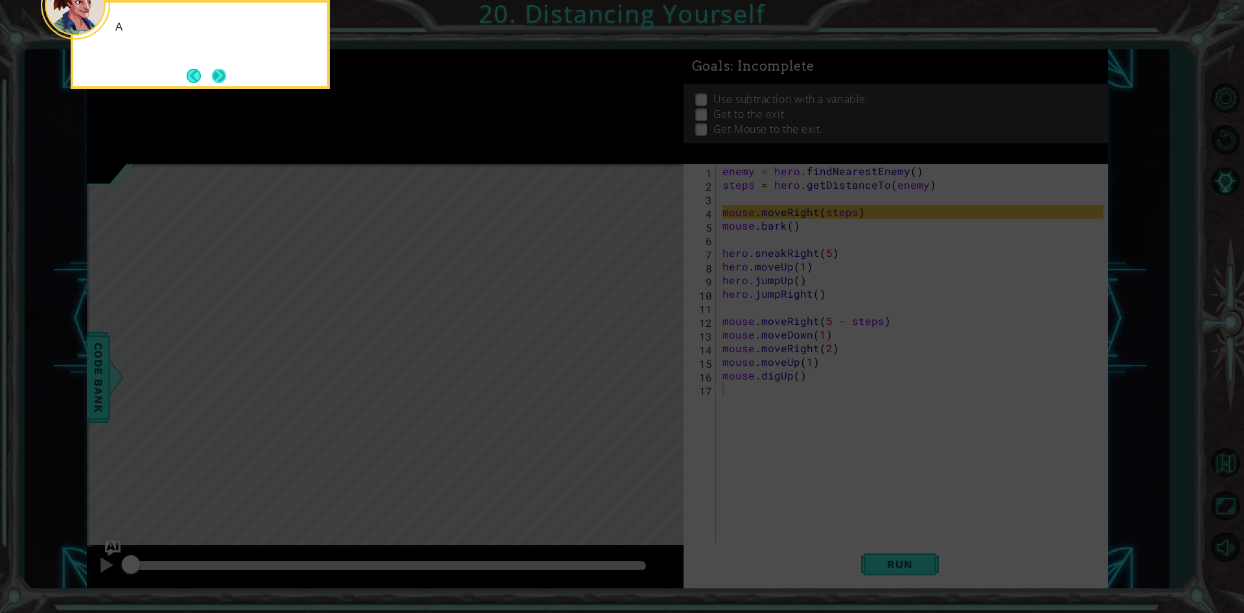
click at [223, 69] on button "Next" at bounding box center [219, 76] width 14 height 14
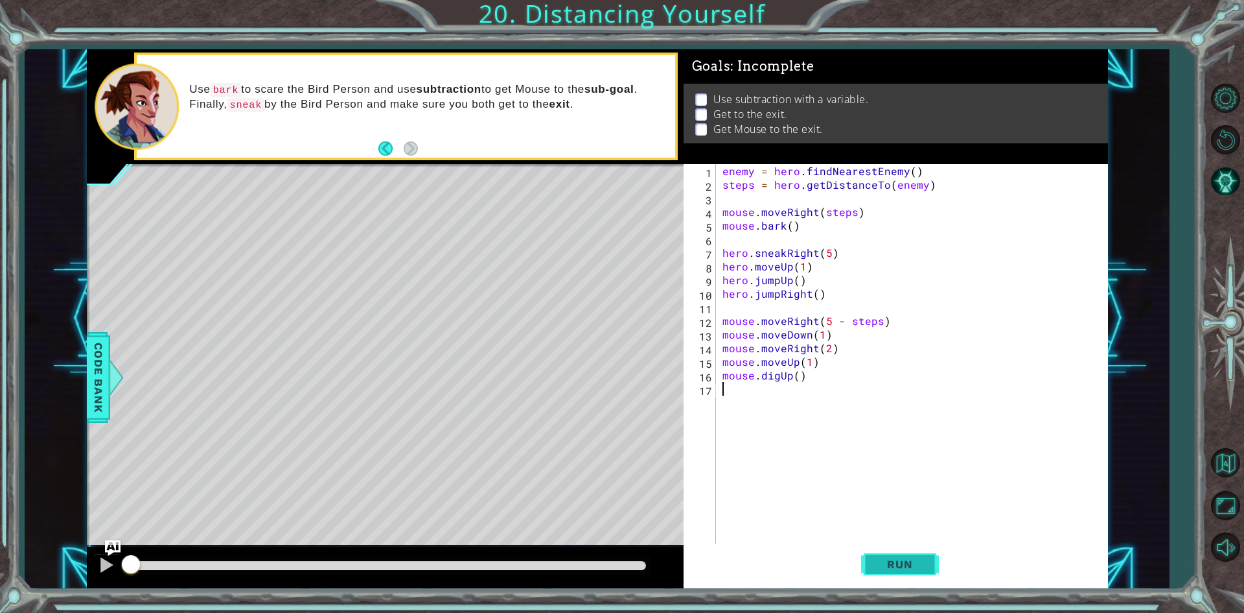
click at [900, 581] on button "Run" at bounding box center [900, 564] width 78 height 42
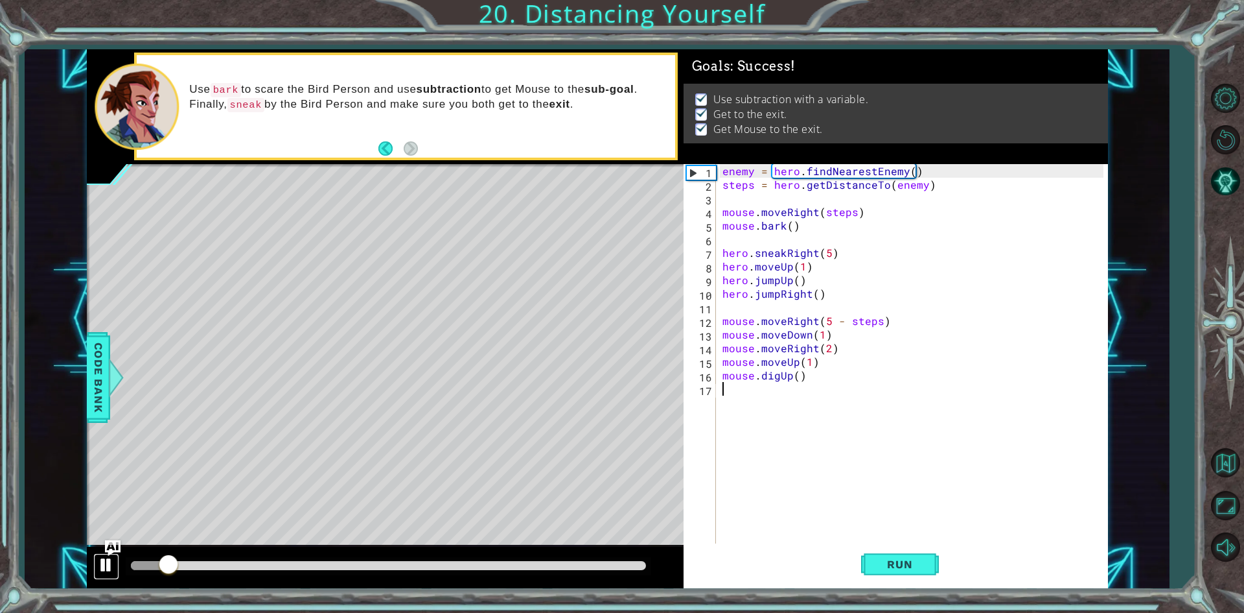
click at [99, 562] on div at bounding box center [106, 564] width 17 height 17
click at [888, 542] on div "enemy = hero . findNearestEnemy ( ) steps = hero . getDistanceTo ( enemy ) mous…" at bounding box center [915, 368] width 390 height 408
click at [923, 562] on span "Run" at bounding box center [899, 563] width 51 height 13
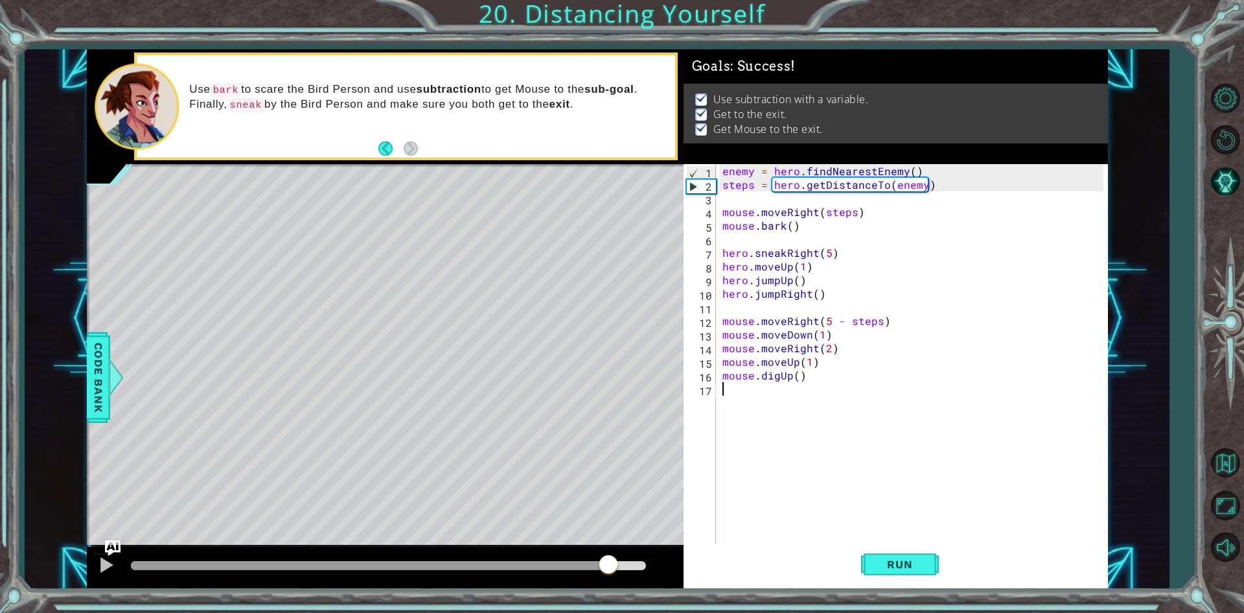
click at [609, 567] on div at bounding box center [388, 565] width 515 height 9
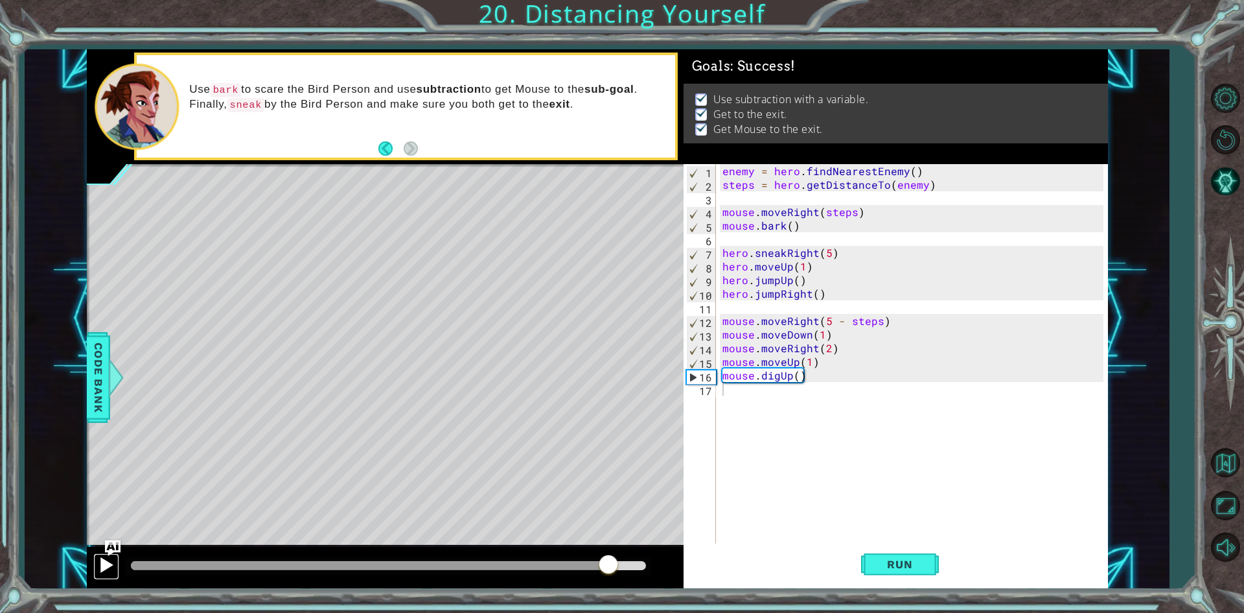
click at [110, 568] on div at bounding box center [106, 564] width 17 height 17
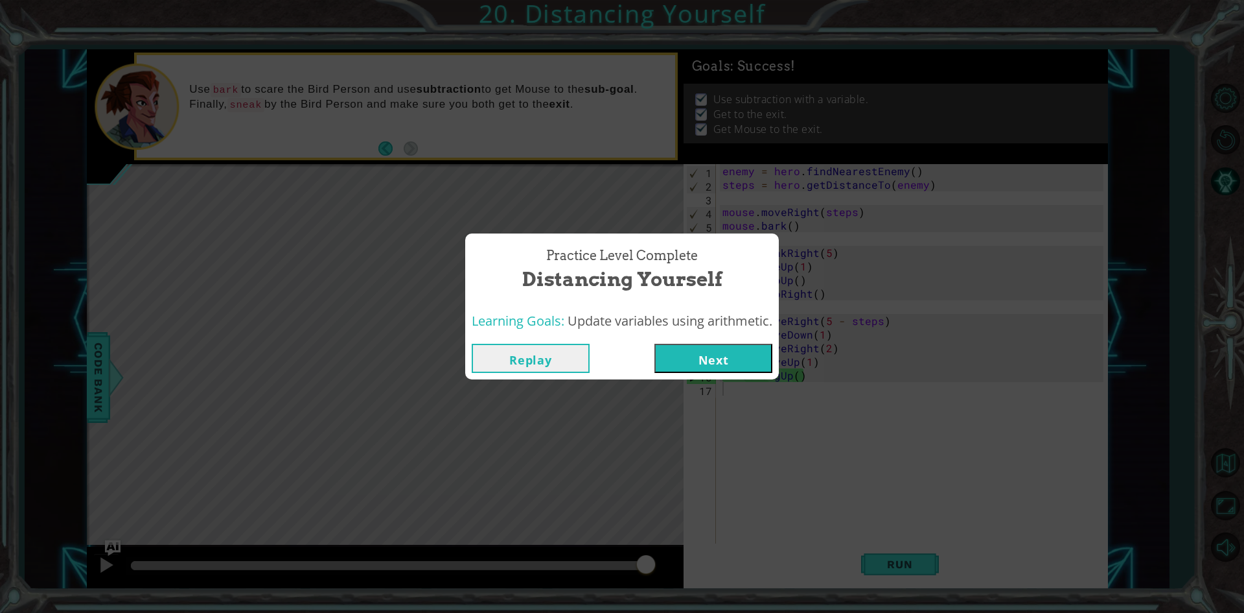
click at [740, 354] on button "Next" at bounding box center [714, 358] width 118 height 29
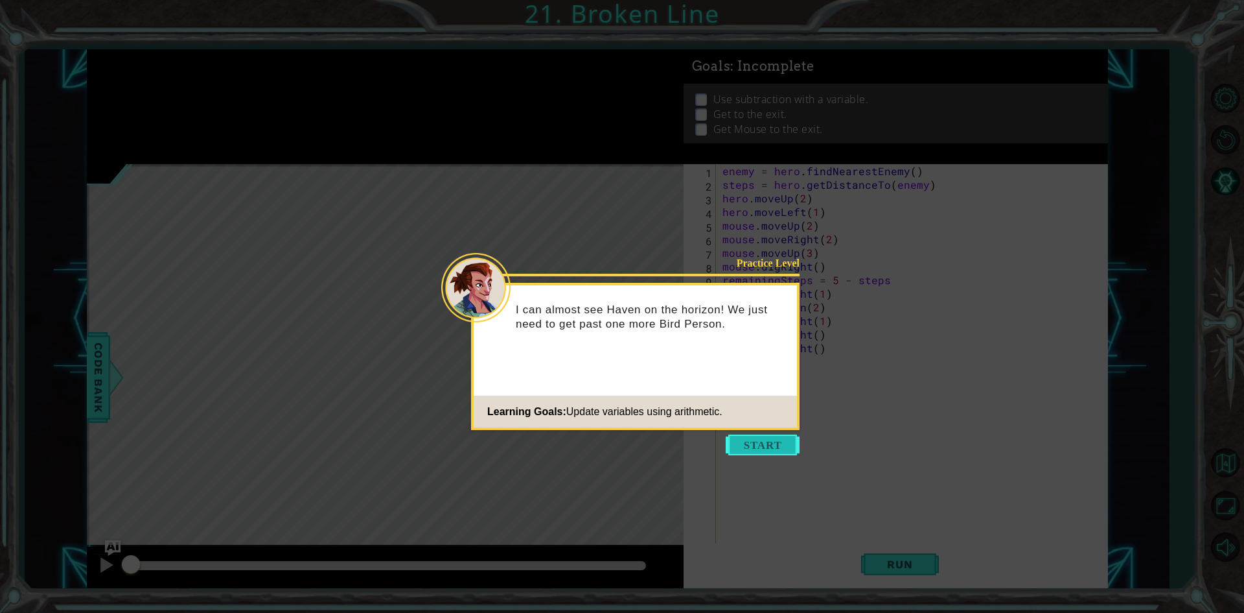
click at [788, 445] on button "Start" at bounding box center [763, 444] width 74 height 21
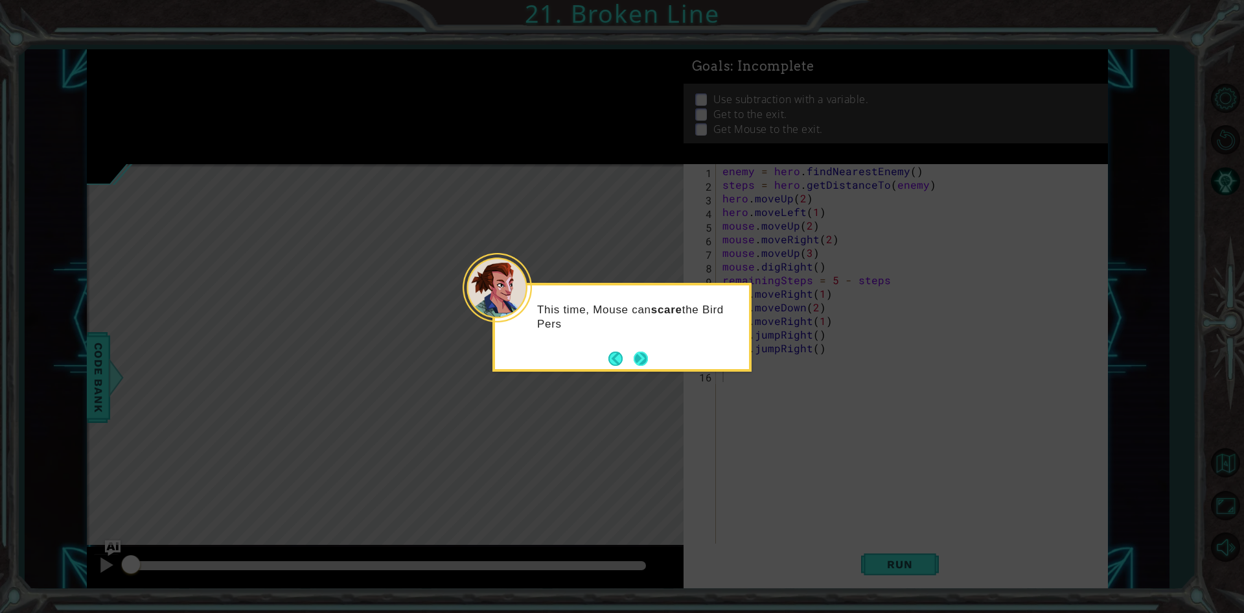
click at [639, 355] on button "Next" at bounding box center [641, 358] width 14 height 14
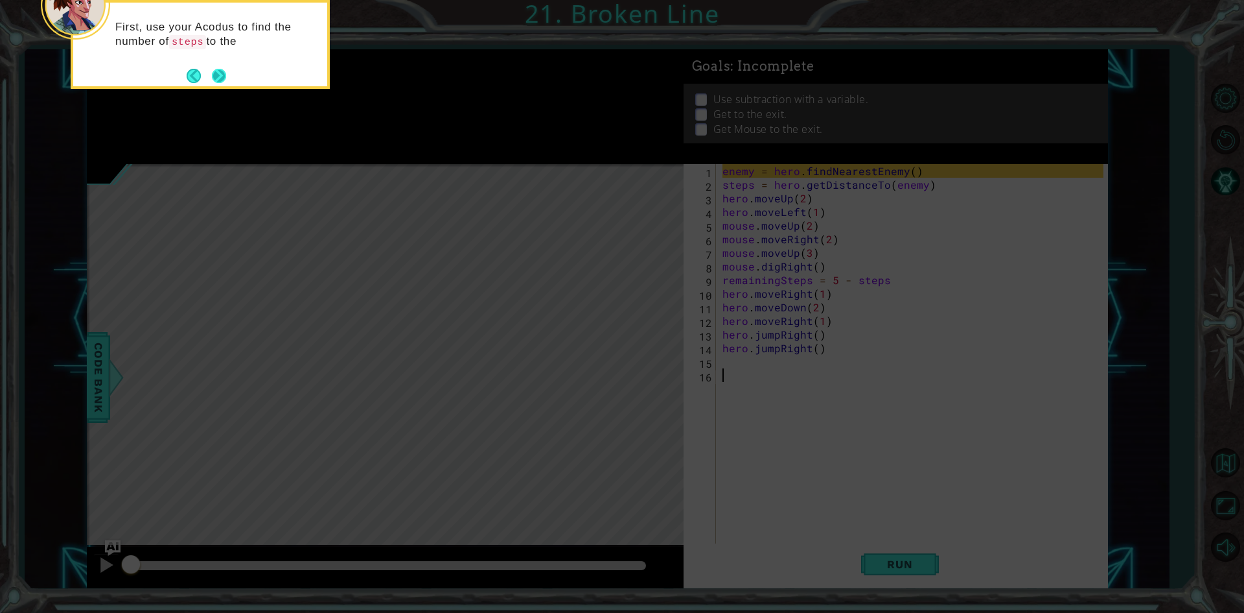
click at [228, 78] on div "First, use your Acodus to find the number of steps to the" at bounding box center [200, 44] width 259 height 89
click at [228, 78] on div "First, use your Acodus to find the number of steps to the enemy." at bounding box center [200, 44] width 259 height 89
click at [225, 72] on button "Next" at bounding box center [219, 76] width 14 height 14
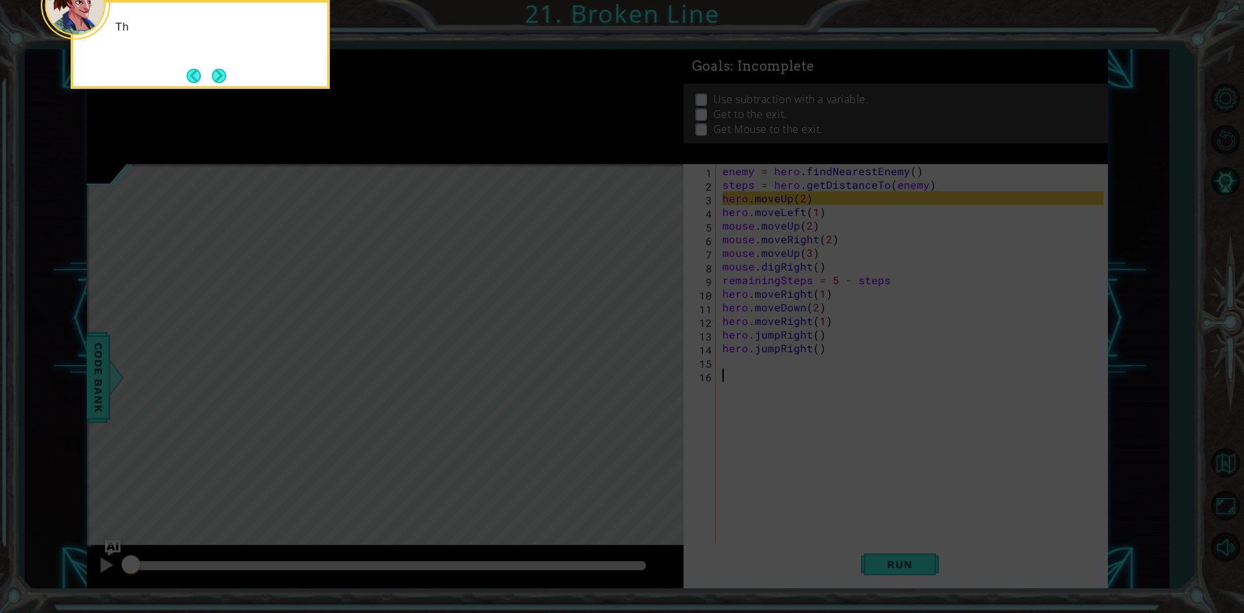
click at [225, 72] on button "Next" at bounding box center [219, 76] width 14 height 14
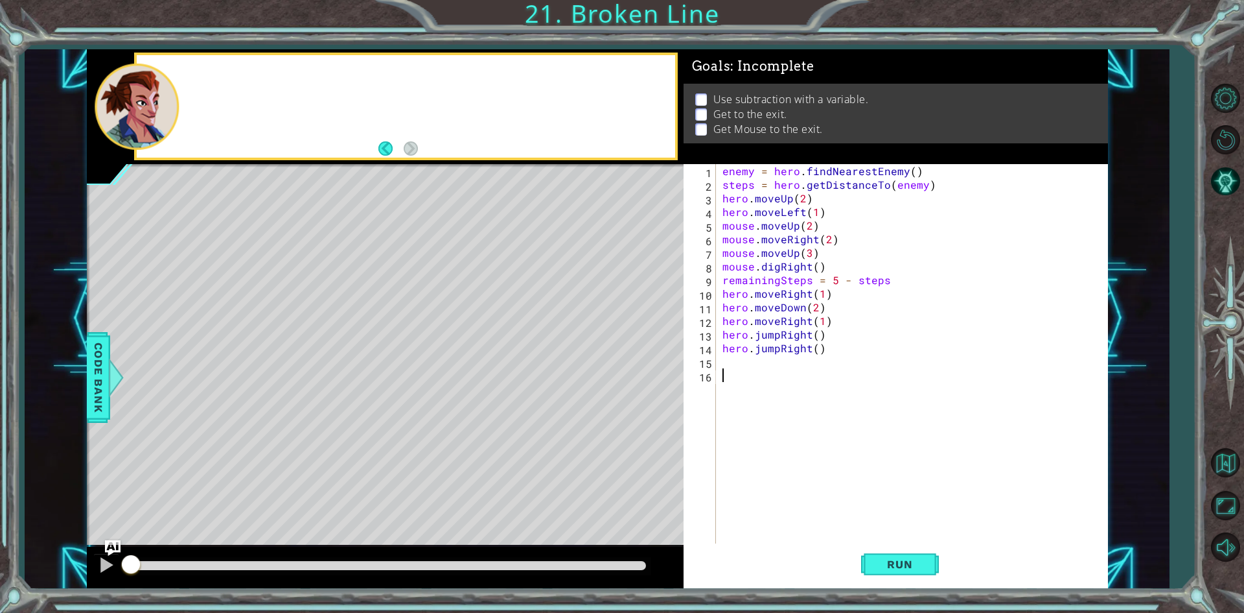
click at [225, 72] on div at bounding box center [406, 106] width 538 height 102
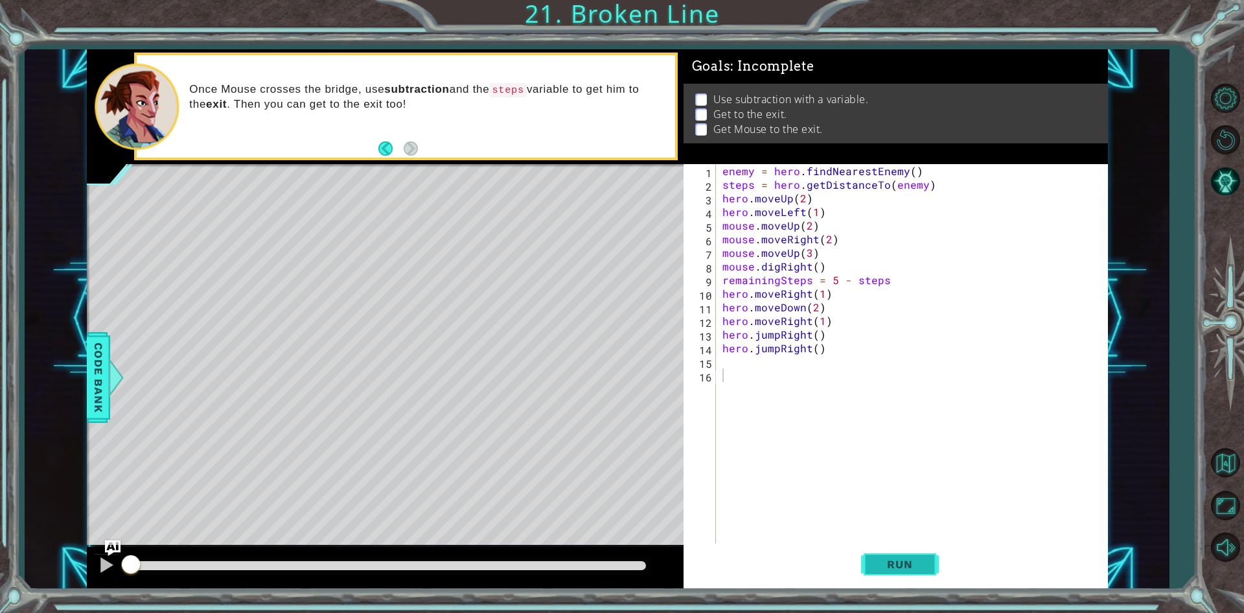
click at [928, 567] on button "Run" at bounding box center [900, 564] width 78 height 42
click at [885, 570] on span "Run" at bounding box center [899, 563] width 51 height 13
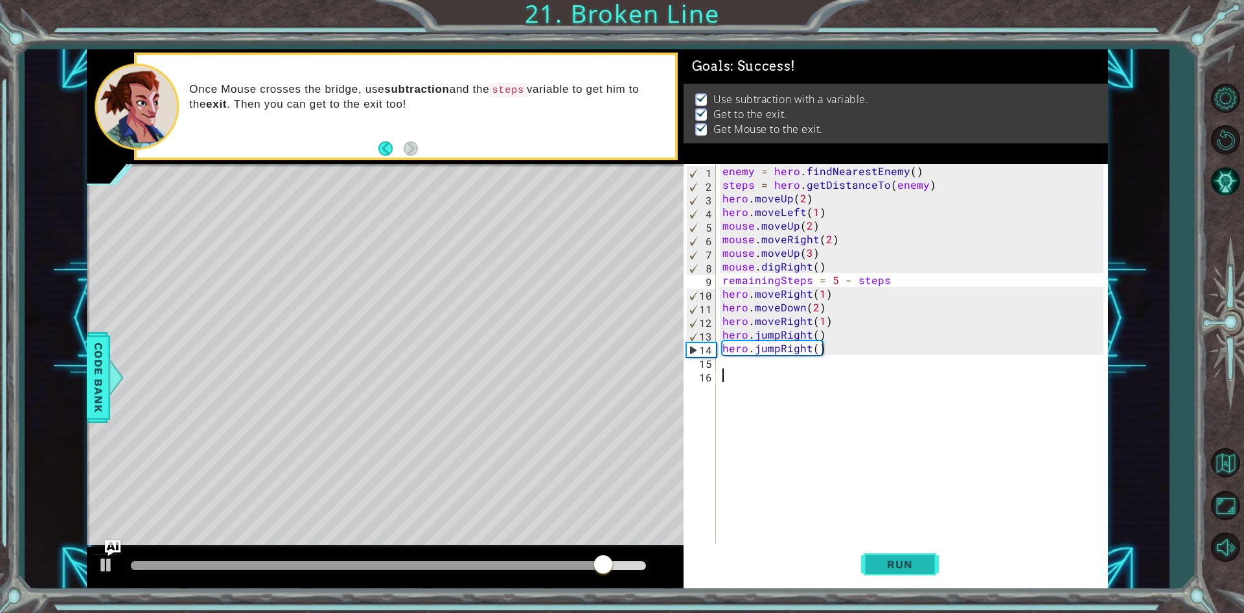
click at [906, 573] on button "Run" at bounding box center [900, 564] width 78 height 42
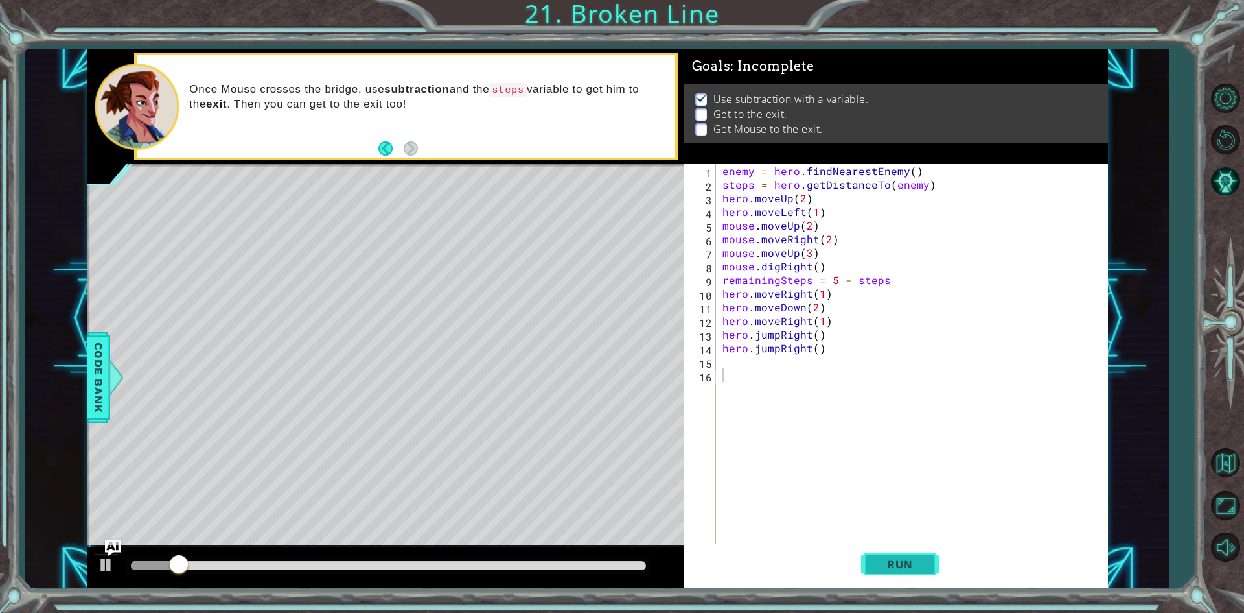
click at [906, 573] on button "Run" at bounding box center [900, 564] width 78 height 42
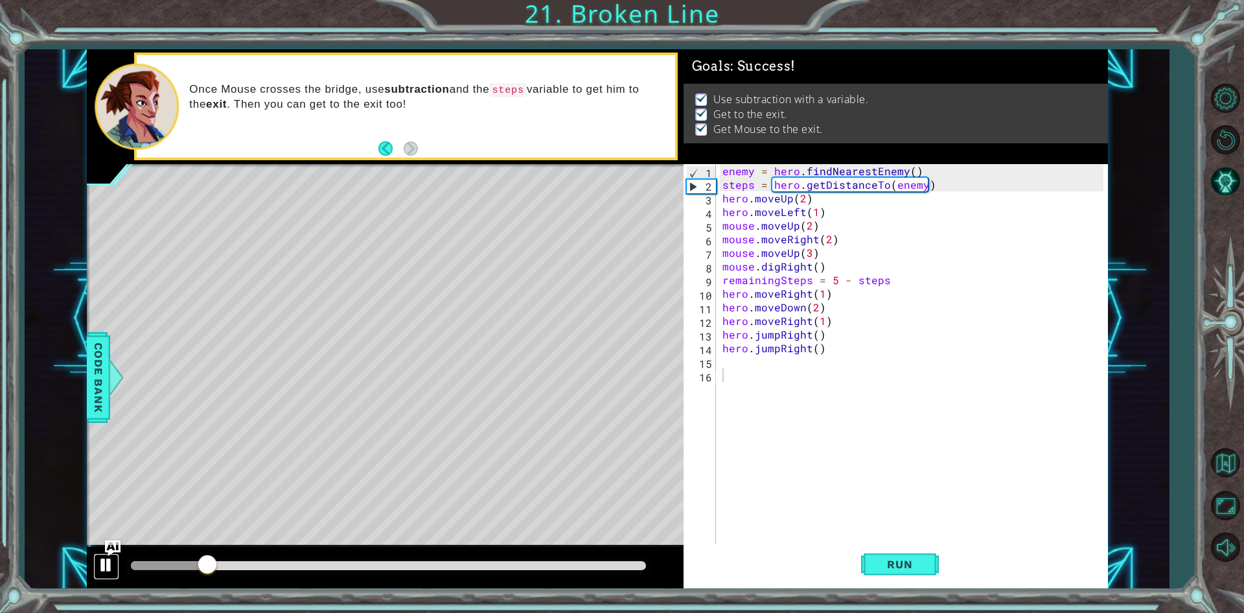
click at [106, 567] on div at bounding box center [106, 564] width 17 height 17
click at [917, 559] on span "Run" at bounding box center [899, 563] width 51 height 13
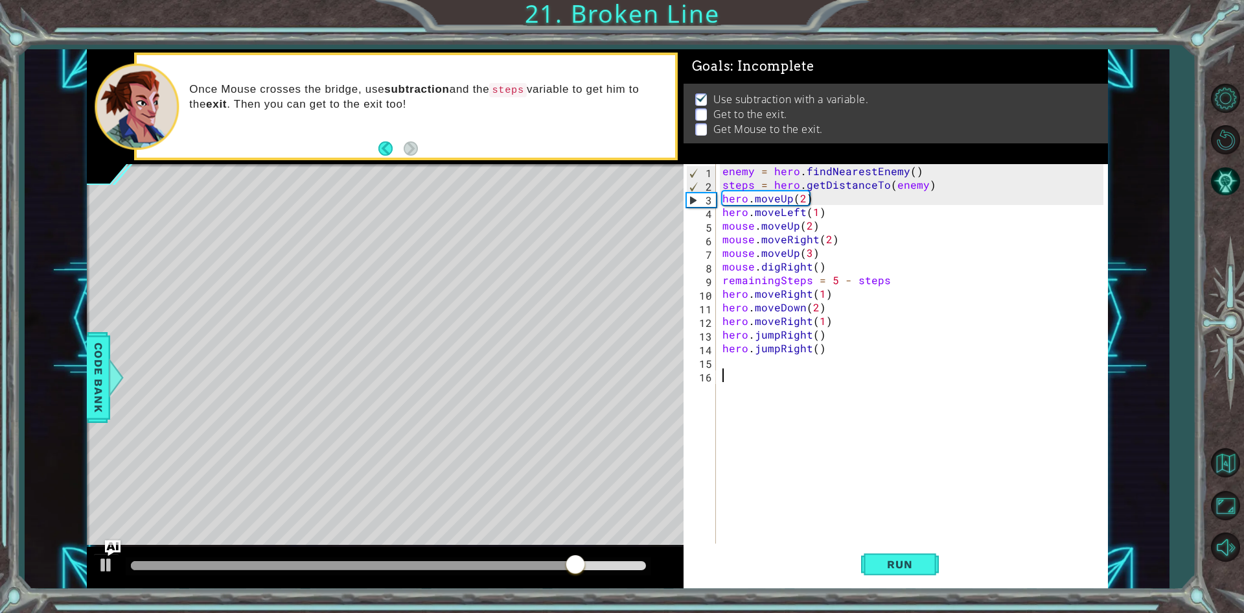
click at [91, 564] on div at bounding box center [385, 566] width 597 height 41
click at [97, 566] on button at bounding box center [106, 566] width 26 height 27
click at [913, 574] on button "Run" at bounding box center [900, 564] width 78 height 42
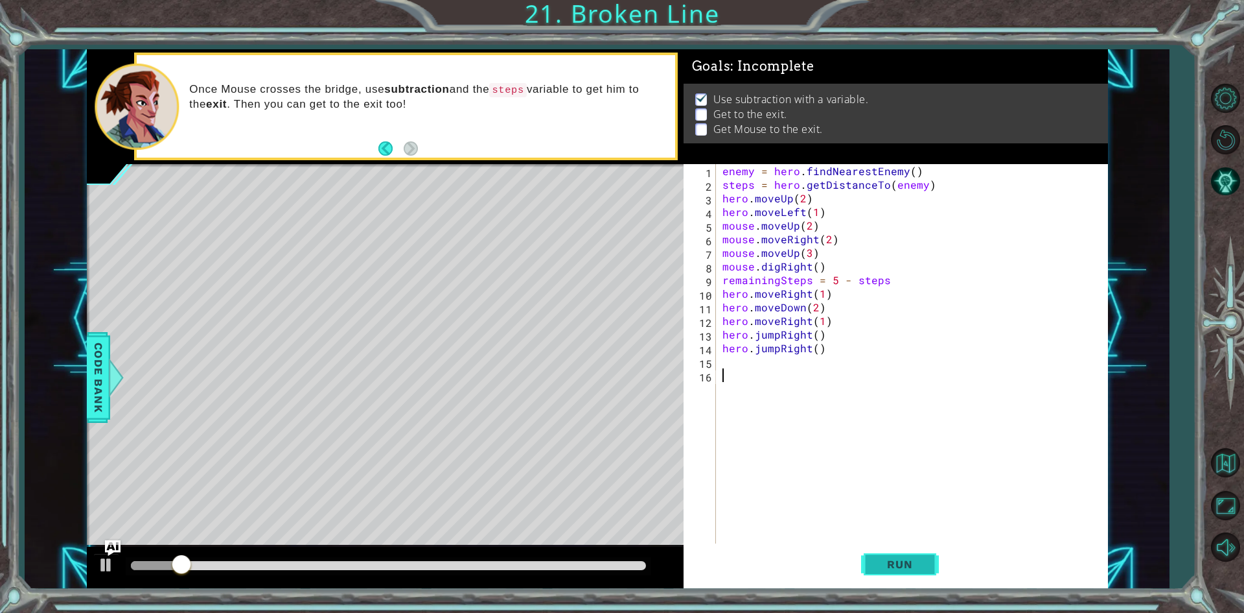
click at [923, 559] on span "Run" at bounding box center [899, 563] width 51 height 13
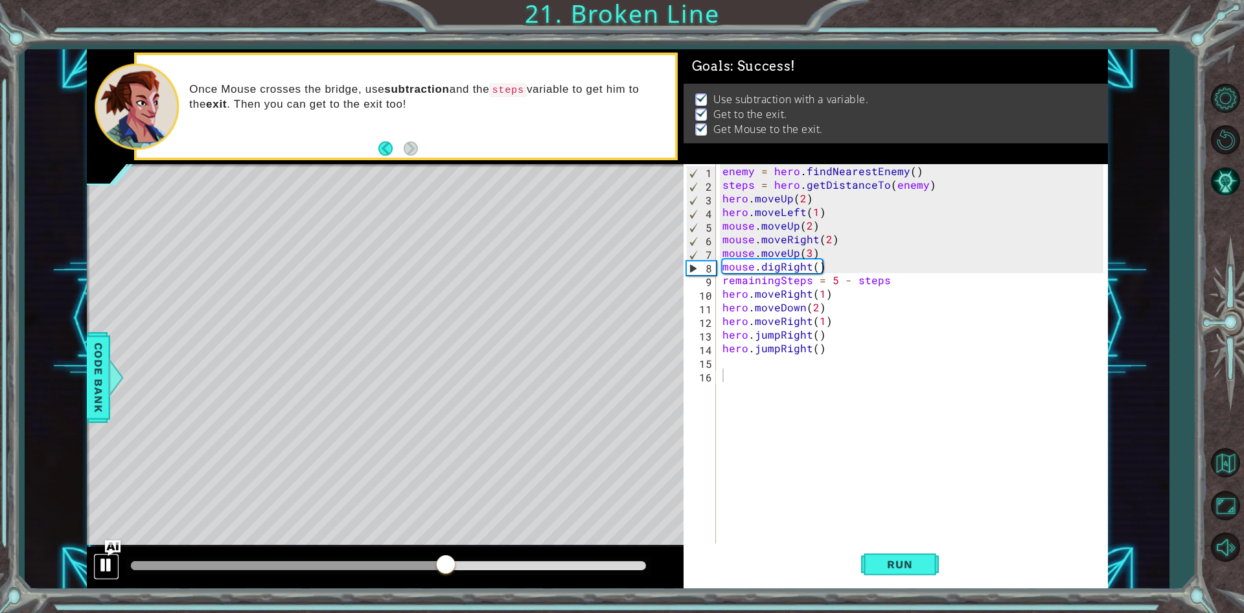
click at [106, 557] on div at bounding box center [106, 564] width 17 height 17
